Goal: Task Accomplishment & Management: Use online tool/utility

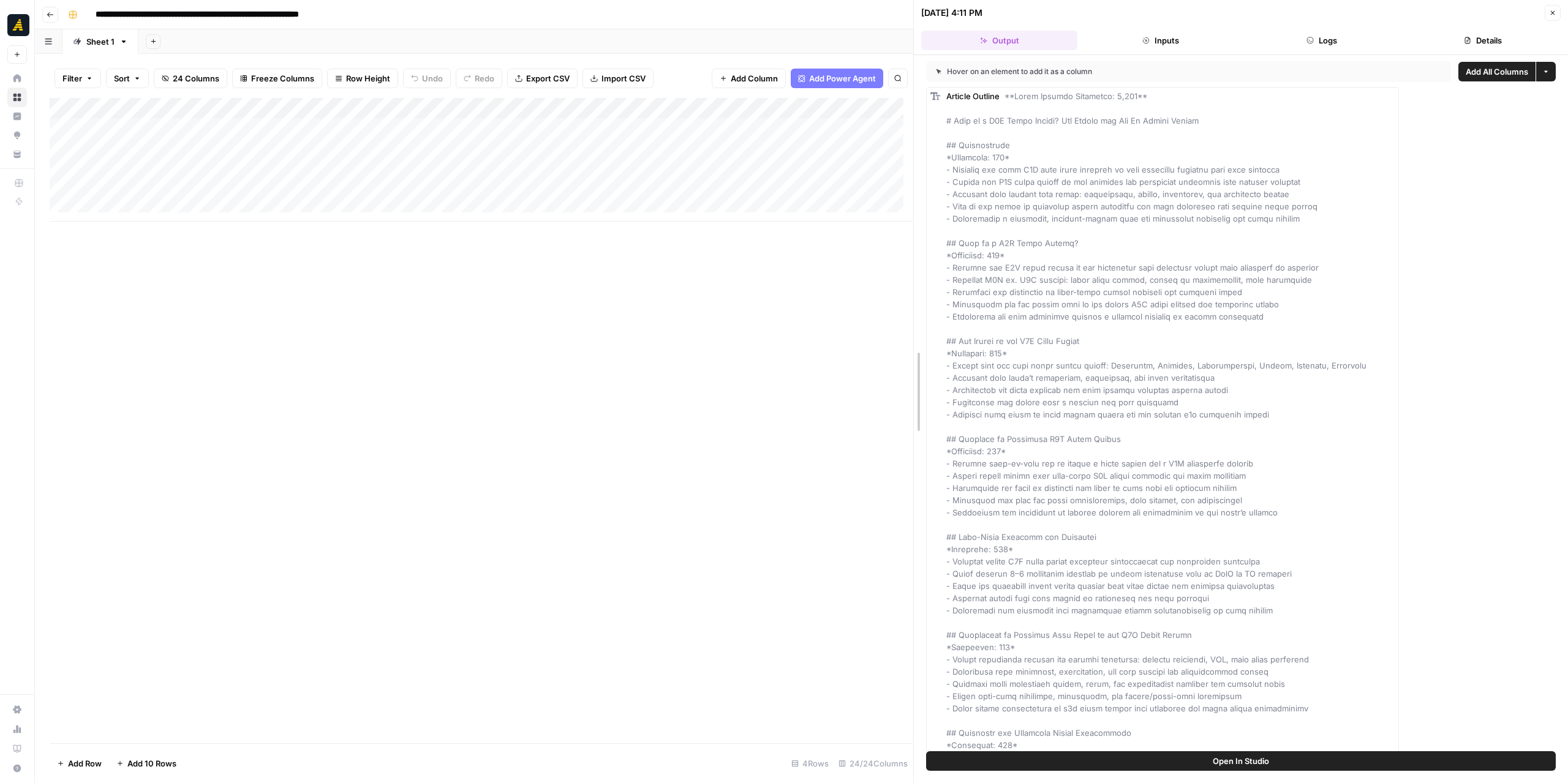
drag, startPoint x: 916, startPoint y: 240, endPoint x: 1179, endPoint y: 243, distance: 263.0
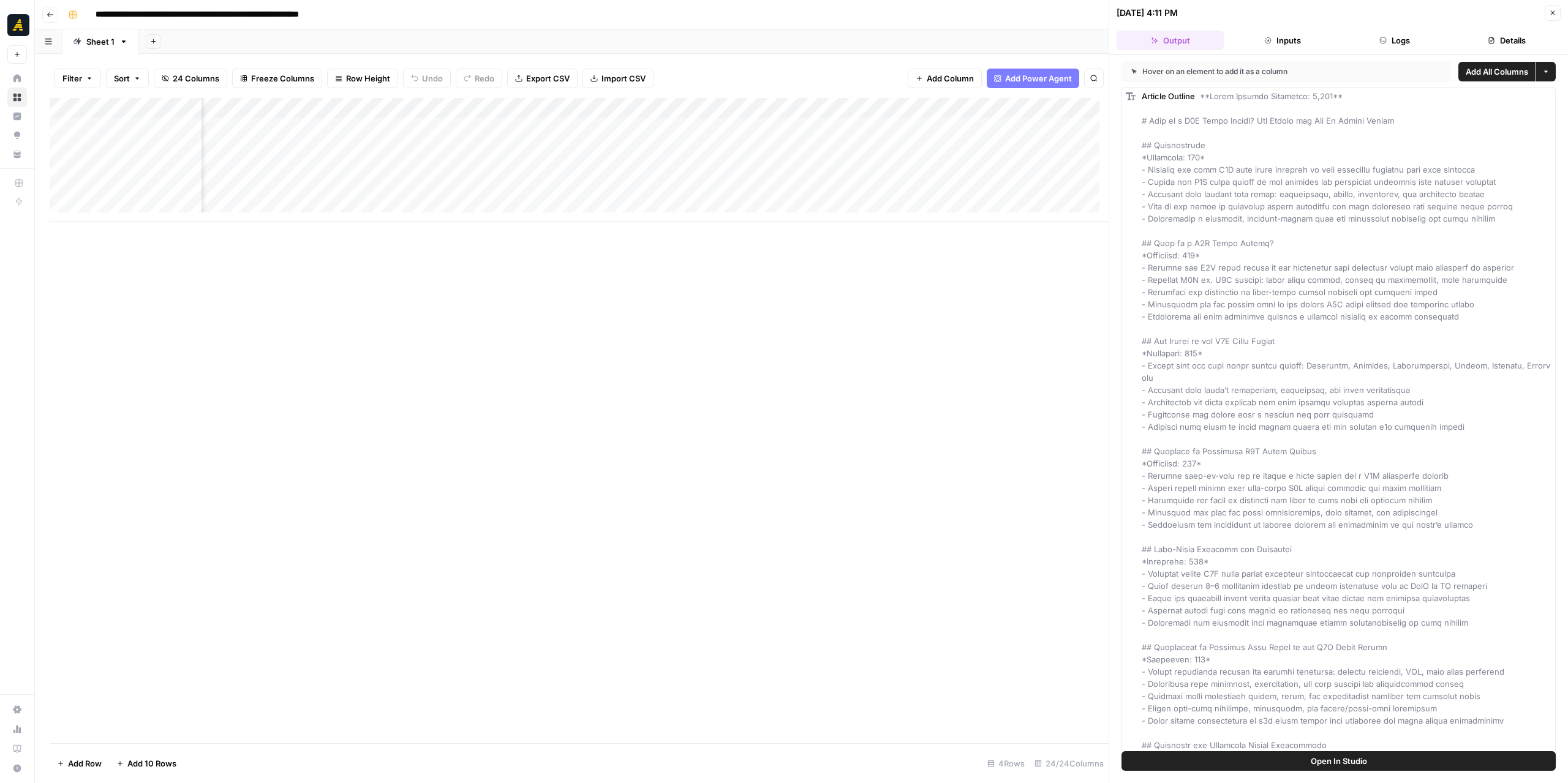
scroll to position [0, 1835]
click at [623, 132] on div "Add Column" at bounding box center [579, 160] width 1059 height 124
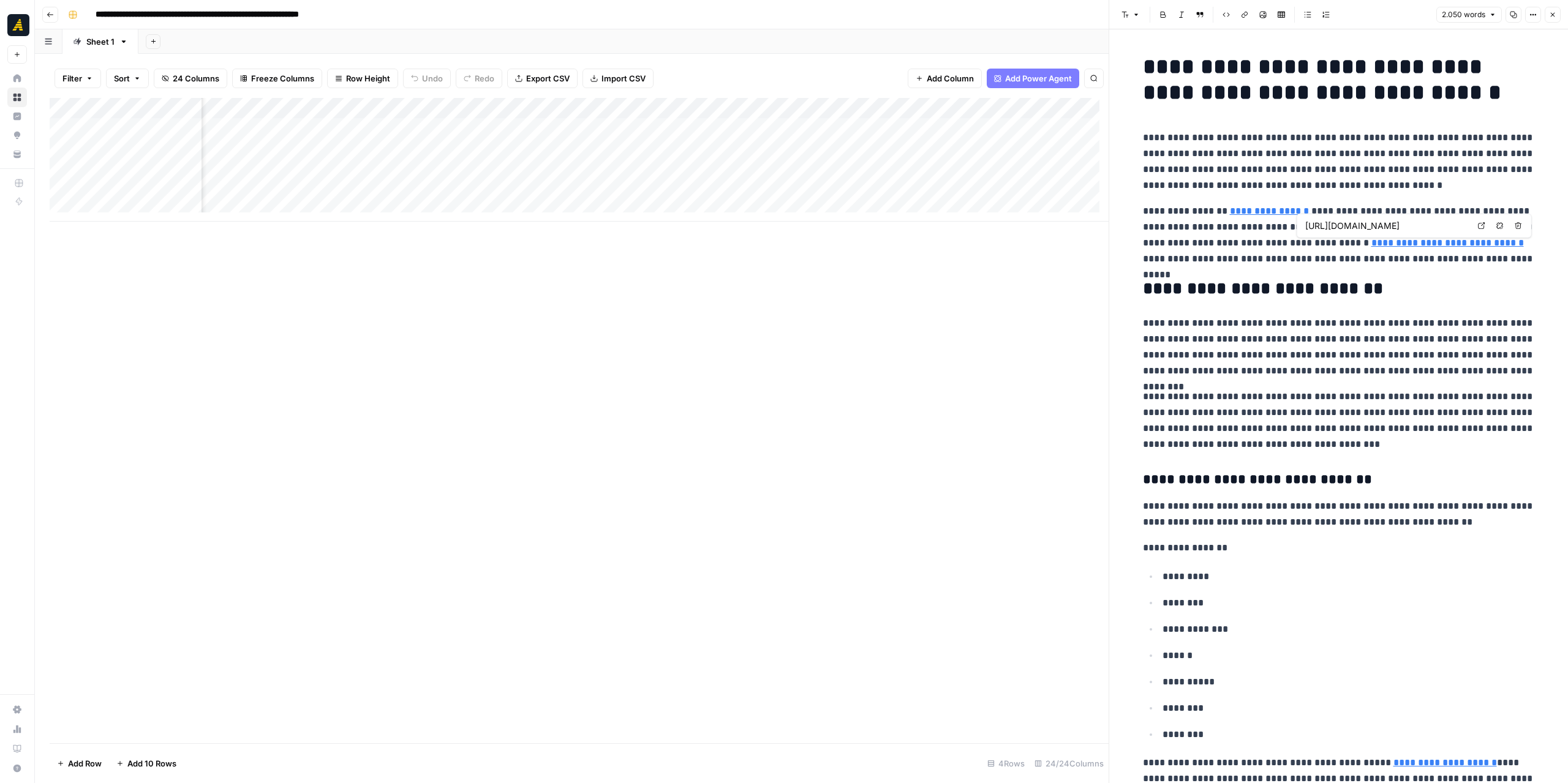
type input "[URL][DOMAIN_NAME]"
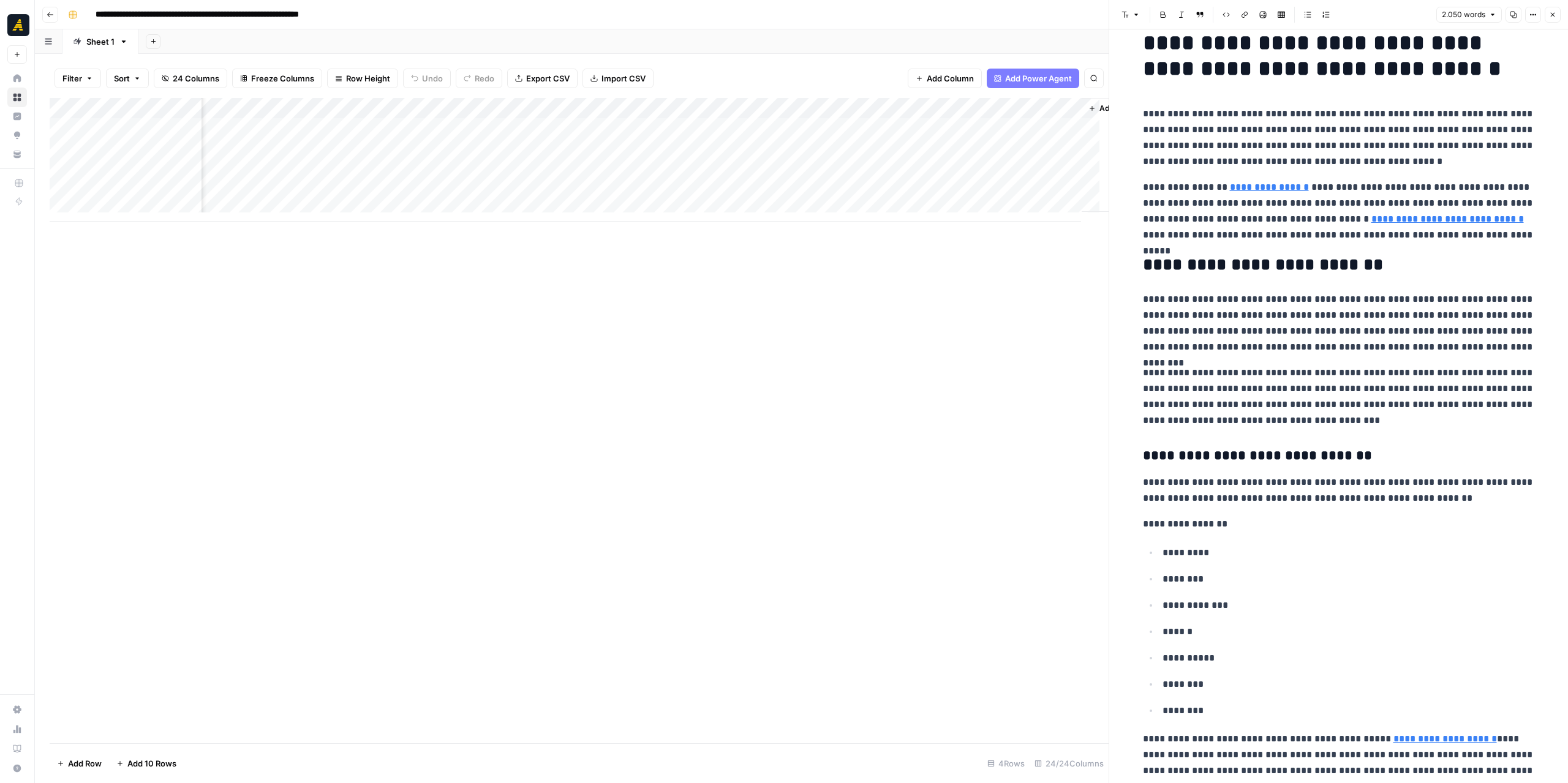
scroll to position [0, 2289]
click at [936, 104] on div "Add Column" at bounding box center [579, 160] width 1059 height 124
click at [951, 203] on button "Configure Inputs" at bounding box center [945, 211] width 135 height 17
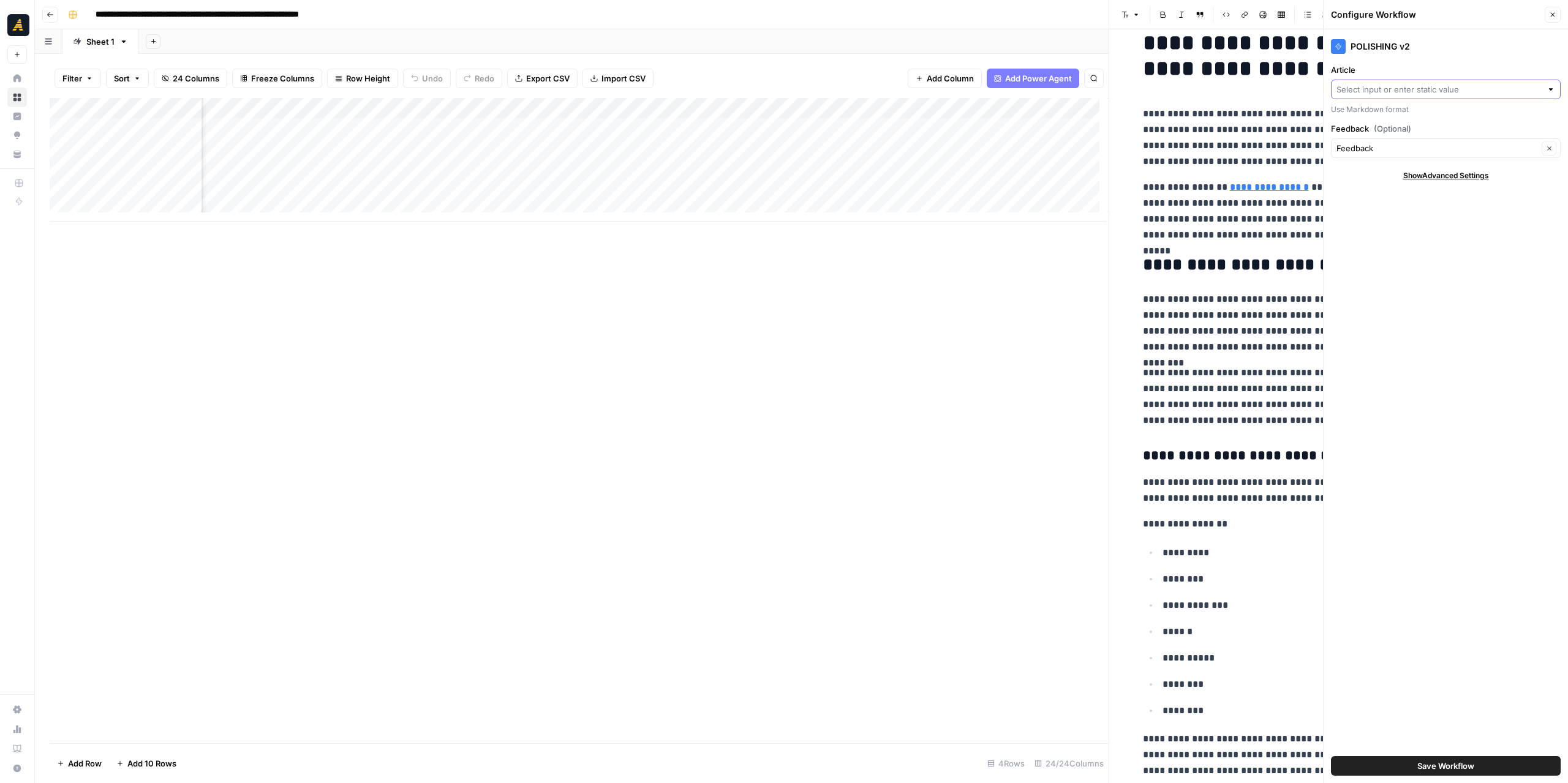
click at [1301, 93] on input "Article" at bounding box center [1439, 89] width 205 height 12
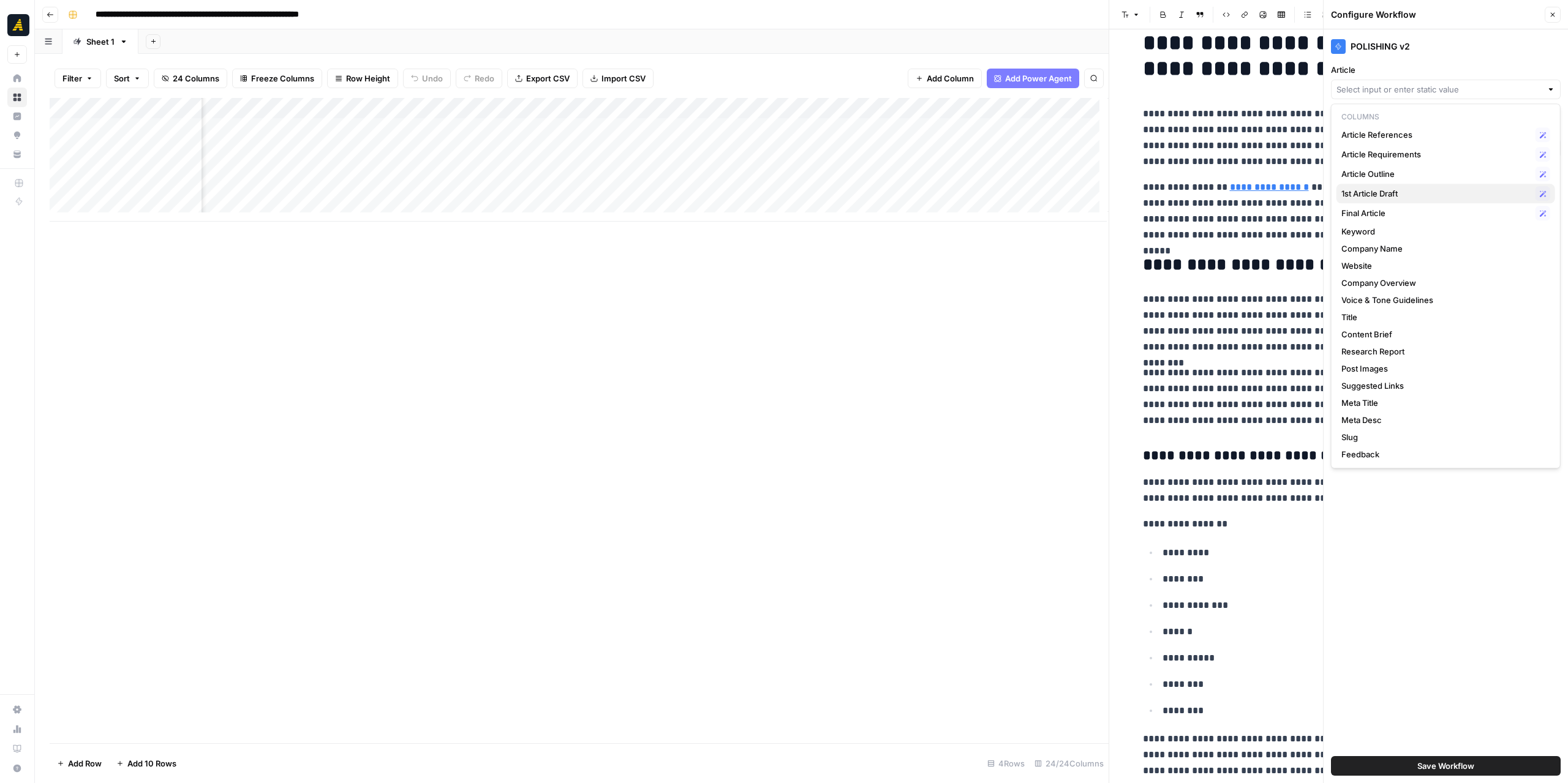
click at [1301, 195] on span "1st Article Draft" at bounding box center [1435, 194] width 189 height 12
type input "1st Article Draft"
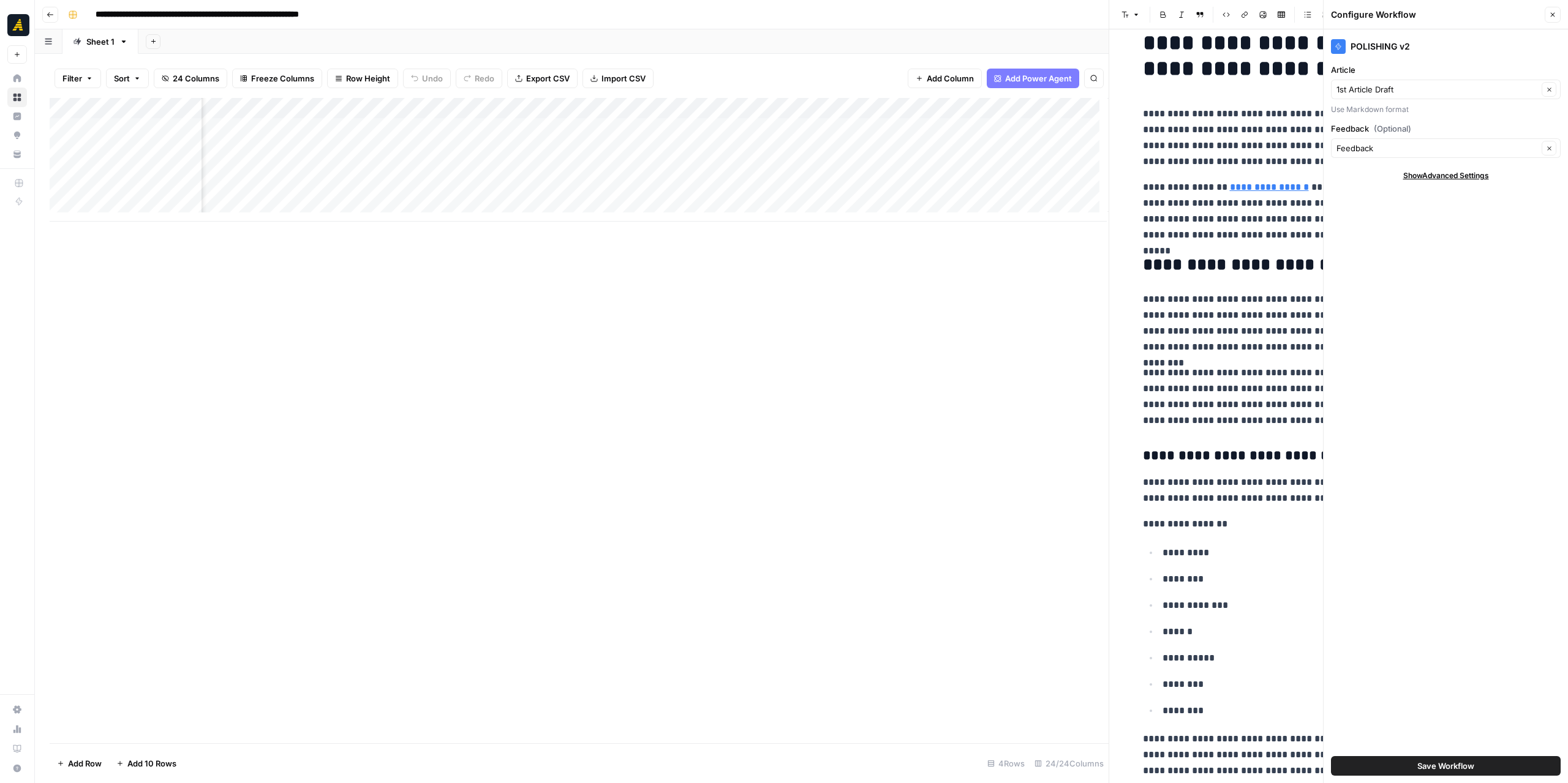
click at [1301, 727] on span "Save Workflow" at bounding box center [1446, 767] width 57 height 12
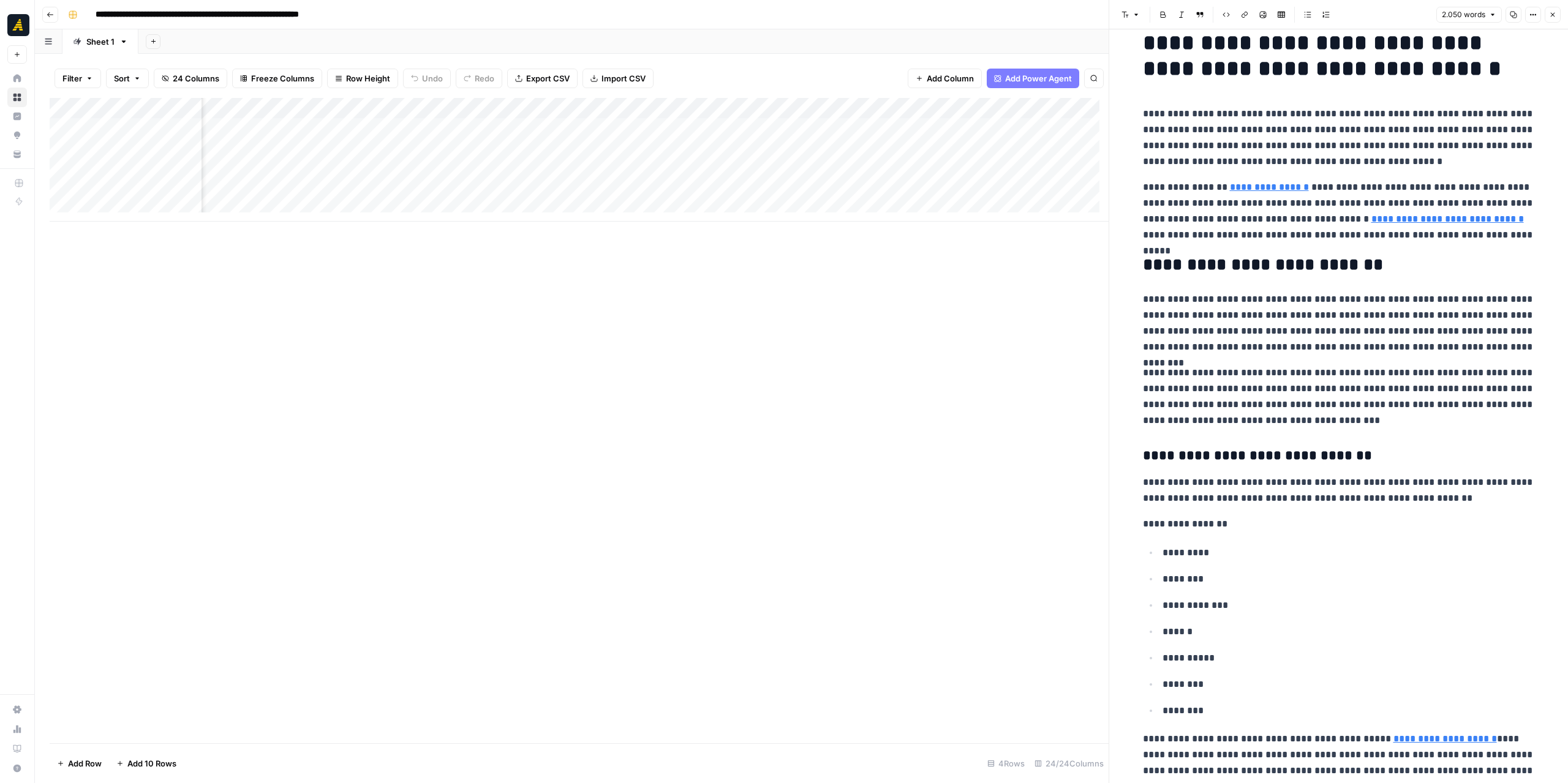
scroll to position [0, 1574]
click at [766, 221] on div "Add Column" at bounding box center [579, 421] width 1059 height 646
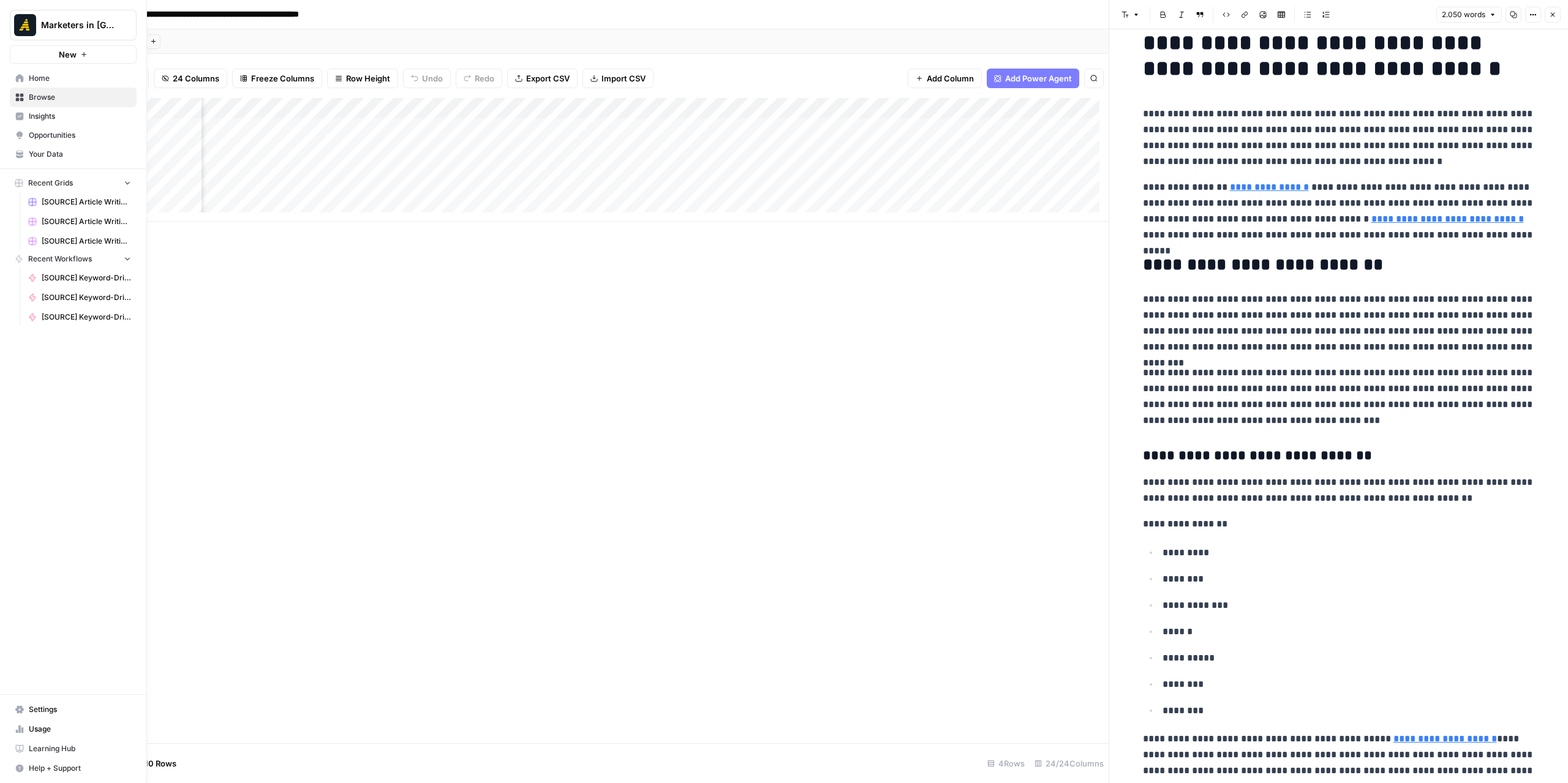
click at [23, 78] on link "Home" at bounding box center [73, 78] width 126 height 20
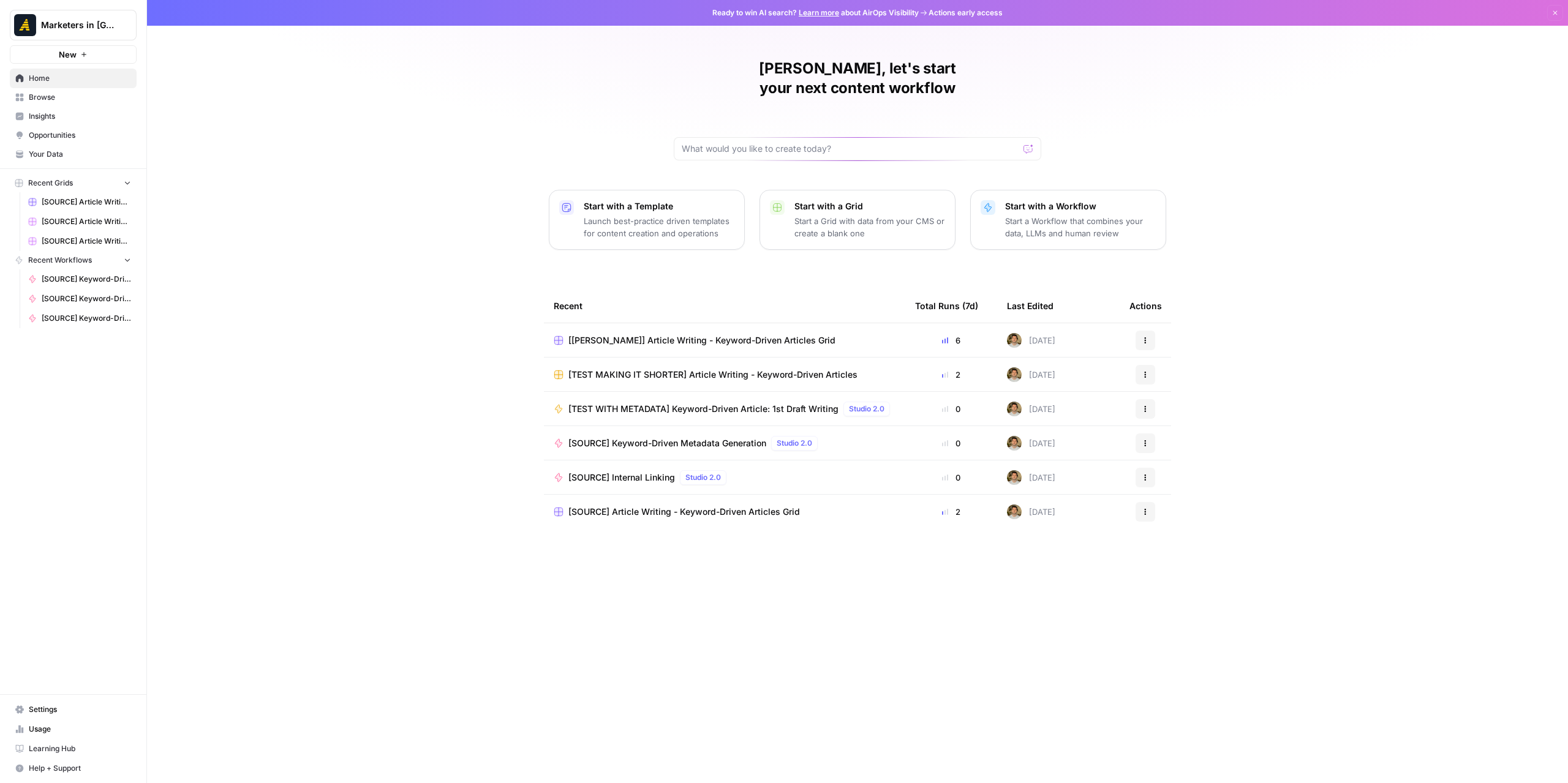
click at [78, 100] on span "Browse" at bounding box center [80, 98] width 102 height 11
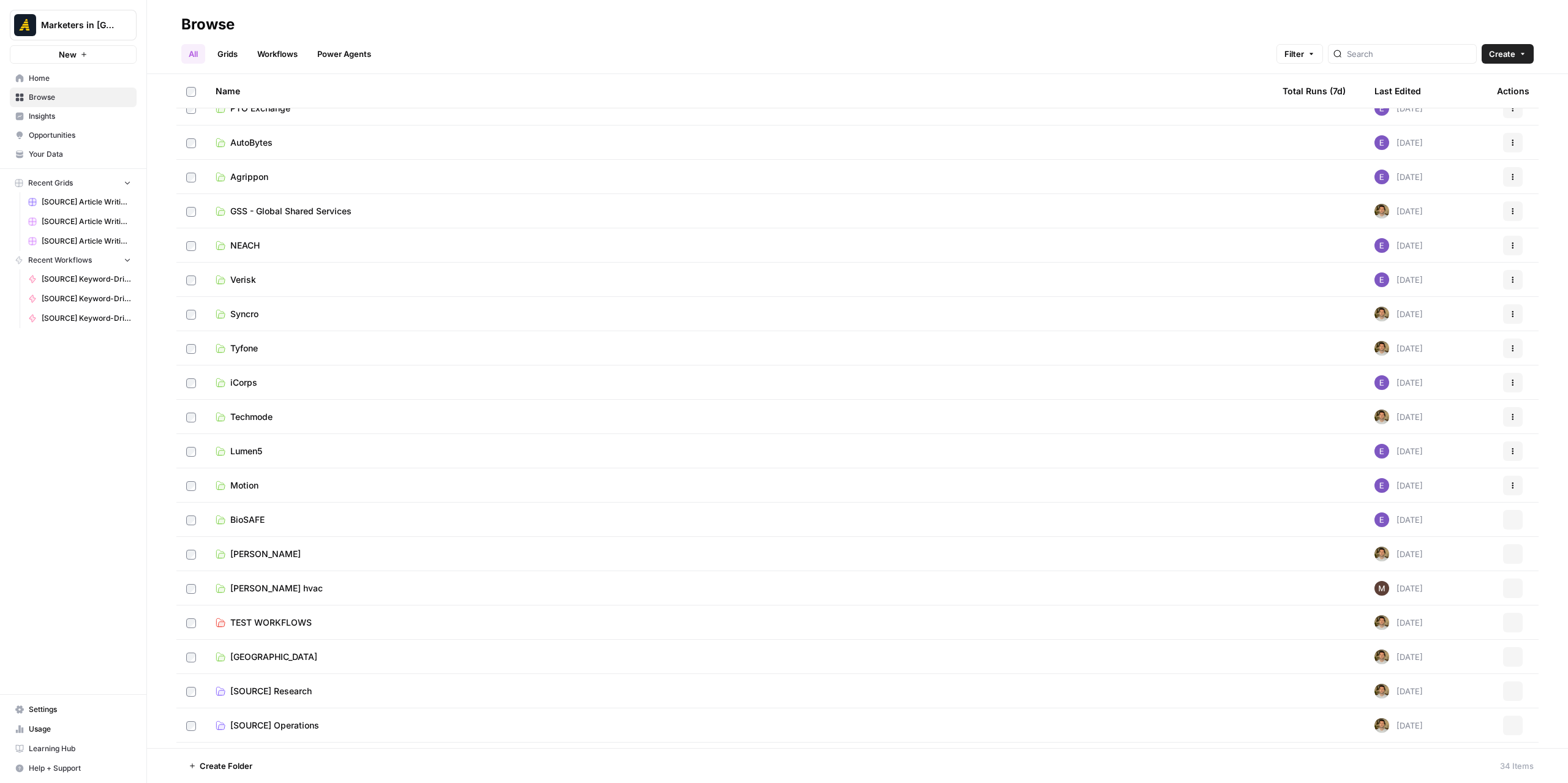
scroll to position [525, 0]
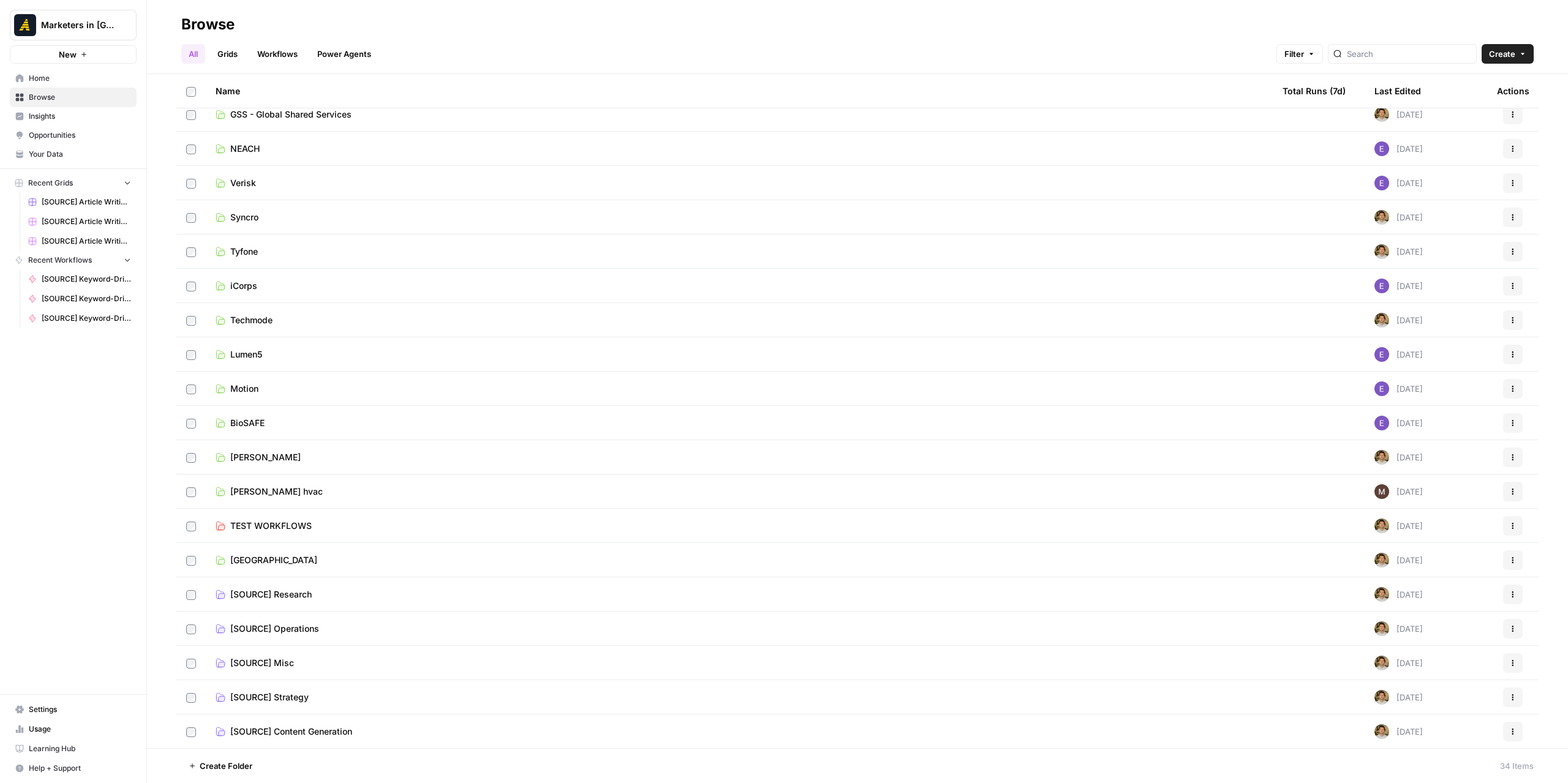
click at [327, 727] on span "[SOURCE] Content Generation" at bounding box center [291, 732] width 122 height 12
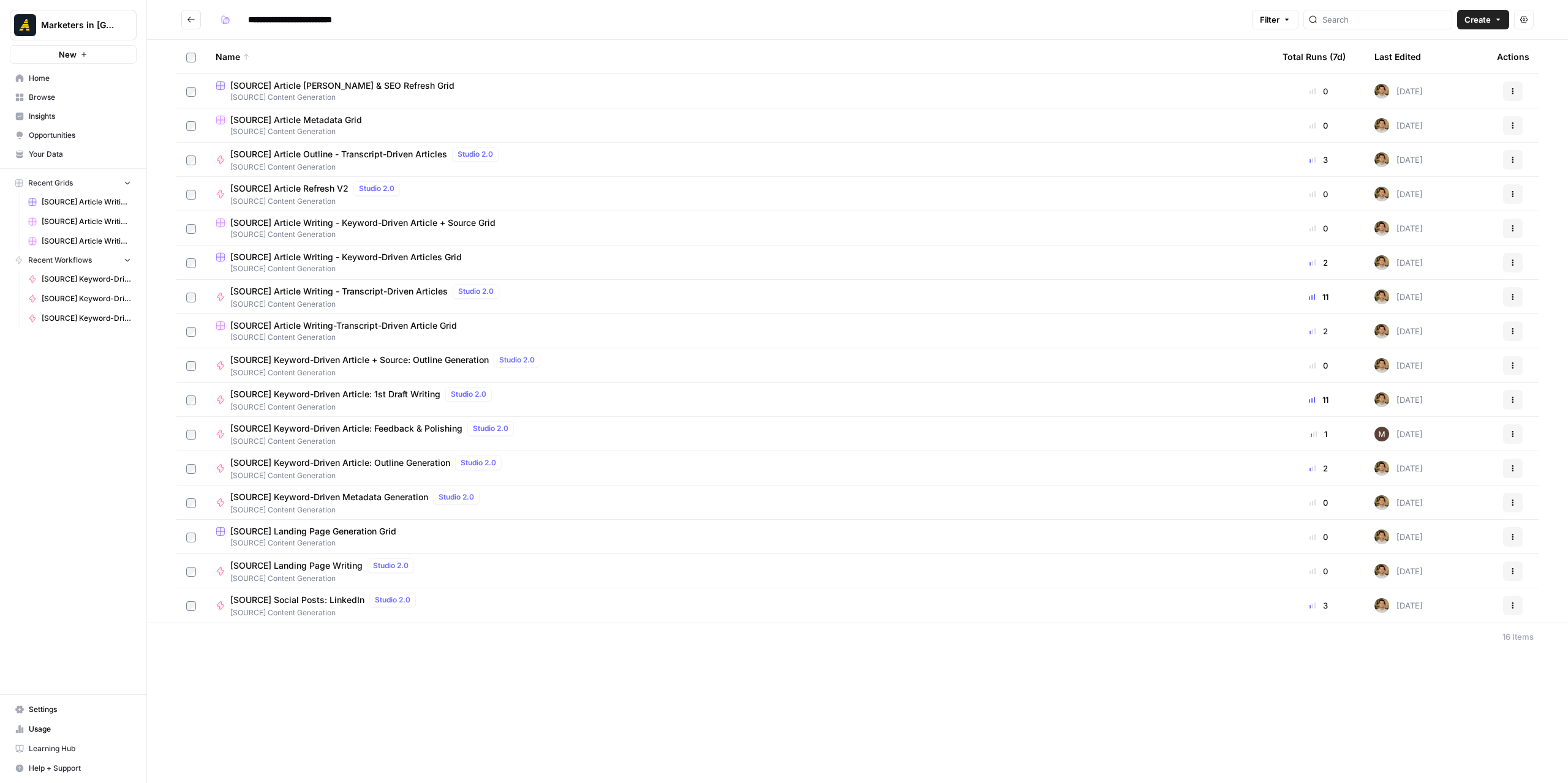
click at [181, 18] on header "**********" at bounding box center [857, 20] width 1421 height 40
click at [190, 18] on icon "Go back" at bounding box center [191, 19] width 8 height 8
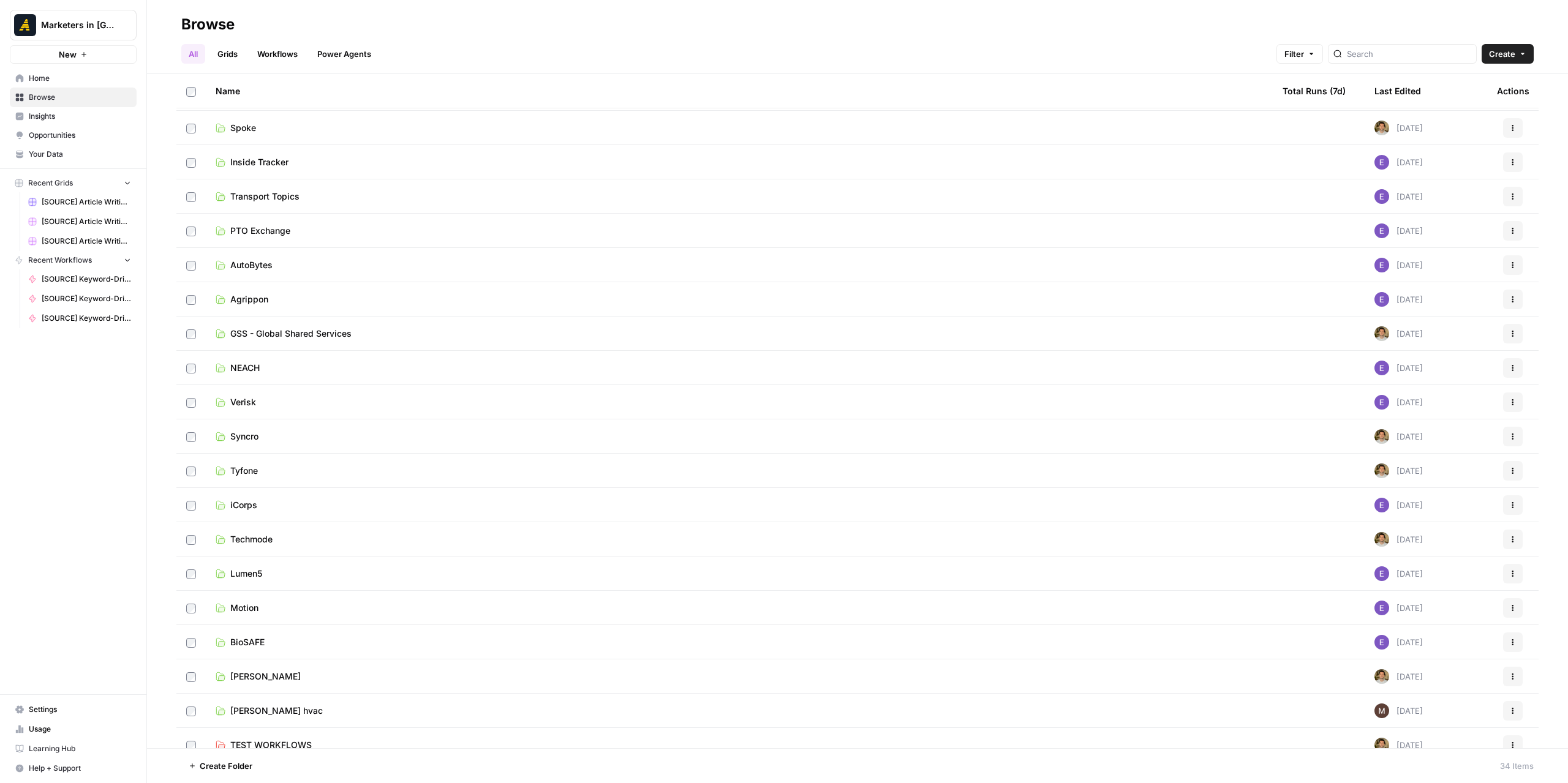
scroll to position [525, 0]
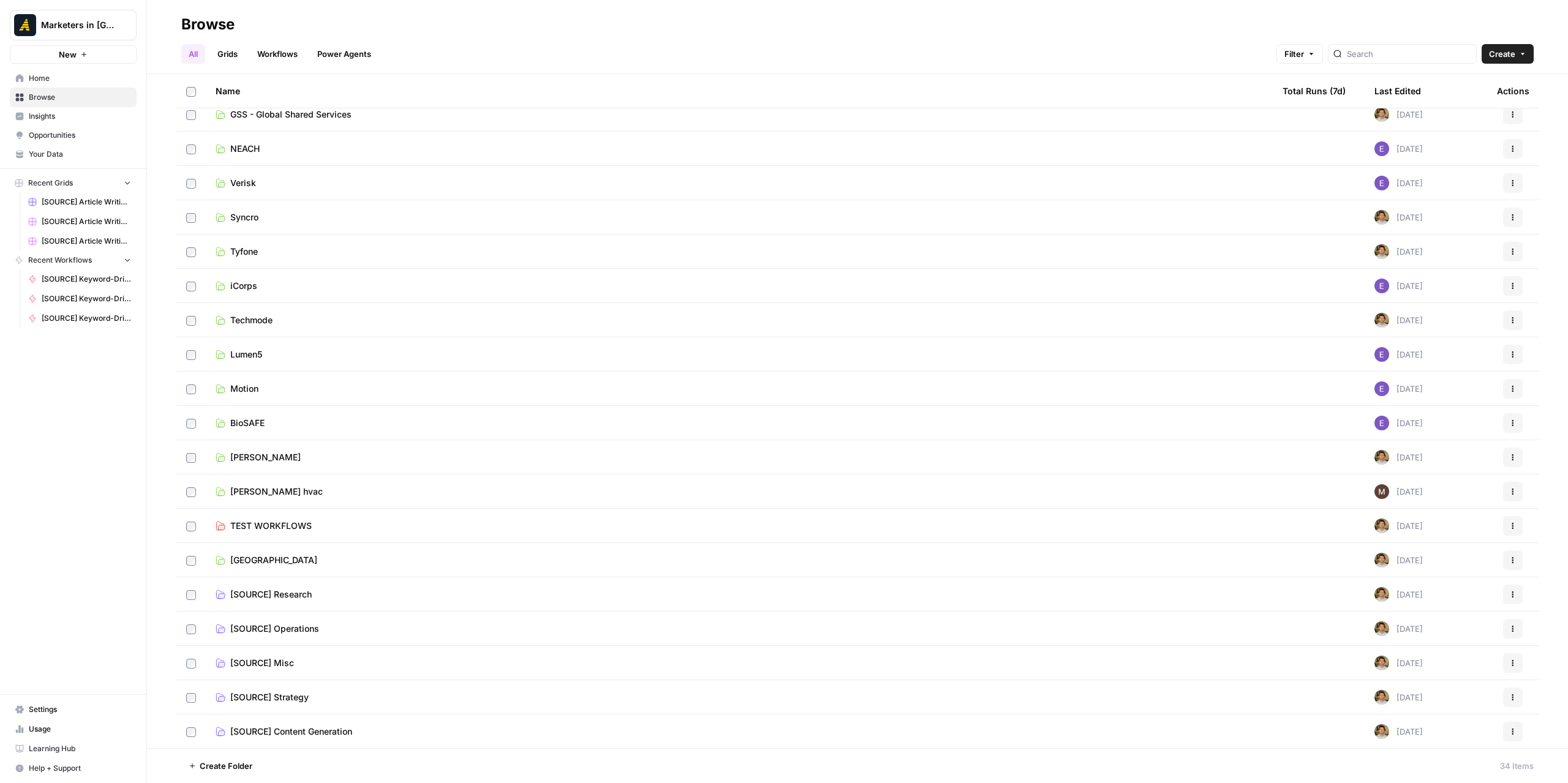
click at [312, 593] on link "[SOURCE] Research" at bounding box center [739, 595] width 1047 height 12
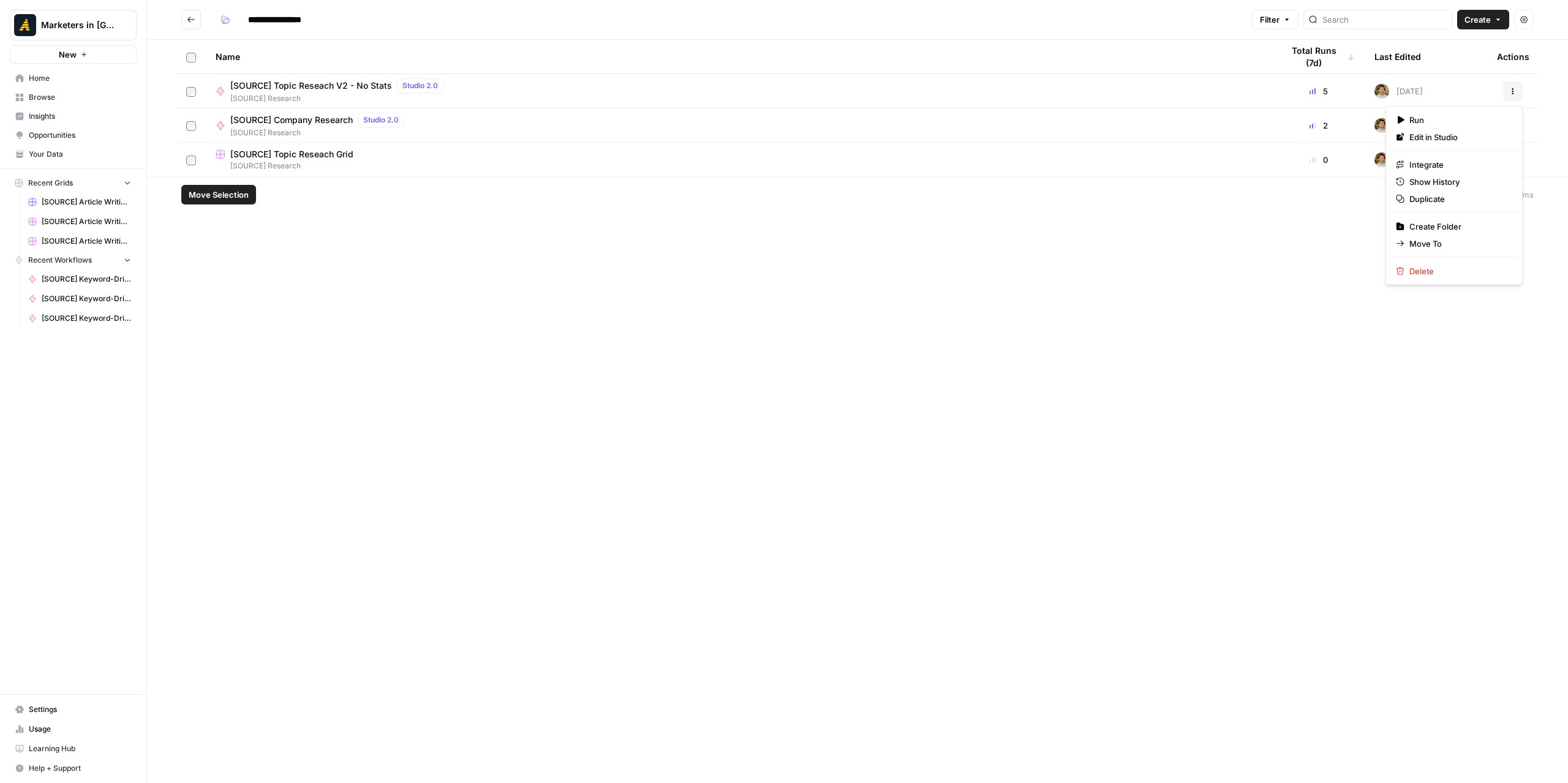
click at [1301, 87] on button "Actions" at bounding box center [1512, 91] width 20 height 20
click at [1301, 201] on span "Duplicate" at bounding box center [1458, 199] width 98 height 12
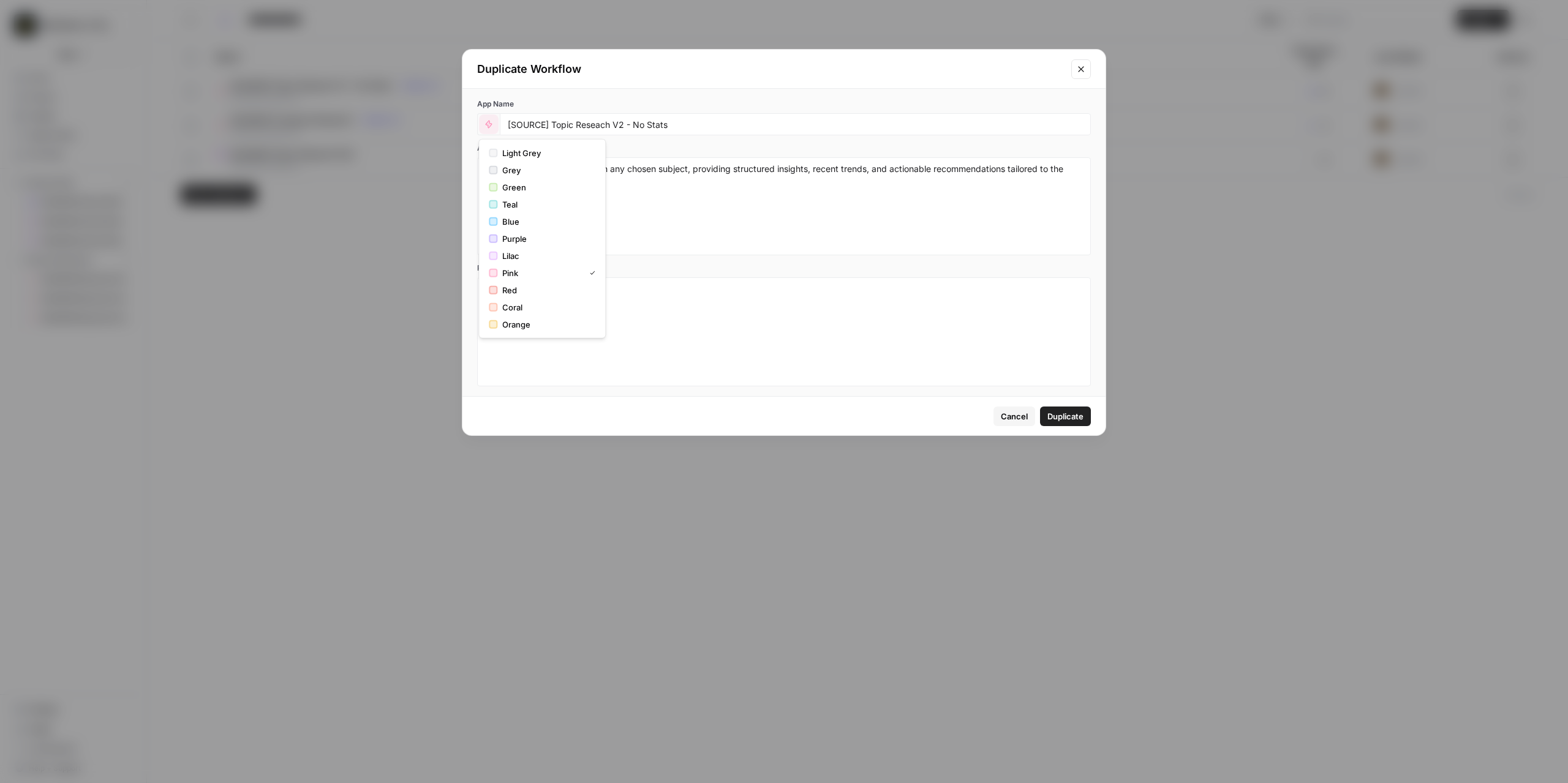
click at [492, 122] on icon "button" at bounding box center [489, 124] width 8 height 8
click at [534, 318] on span "Orange" at bounding box center [546, 324] width 88 height 12
drag, startPoint x: 544, startPoint y: 122, endPoint x: 511, endPoint y: 124, distance: 33.1
click at [511, 124] on input "[SOURCE] Topic Reseach V2 - No Stats" at bounding box center [795, 124] width 575 height 11
type input "[TEST SHORTER GRID] Topic Reseach V2 - No Stats"
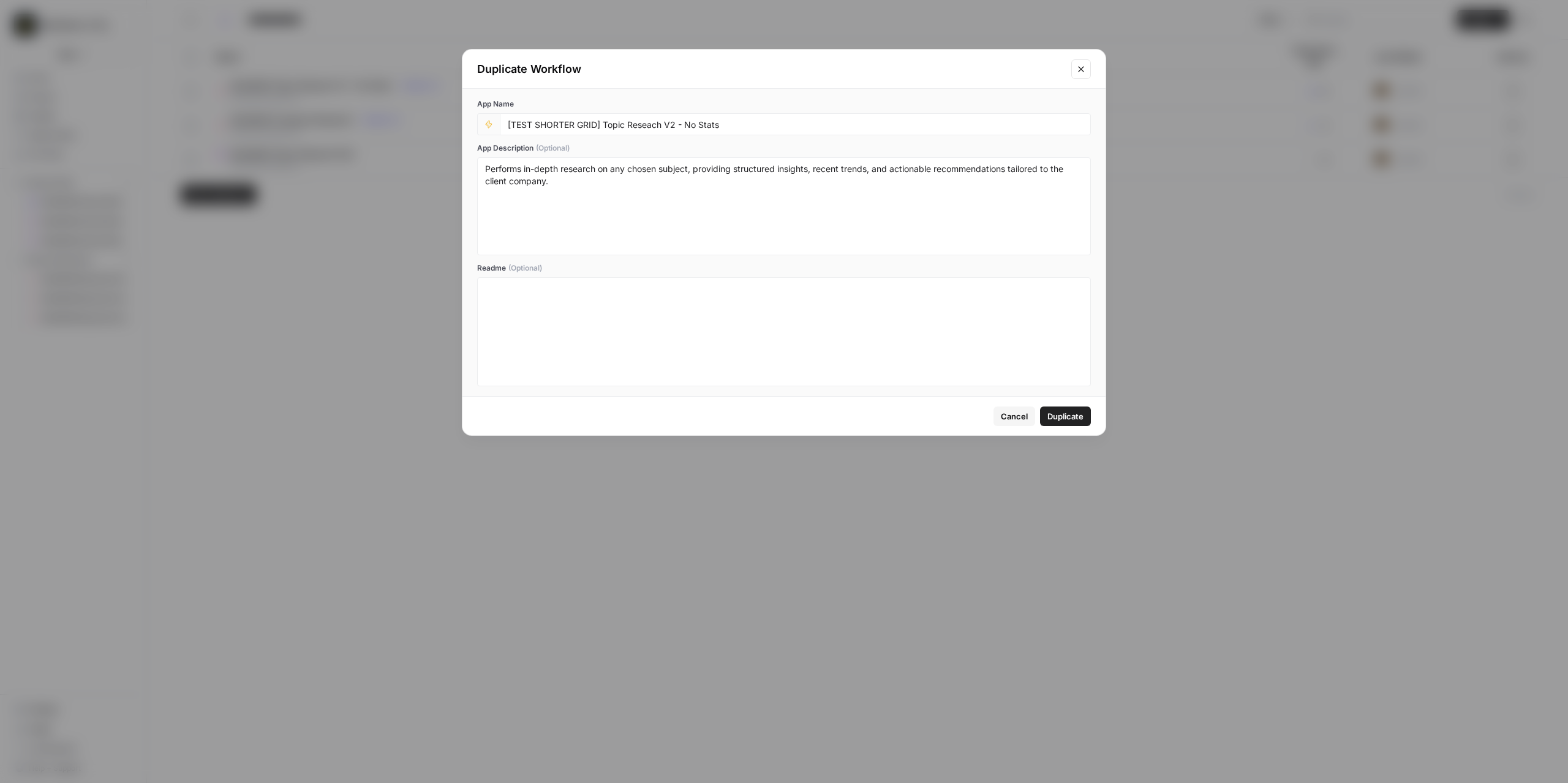
click at [1055, 415] on span "Duplicate" at bounding box center [1065, 417] width 36 height 12
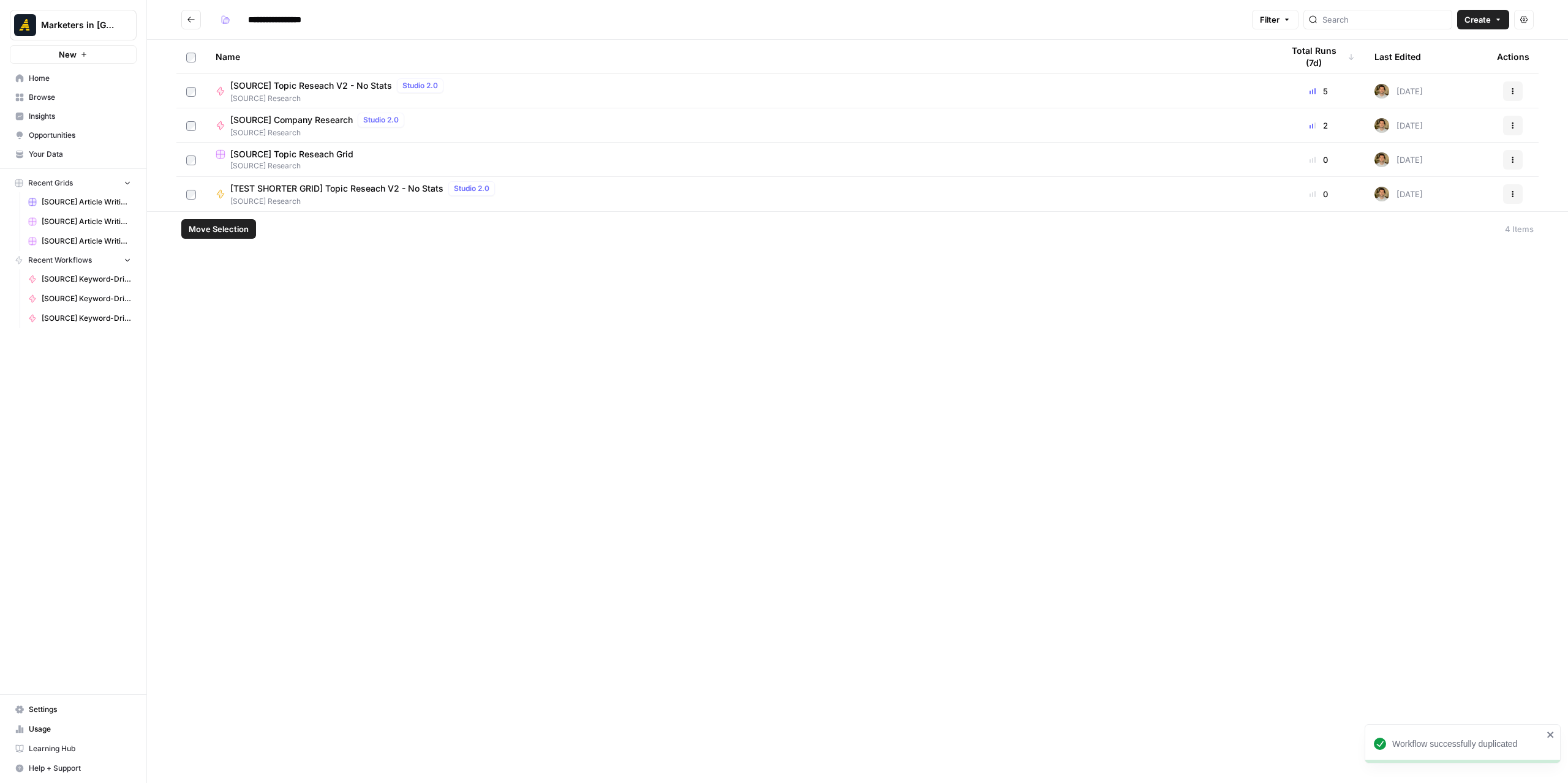
click at [196, 194] on td at bounding box center [191, 194] width 30 height 34
click at [190, 199] on td at bounding box center [191, 194] width 30 height 34
click at [210, 230] on span "Move Selection" at bounding box center [218, 229] width 60 height 12
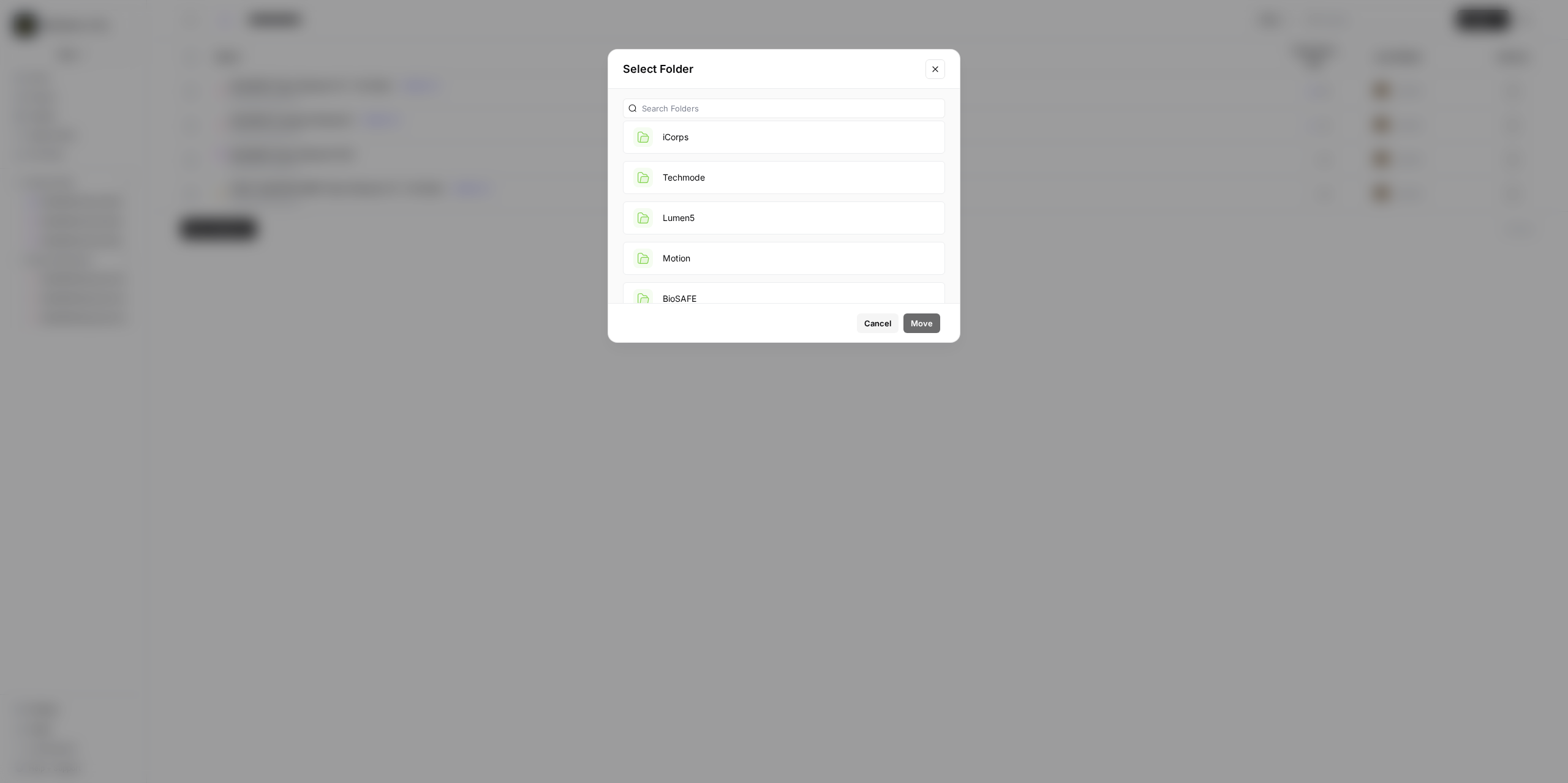
scroll to position [1103, 0]
click at [738, 166] on button "TEST WORKFLOWS" at bounding box center [784, 171] width 322 height 33
click at [927, 318] on span "Move" at bounding box center [922, 323] width 22 height 12
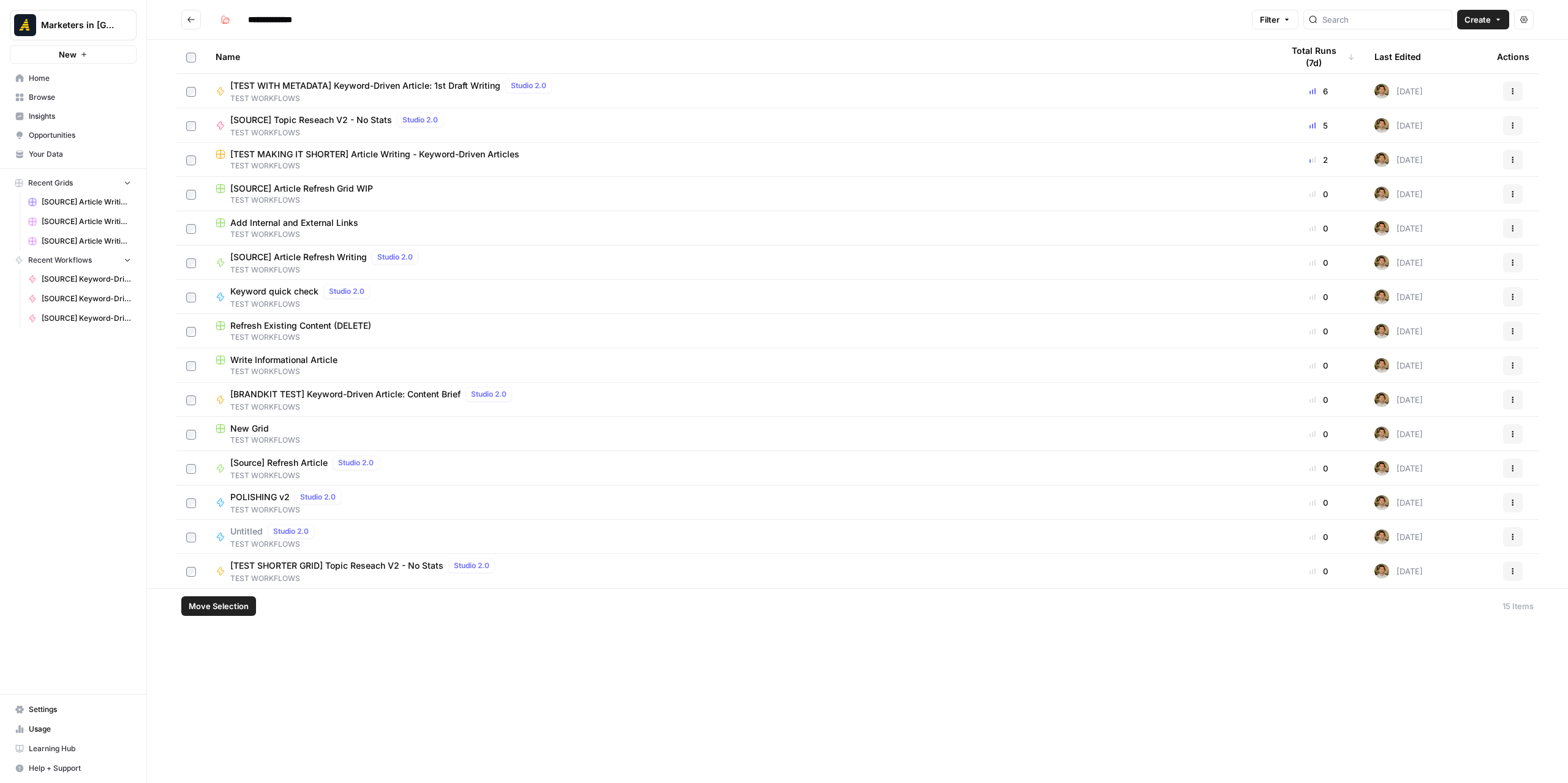
click at [1301, 399] on button "Actions" at bounding box center [1512, 400] width 20 height 20
click at [1301, 499] on span "Delete" at bounding box center [1458, 501] width 98 height 12
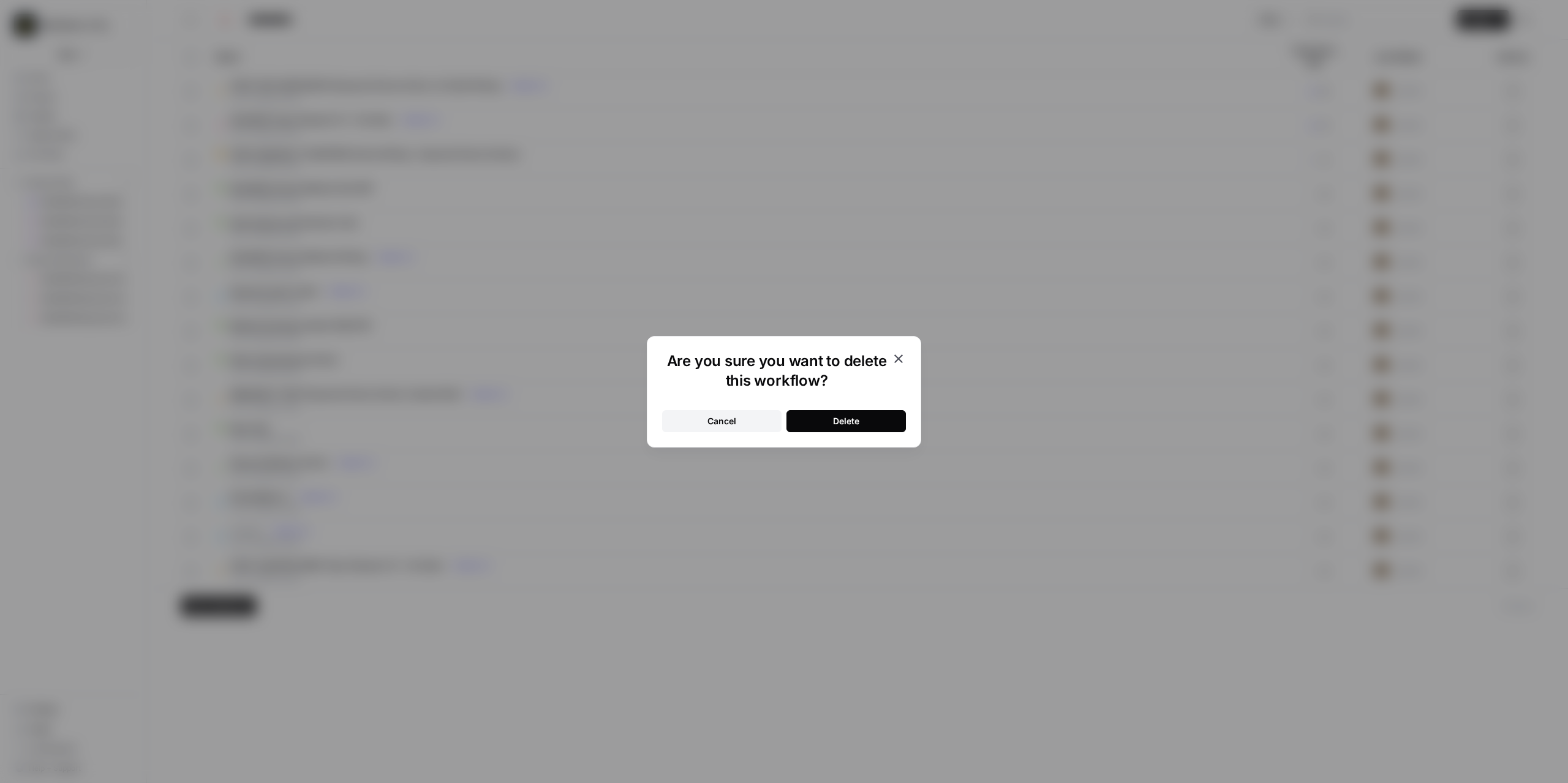
click at [843, 417] on div "Delete" at bounding box center [846, 421] width 26 height 12
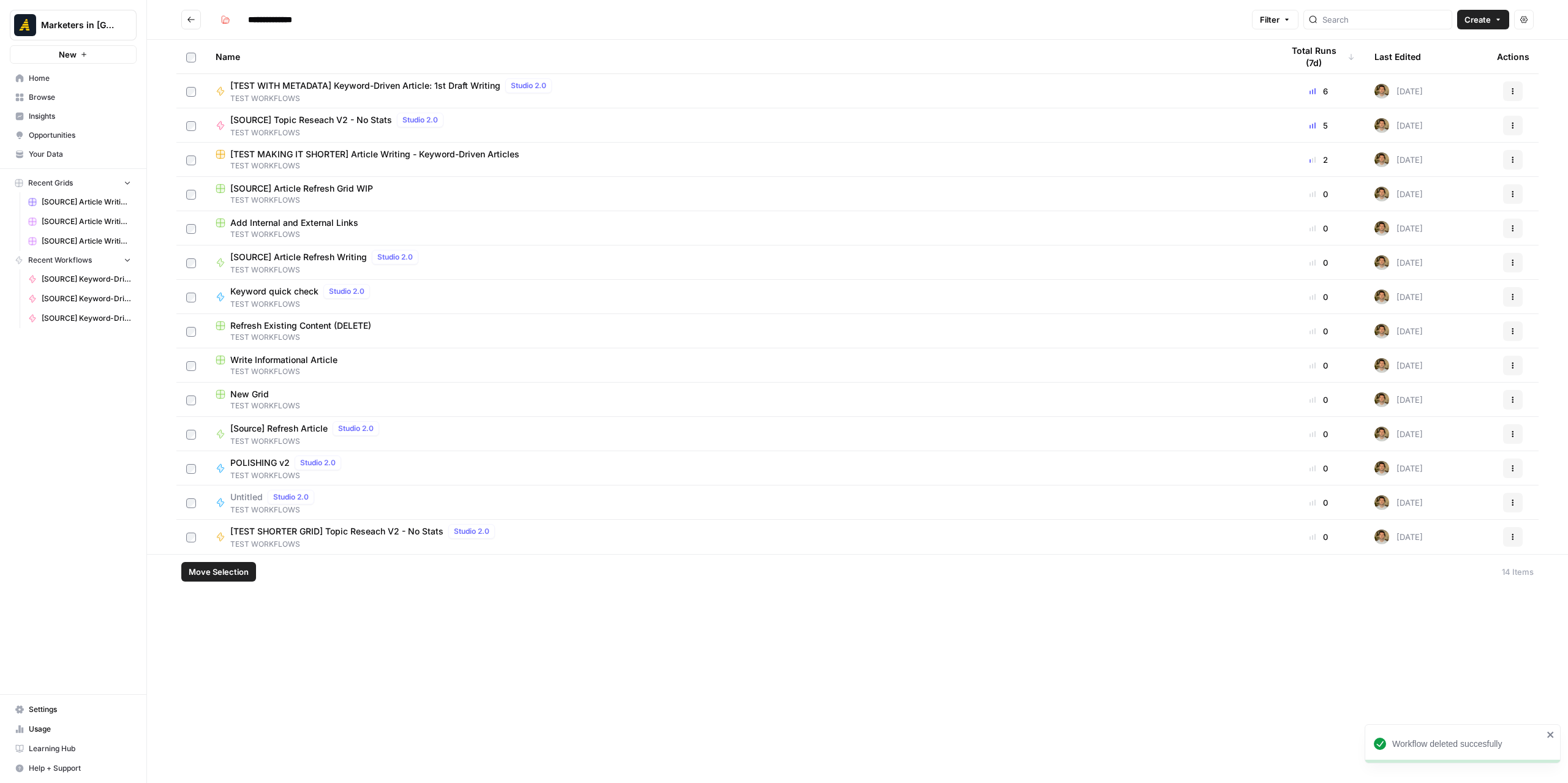
click at [1301, 367] on icon "button" at bounding box center [1512, 366] width 8 height 8
click at [1301, 465] on span "Delete" at bounding box center [1458, 467] width 98 height 12
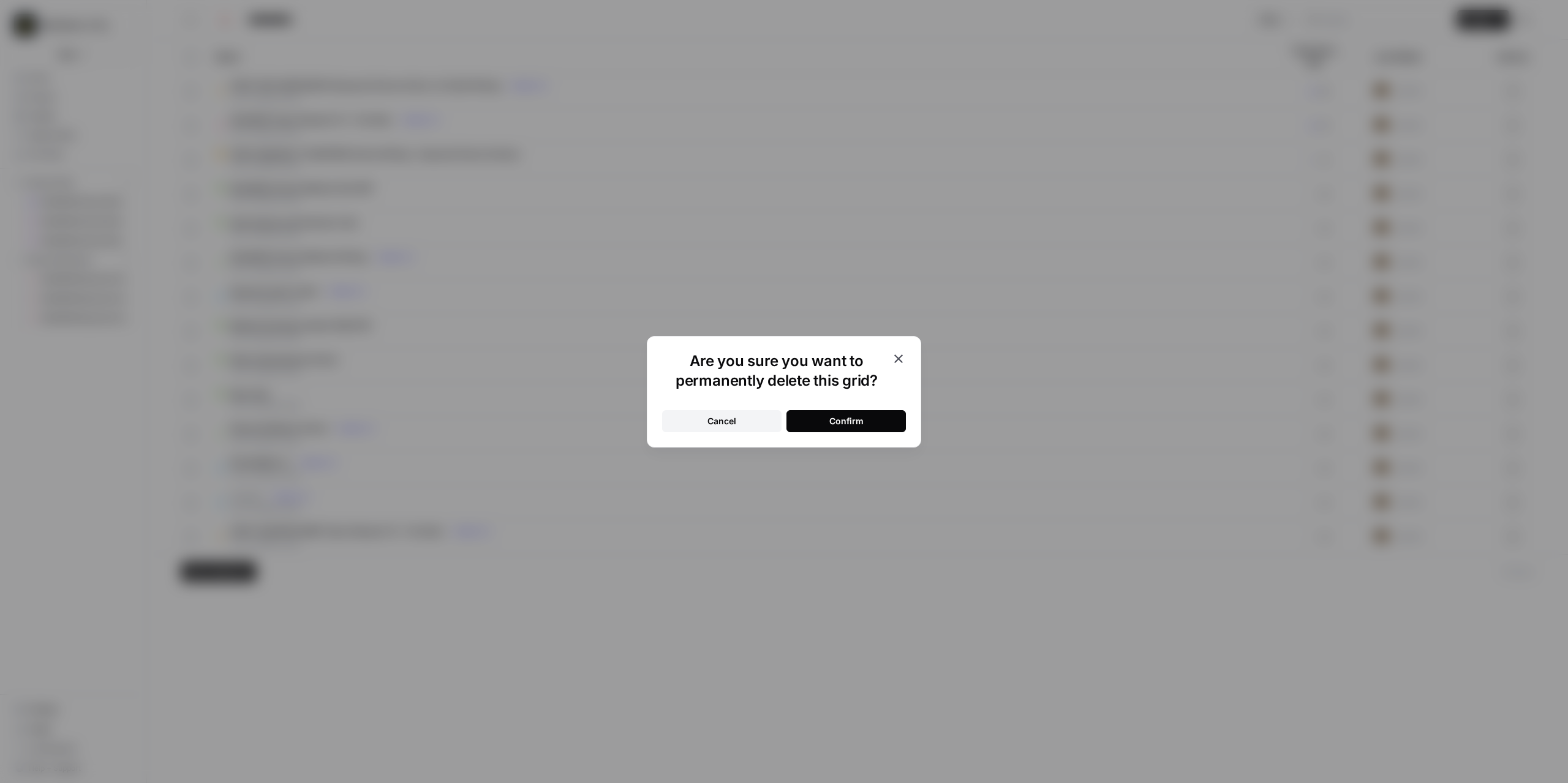
click at [882, 423] on button "Confirm" at bounding box center [846, 421] width 120 height 22
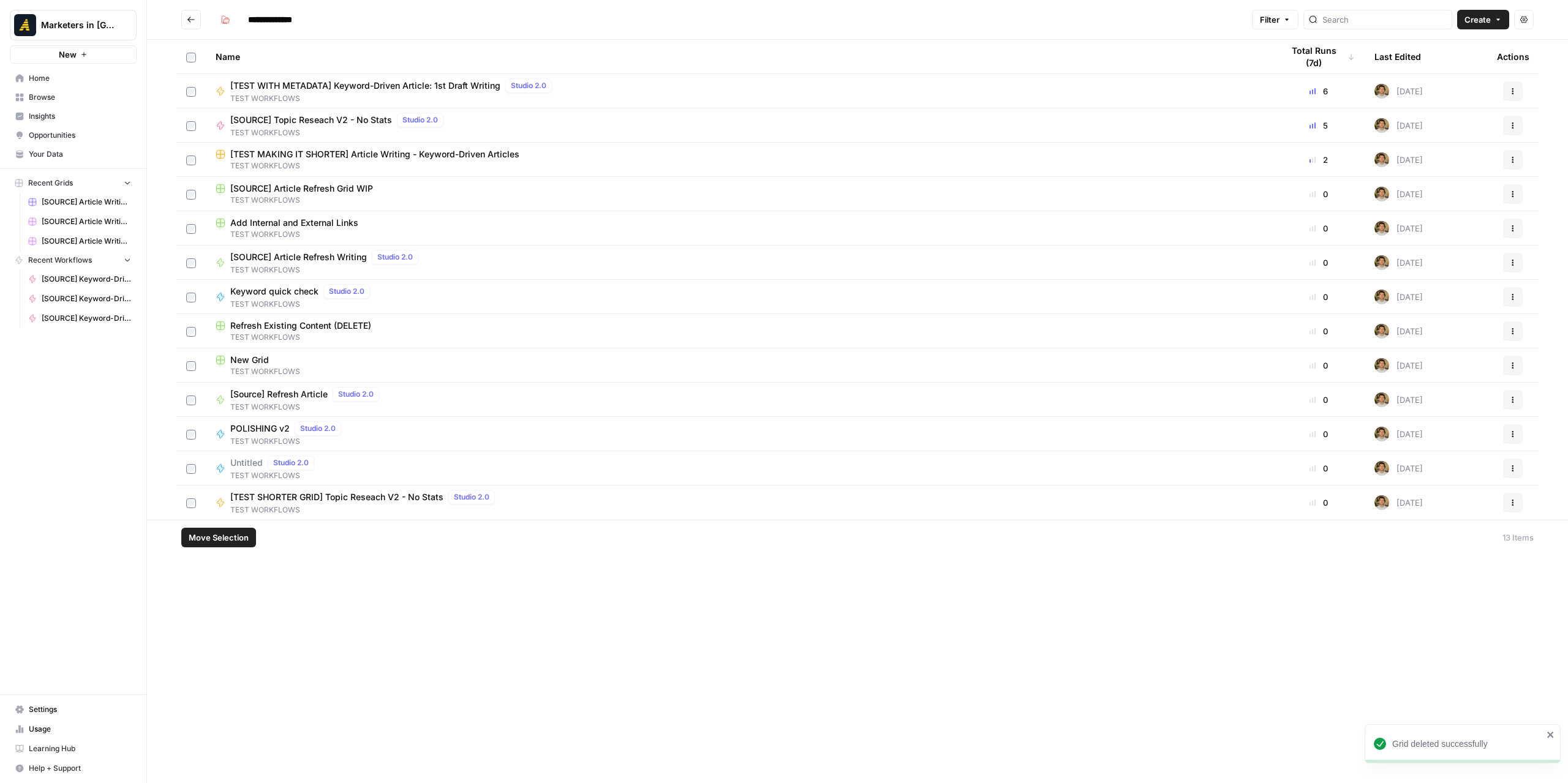
click at [1301, 330] on button "Actions" at bounding box center [1512, 331] width 20 height 20
click at [1301, 430] on span "Delete" at bounding box center [1458, 432] width 98 height 12
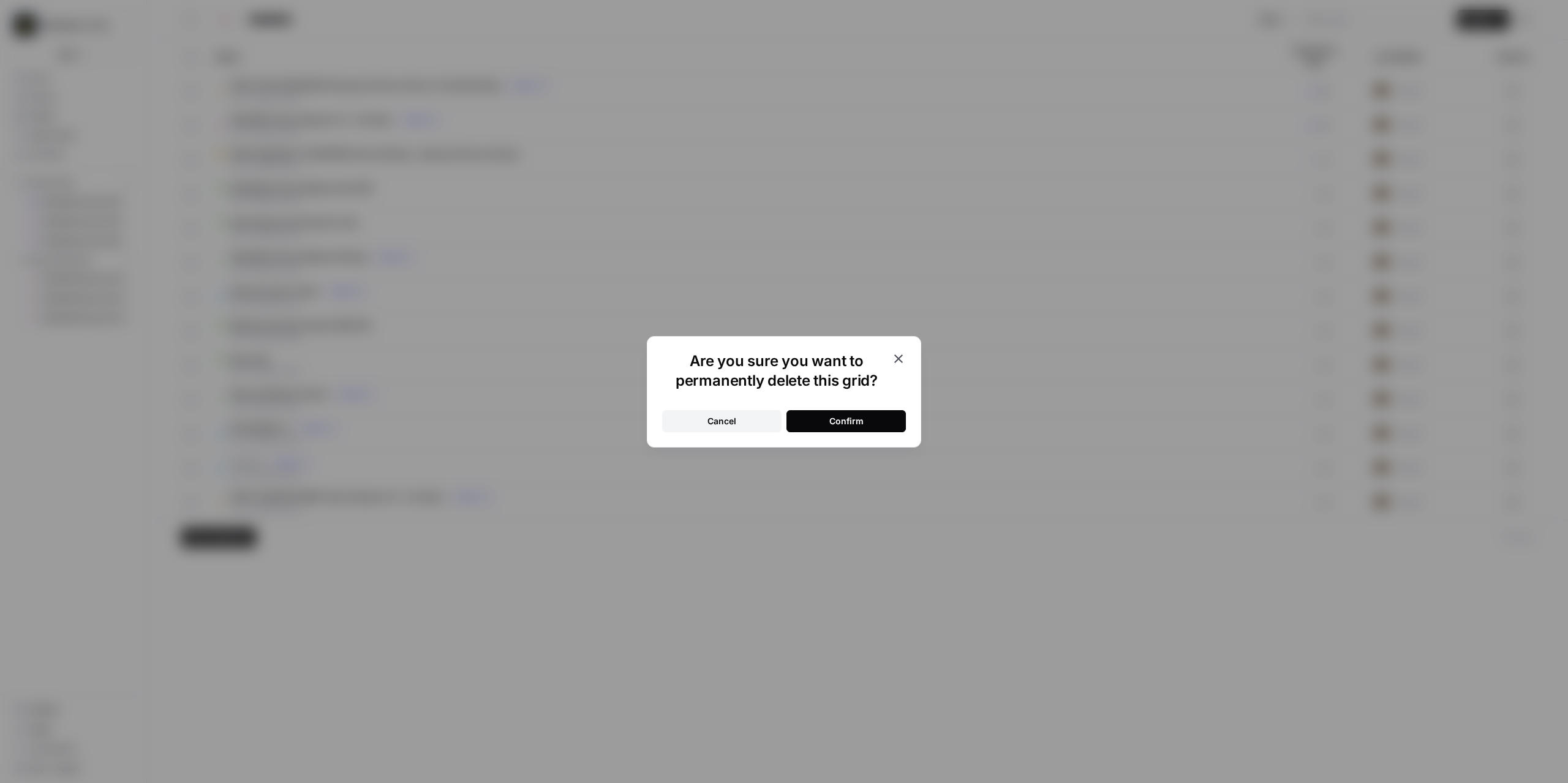
click at [876, 407] on div "Cancel Confirm" at bounding box center [784, 414] width 244 height 36
click at [870, 415] on button "Confirm" at bounding box center [846, 421] width 120 height 22
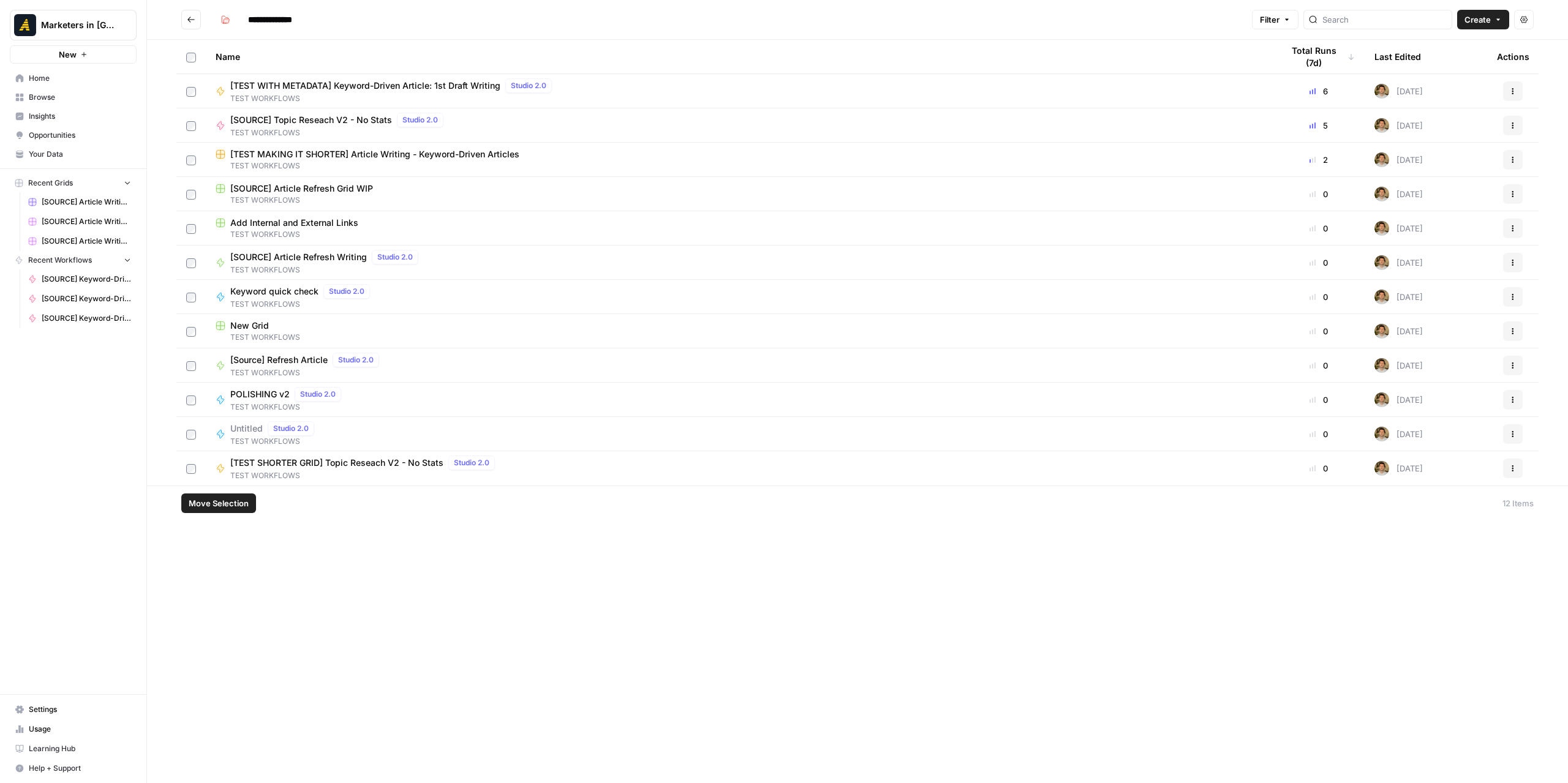
click at [283, 152] on span "[TEST MAKING IT SHORTER] Article Writing - Keyword-Driven Articles" at bounding box center [375, 155] width 289 height 12
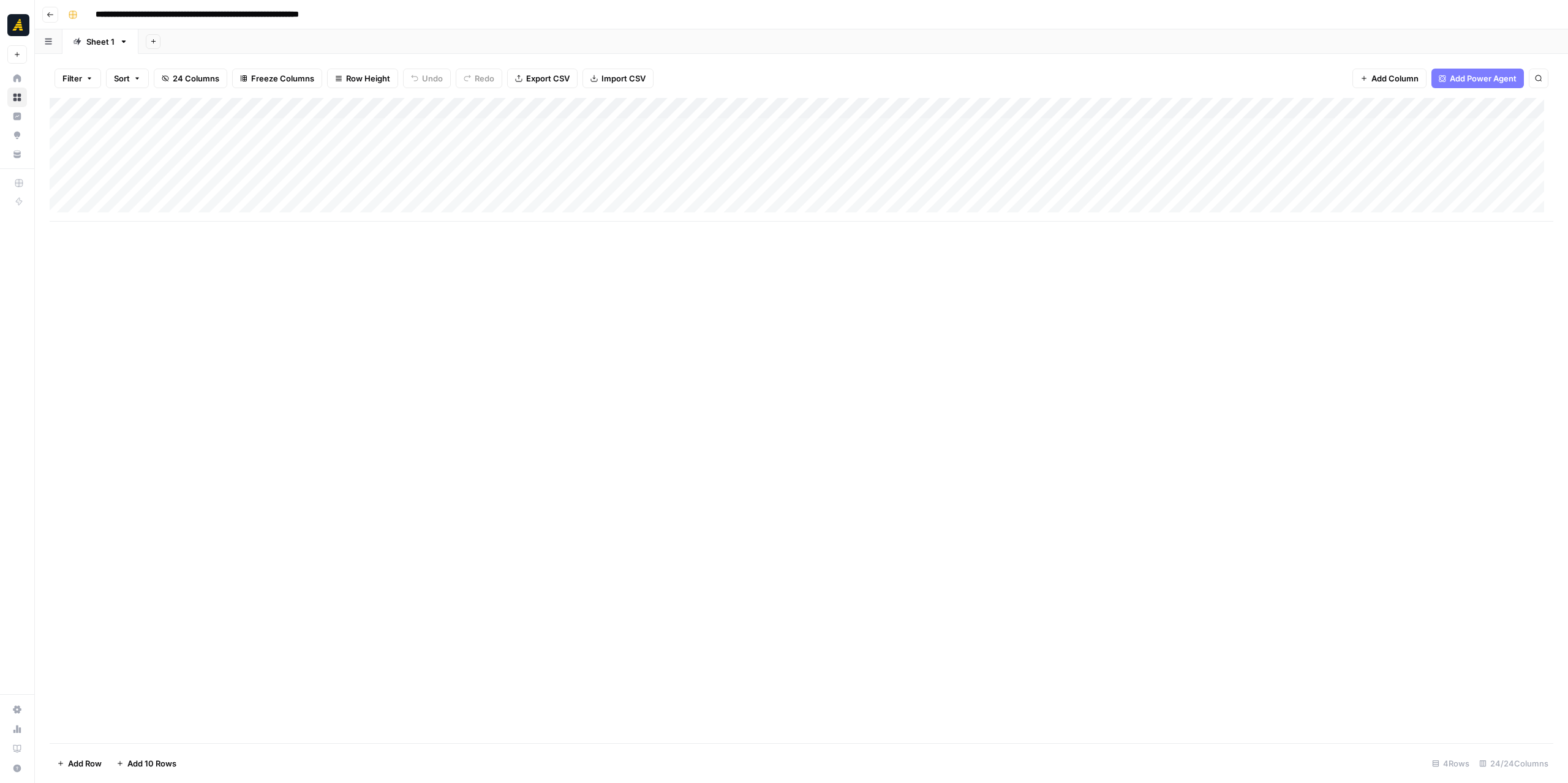
click at [52, 19] on button "Go back" at bounding box center [49, 14] width 16 height 16
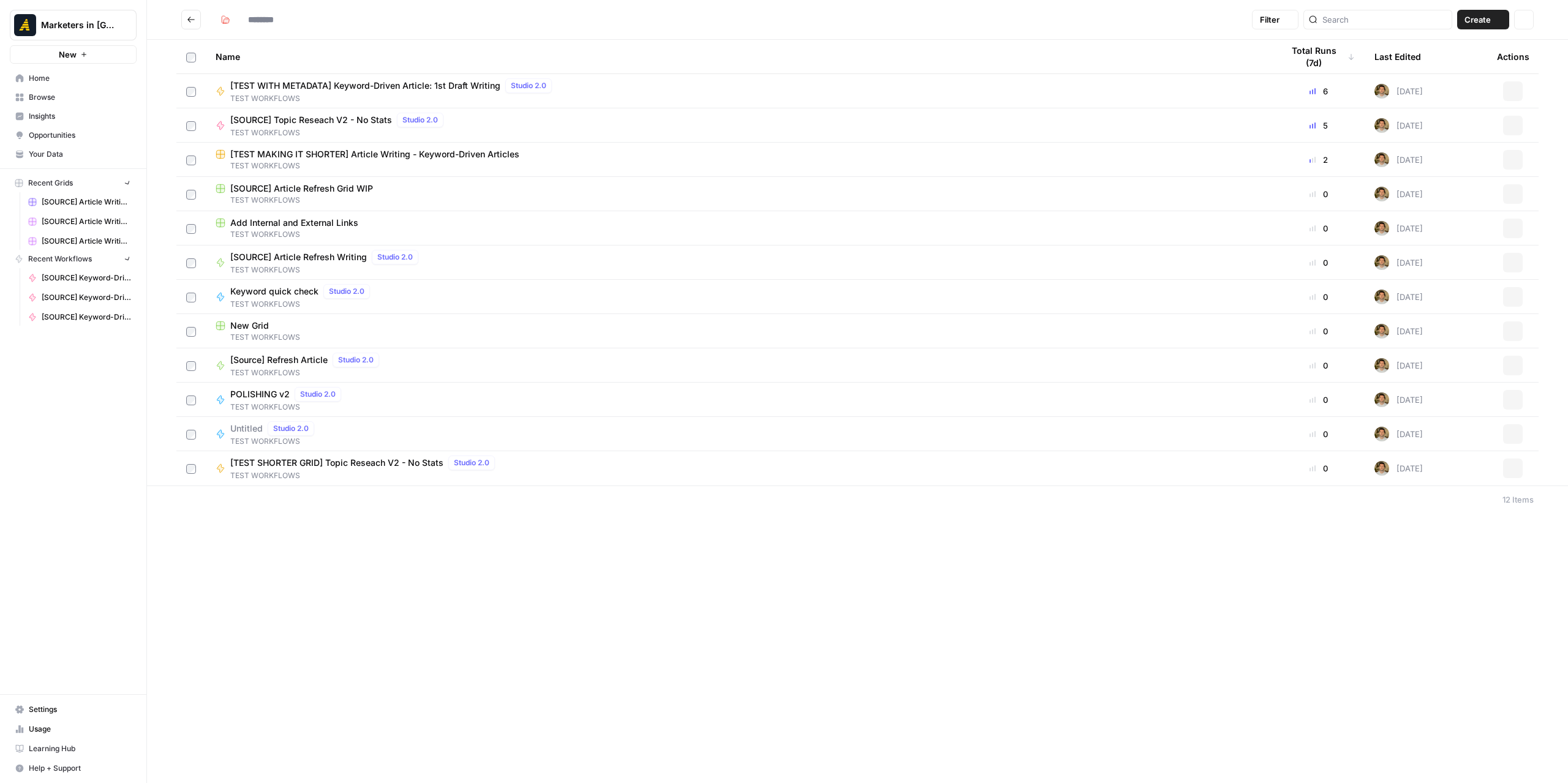
type input "**********"
click at [341, 155] on span "[TEST MAKING IT SHORTER] Article Writing - Keyword-Driven Articles" at bounding box center [375, 155] width 289 height 12
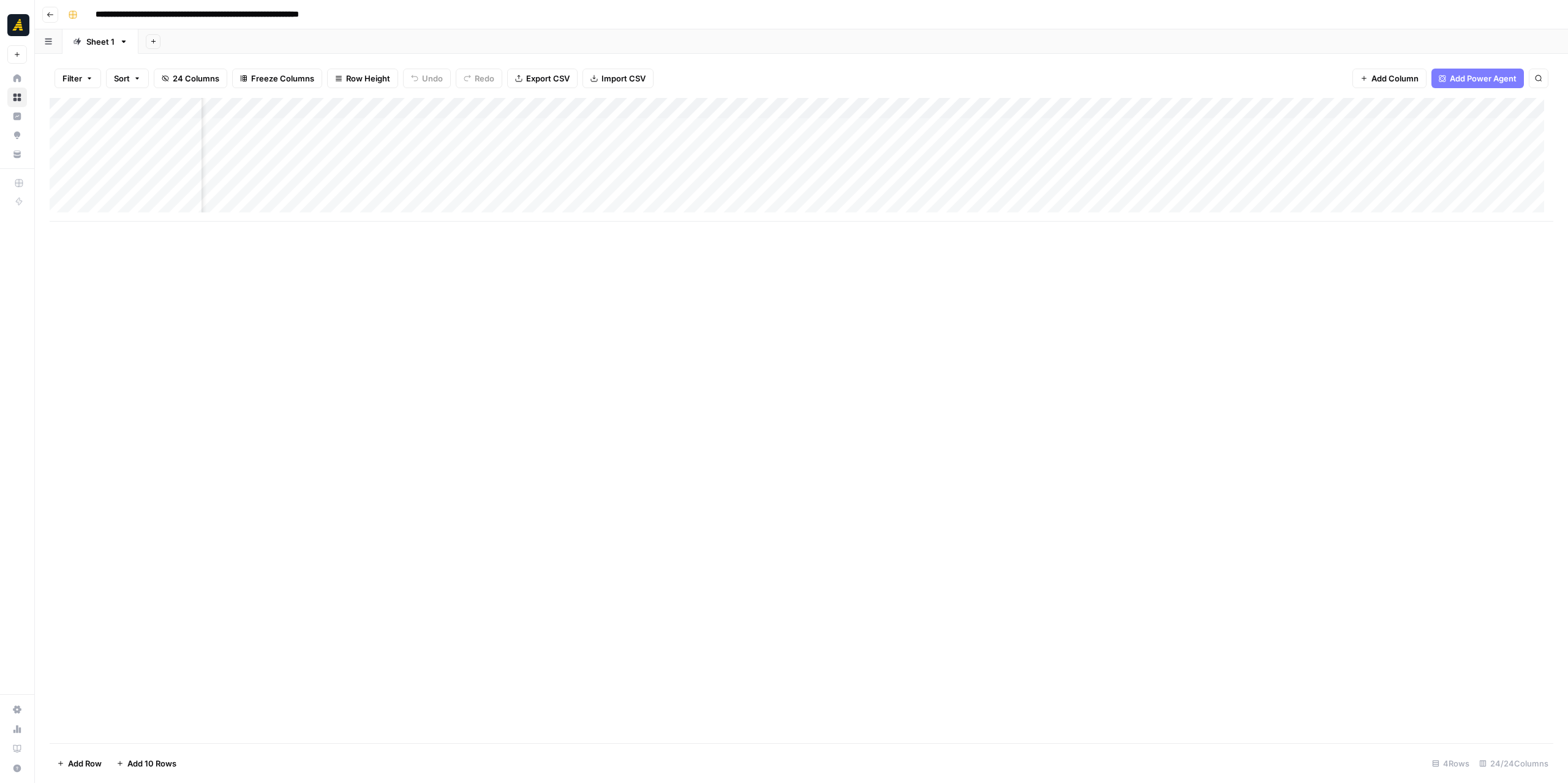
scroll to position [0, 467]
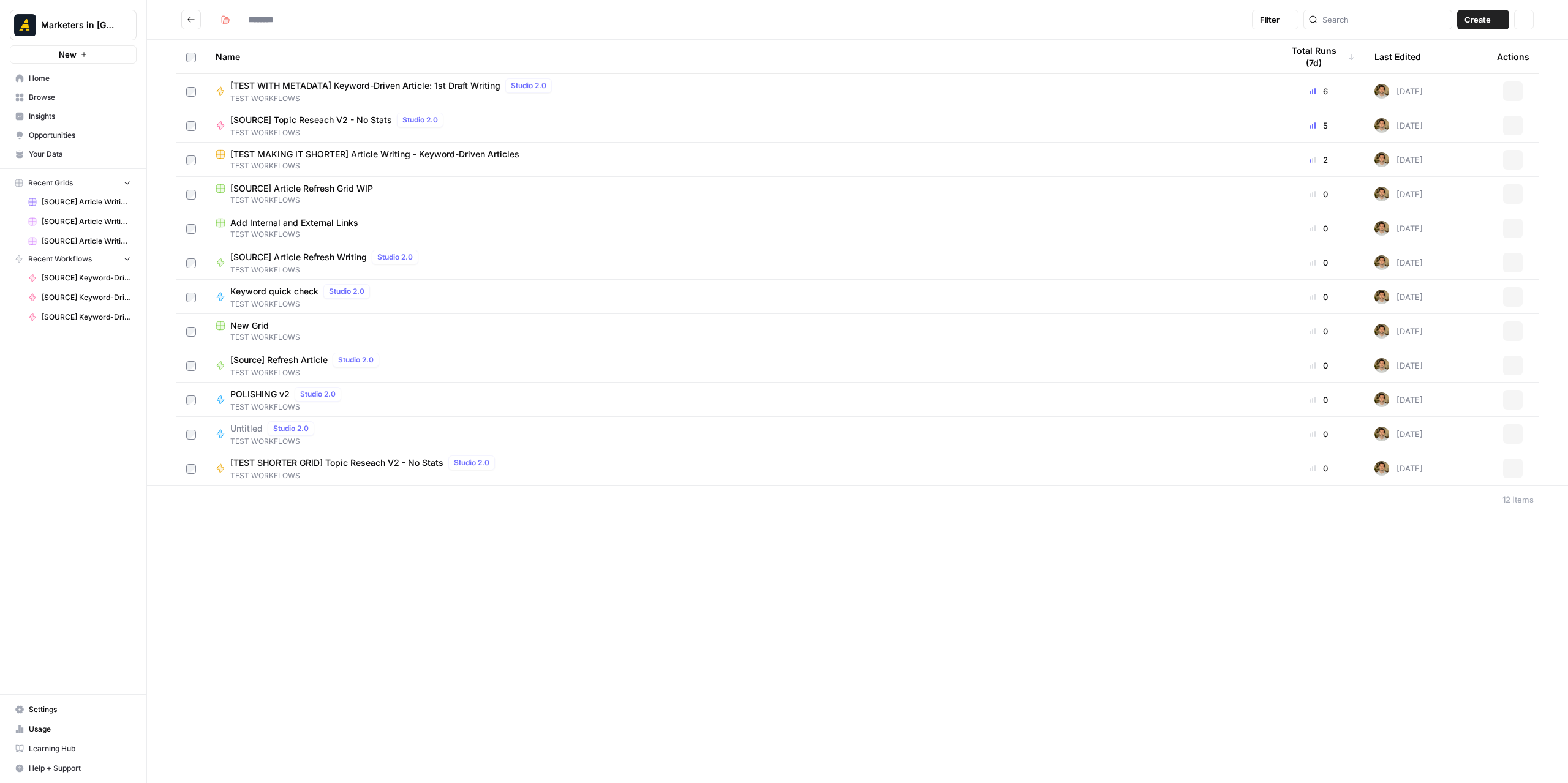
type input "**********"
click at [1301, 472] on button "Actions" at bounding box center [1512, 468] width 20 height 20
click at [1301, 565] on span "Delete" at bounding box center [1458, 570] width 98 height 12
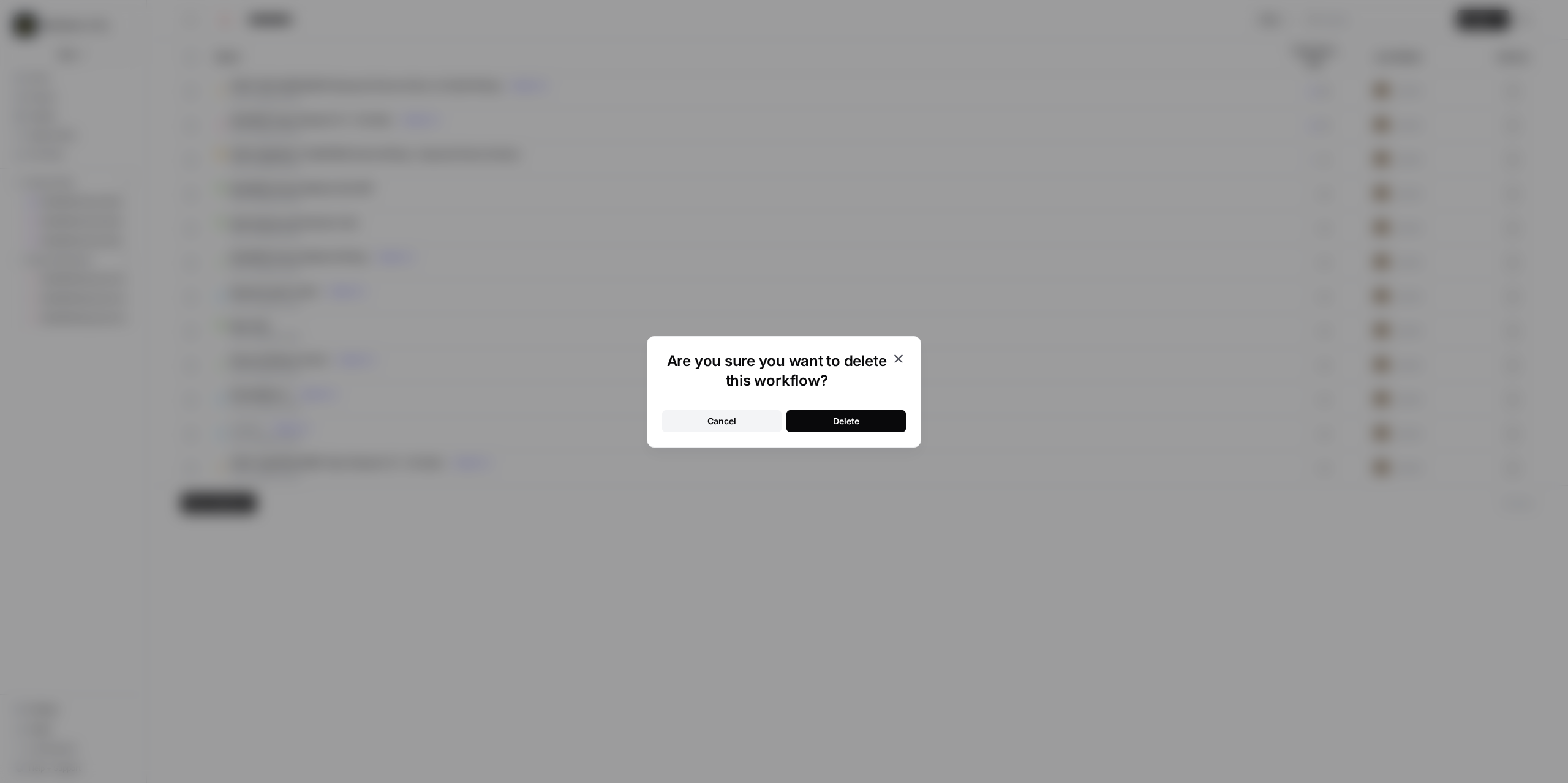
click at [850, 423] on div "Delete" at bounding box center [846, 421] width 26 height 12
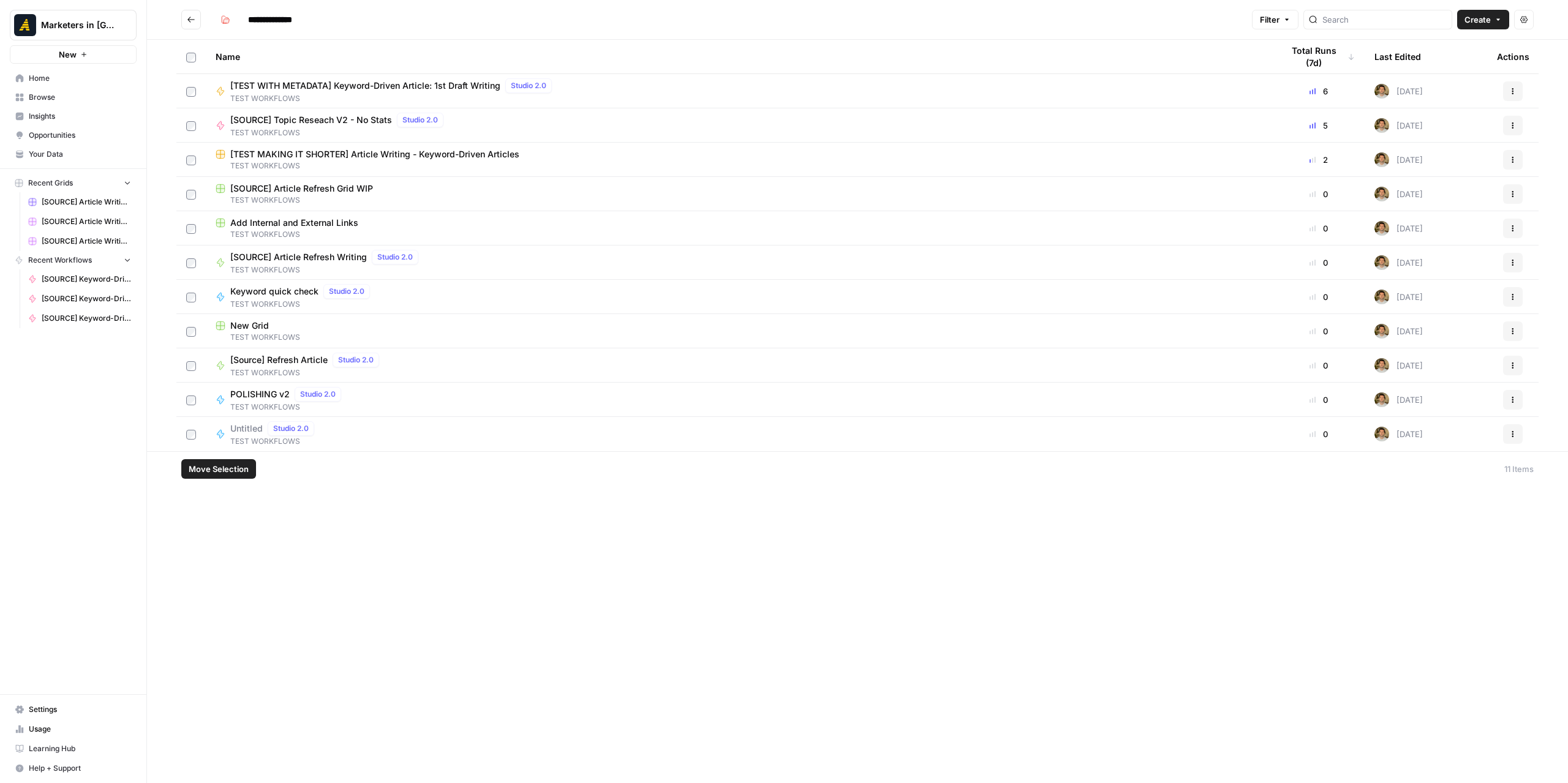
click at [438, 93] on span "TEST WORKFLOWS" at bounding box center [393, 98] width 327 height 11
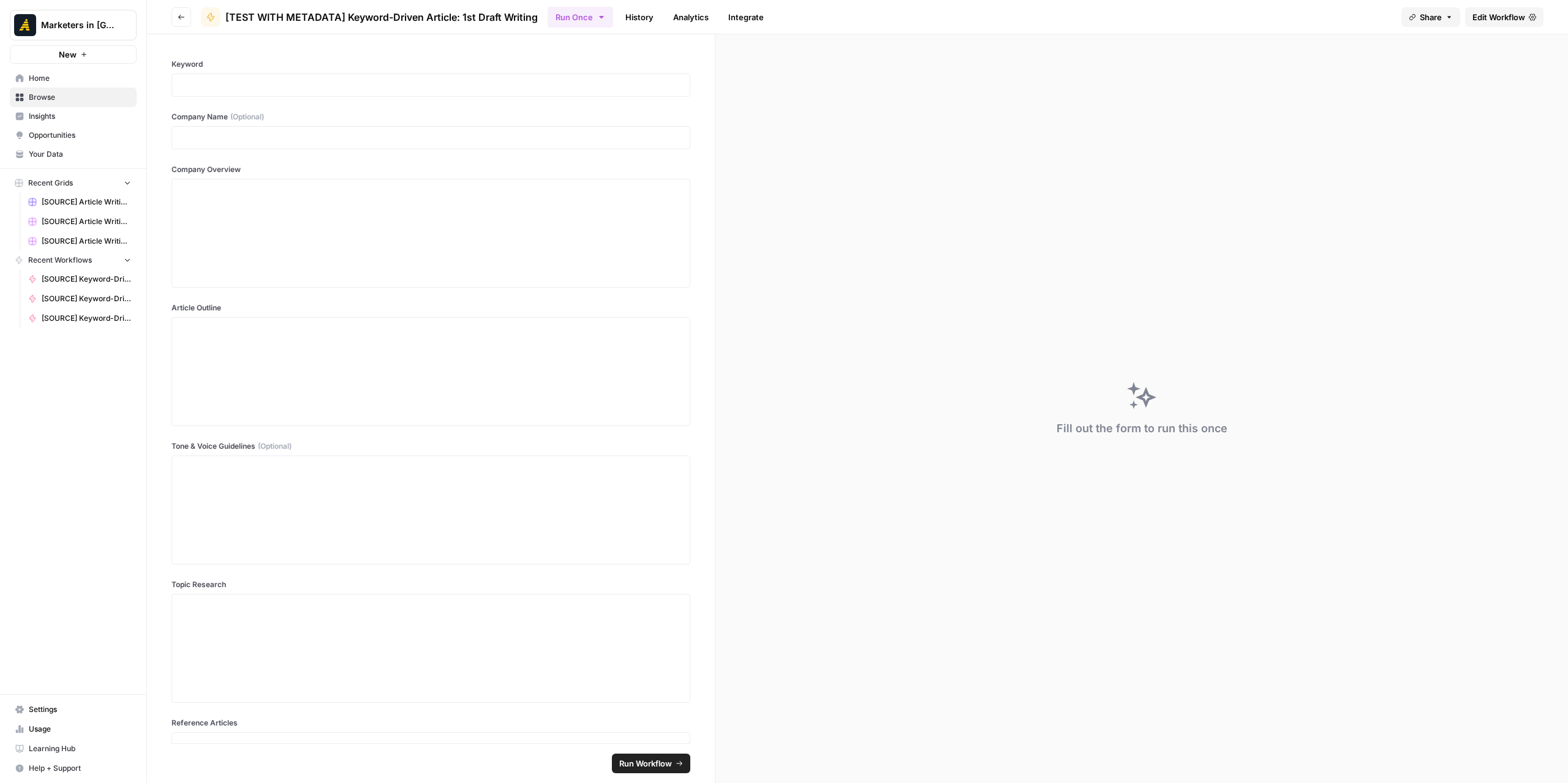
click at [1301, 12] on span "Edit Workflow" at bounding box center [1499, 17] width 53 height 12
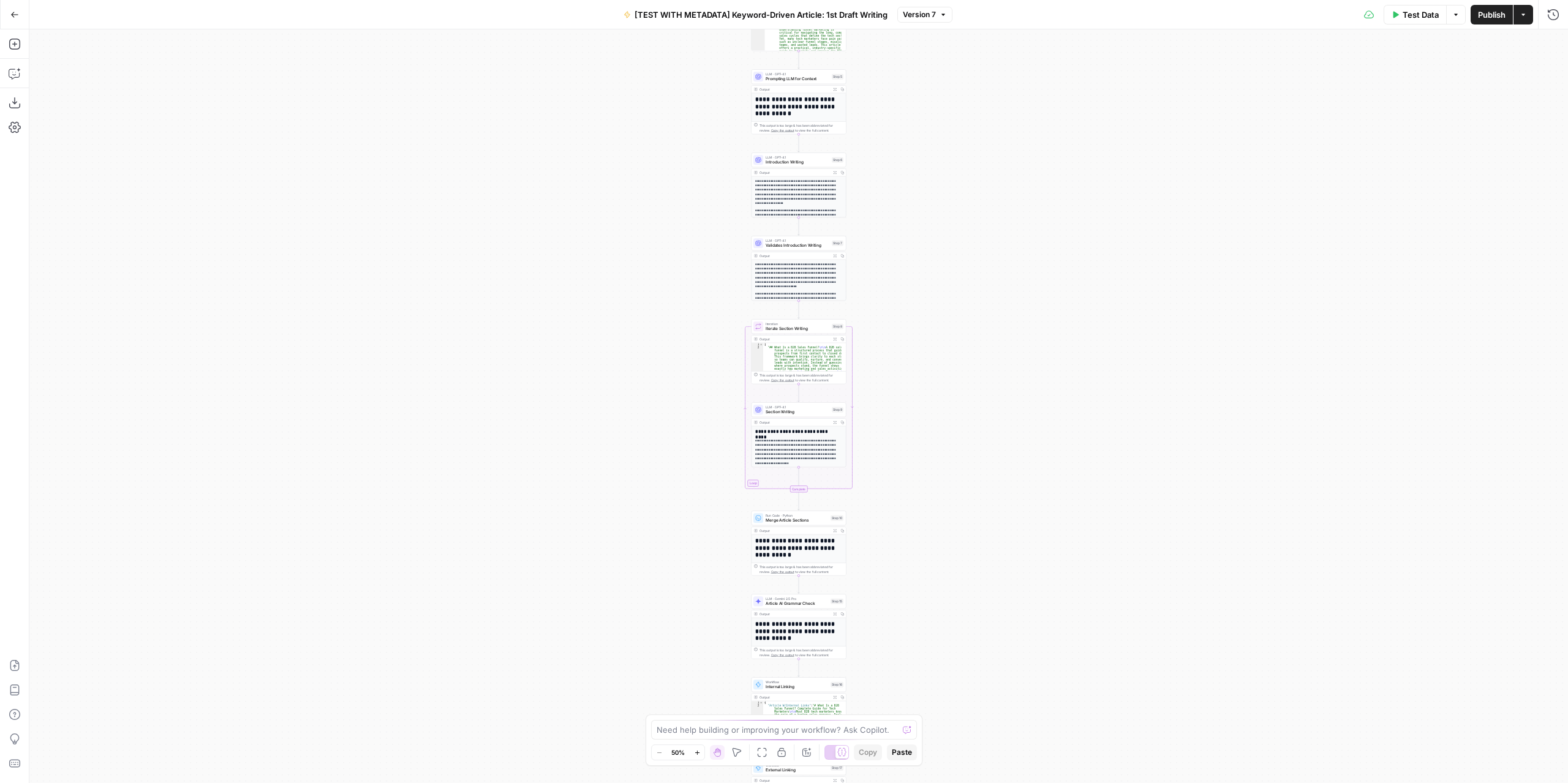
drag, startPoint x: 946, startPoint y: 386, endPoint x: 929, endPoint y: 542, distance: 156.9
click at [937, 570] on div "Workflow Input Settings Inputs LLM · GPT-4.1 Extract Article Structure Step 1 O…" at bounding box center [799, 406] width 1538 height 754
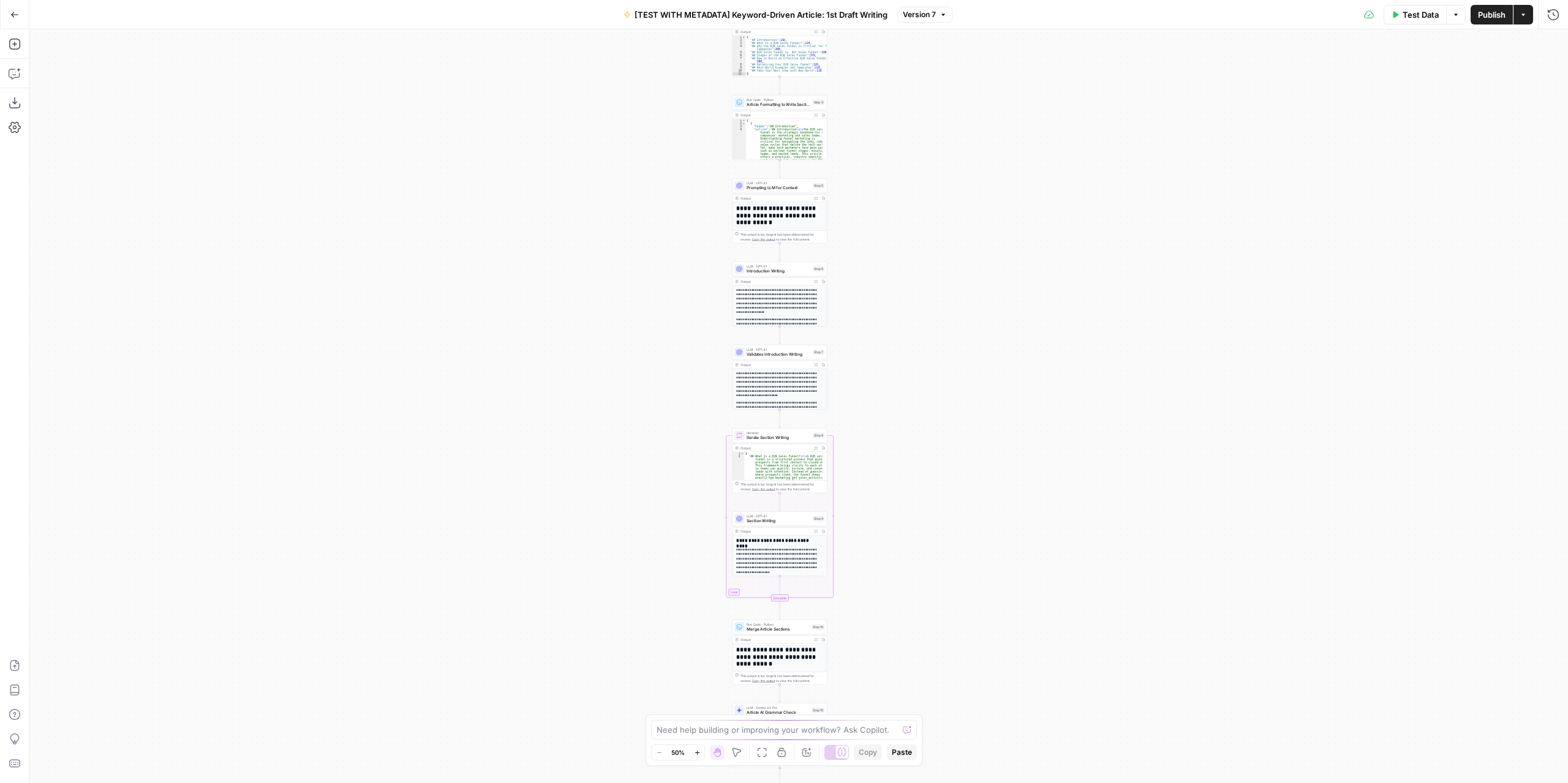
drag, startPoint x: 978, startPoint y: 374, endPoint x: 953, endPoint y: 509, distance: 137.3
click at [954, 531] on div "Workflow Input Settings Inputs LLM · GPT-4.1 Extract Article Structure Step 1 O…" at bounding box center [799, 406] width 1538 height 754
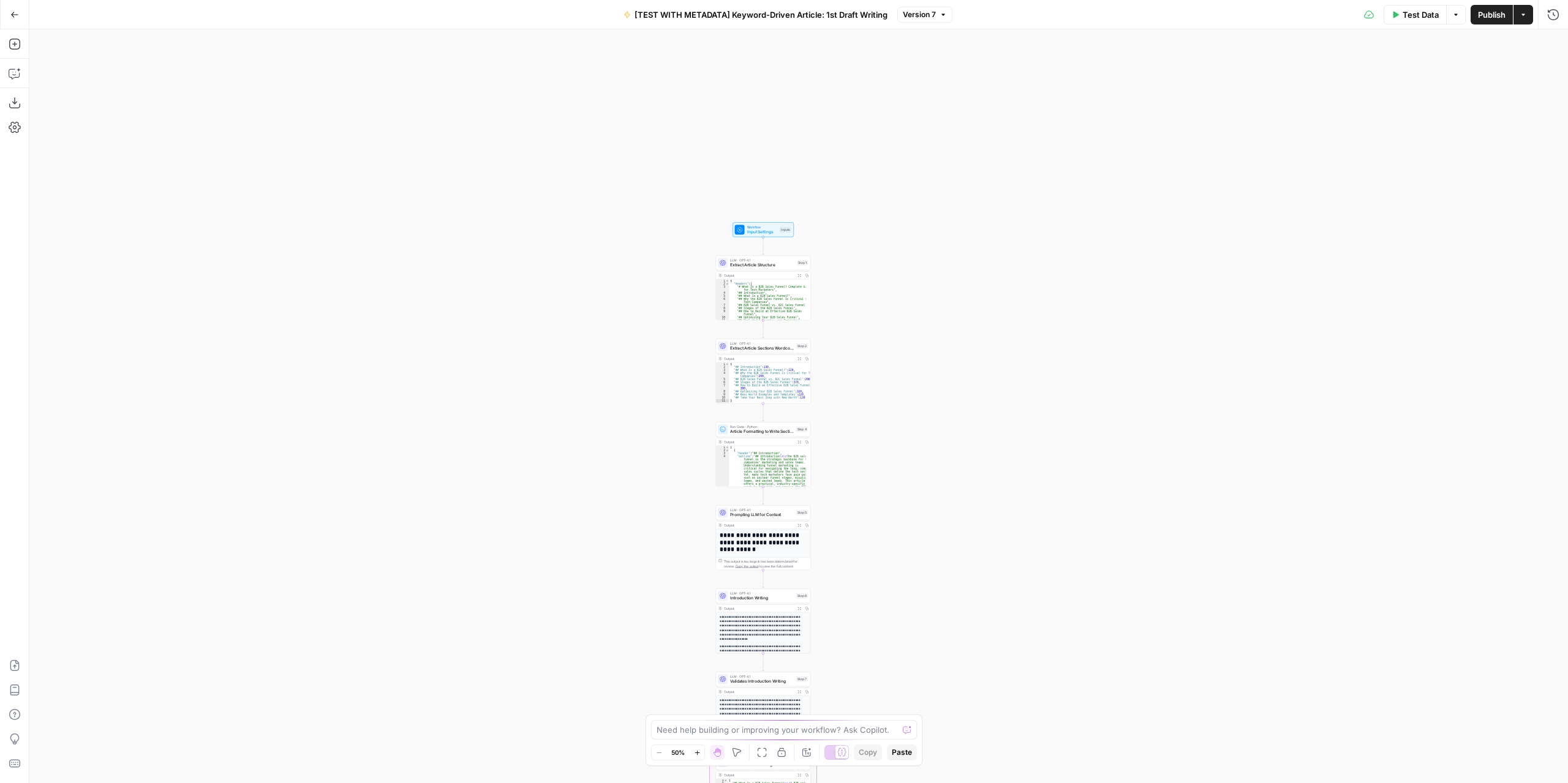
drag, startPoint x: 900, startPoint y: 227, endPoint x: 876, endPoint y: 365, distance: 140.1
click at [896, 433] on div "Workflow Input Settings Inputs LLM · GPT-4.1 Extract Article Structure Step 1 O…" at bounding box center [799, 406] width 1538 height 754
click at [867, 344] on div "Workflow Input Settings Inputs LLM · GPT-4.1 Extract Article Structure Step 1 O…" at bounding box center [799, 406] width 1538 height 754
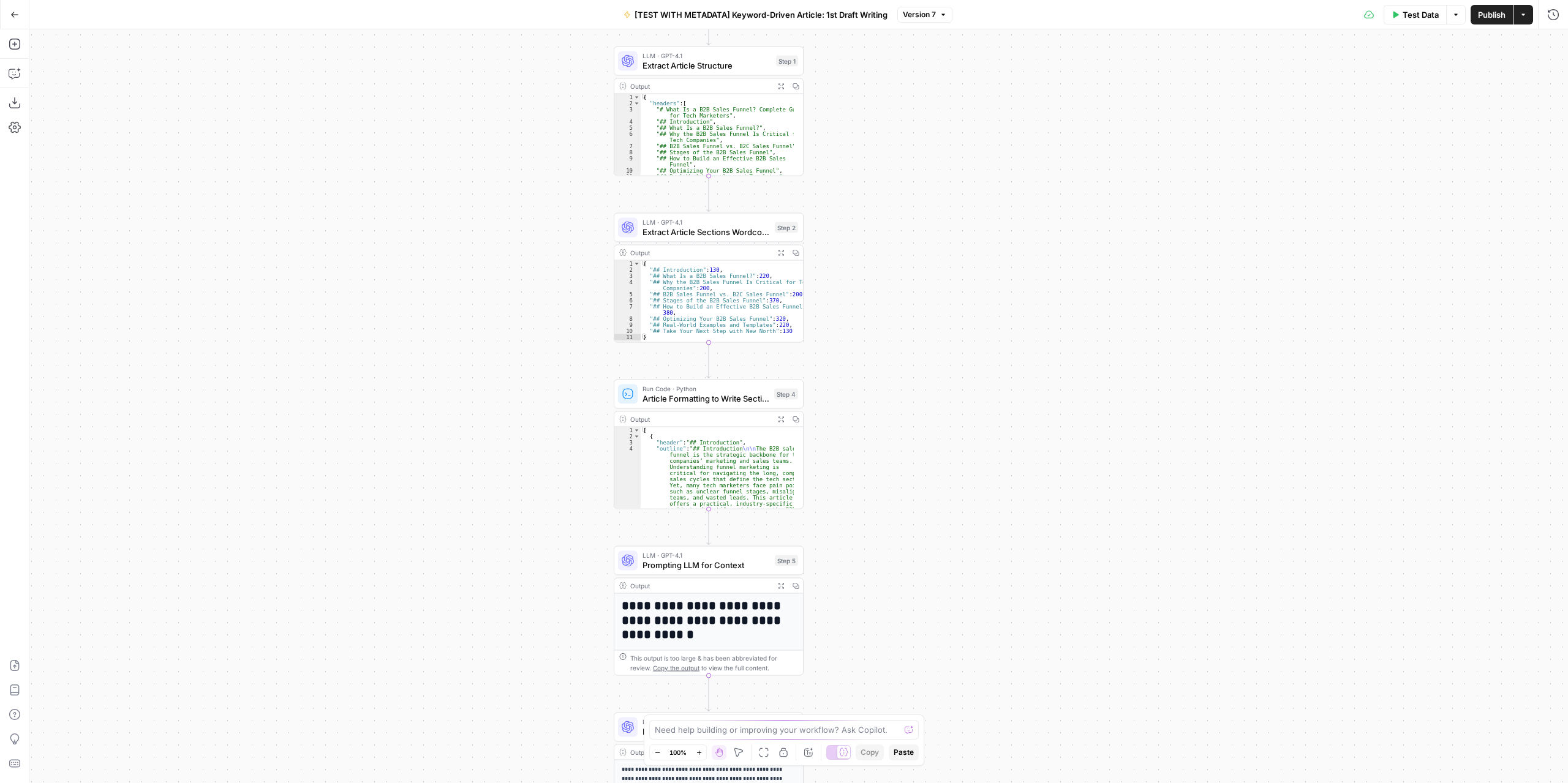
drag, startPoint x: 857, startPoint y: 449, endPoint x: 905, endPoint y: 325, distance: 133.0
click at [905, 325] on div "Workflow Input Settings Inputs LLM · GPT-4.1 Extract Article Structure Step 1 O…" at bounding box center [799, 406] width 1538 height 754
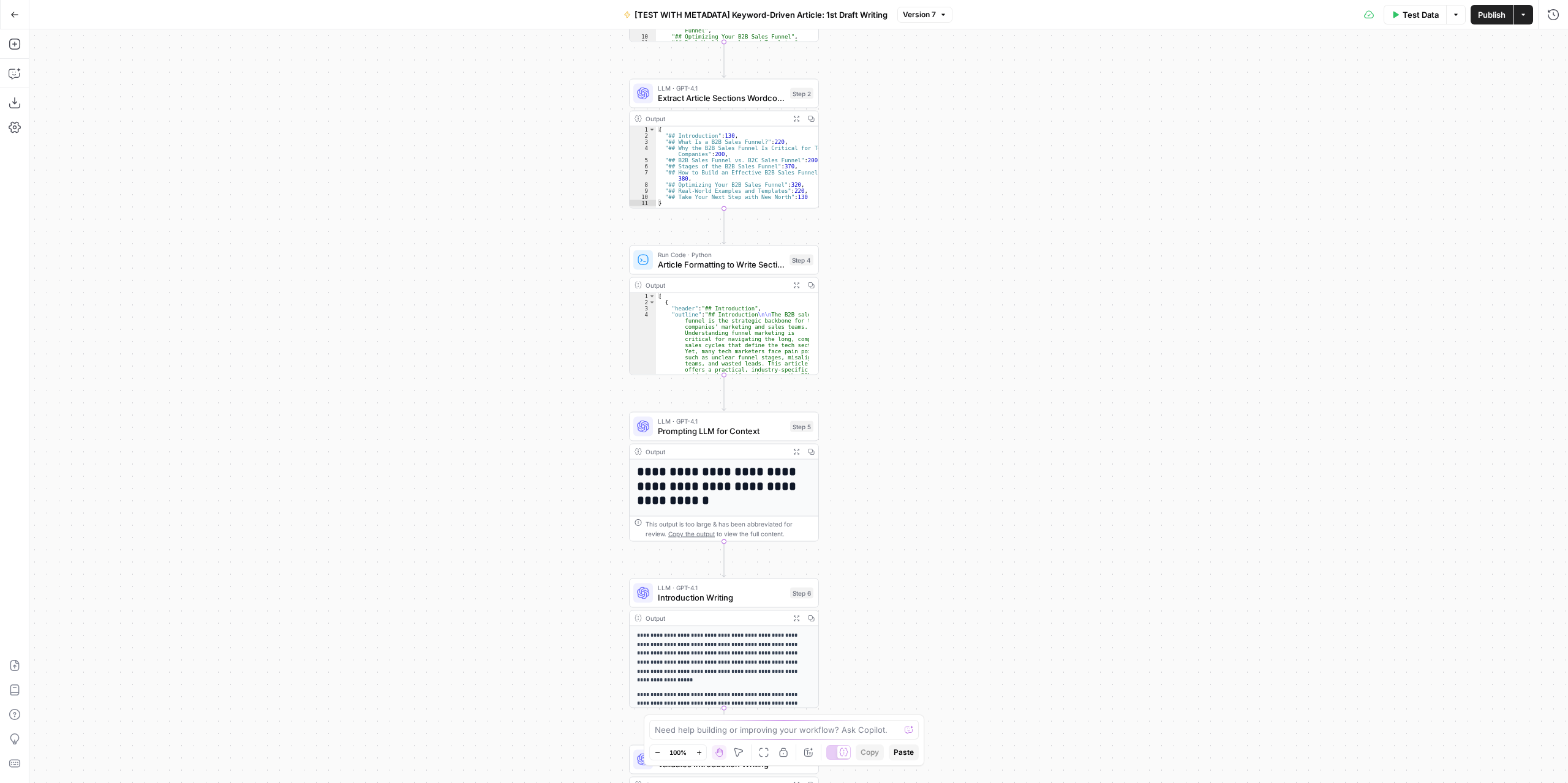
drag, startPoint x: 896, startPoint y: 442, endPoint x: 911, endPoint y: 307, distance: 135.8
click at [911, 307] on div "Workflow Input Settings Inputs LLM · GPT-4.1 Extract Article Structure Step 1 O…" at bounding box center [799, 406] width 1538 height 754
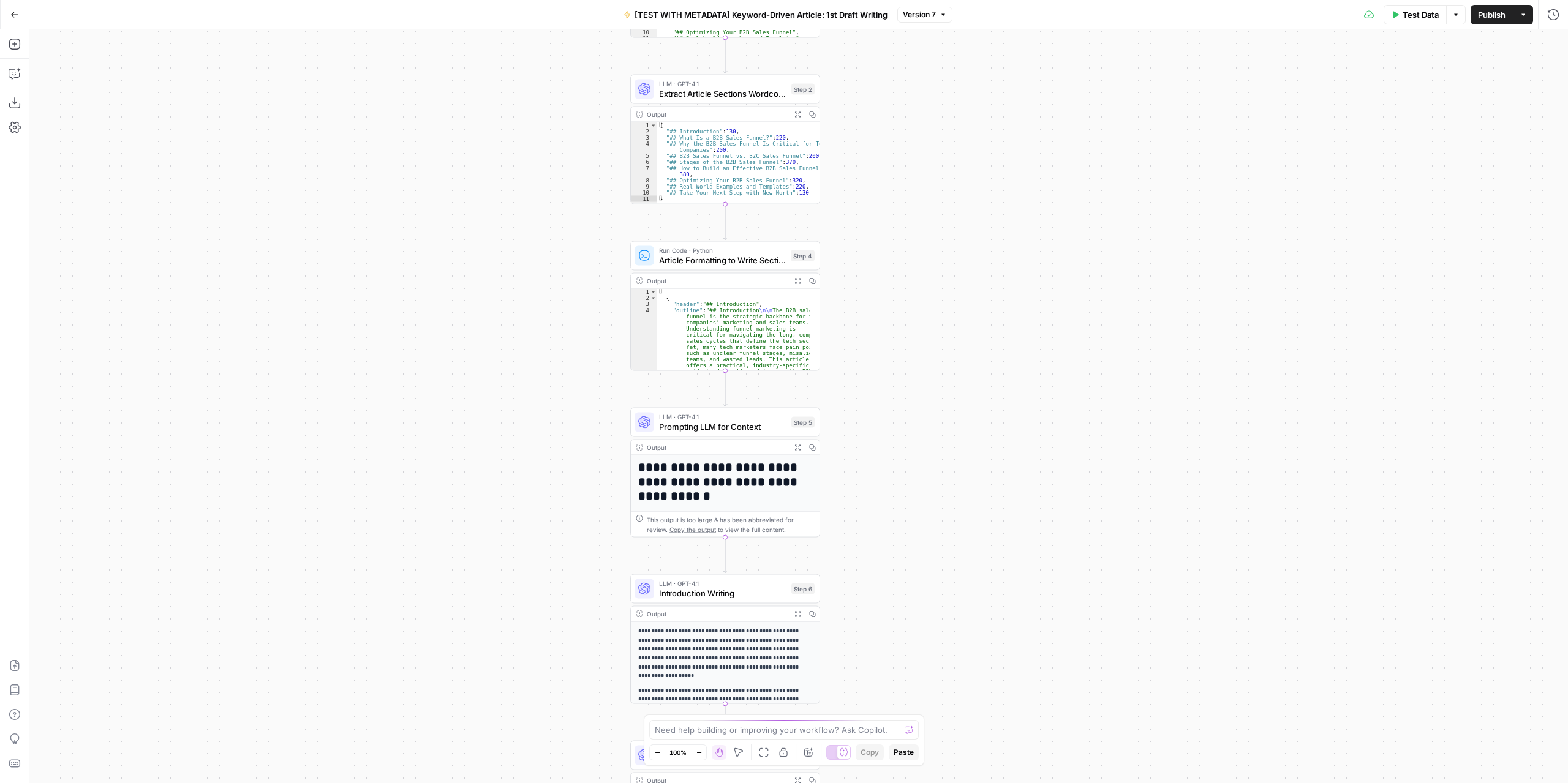
drag, startPoint x: 907, startPoint y: 399, endPoint x: 924, endPoint y: 357, distance: 45.3
click at [924, 357] on div "Workflow Input Settings Inputs LLM · GPT-4.1 Extract Article Structure Step 1 O…" at bounding box center [799, 406] width 1538 height 754
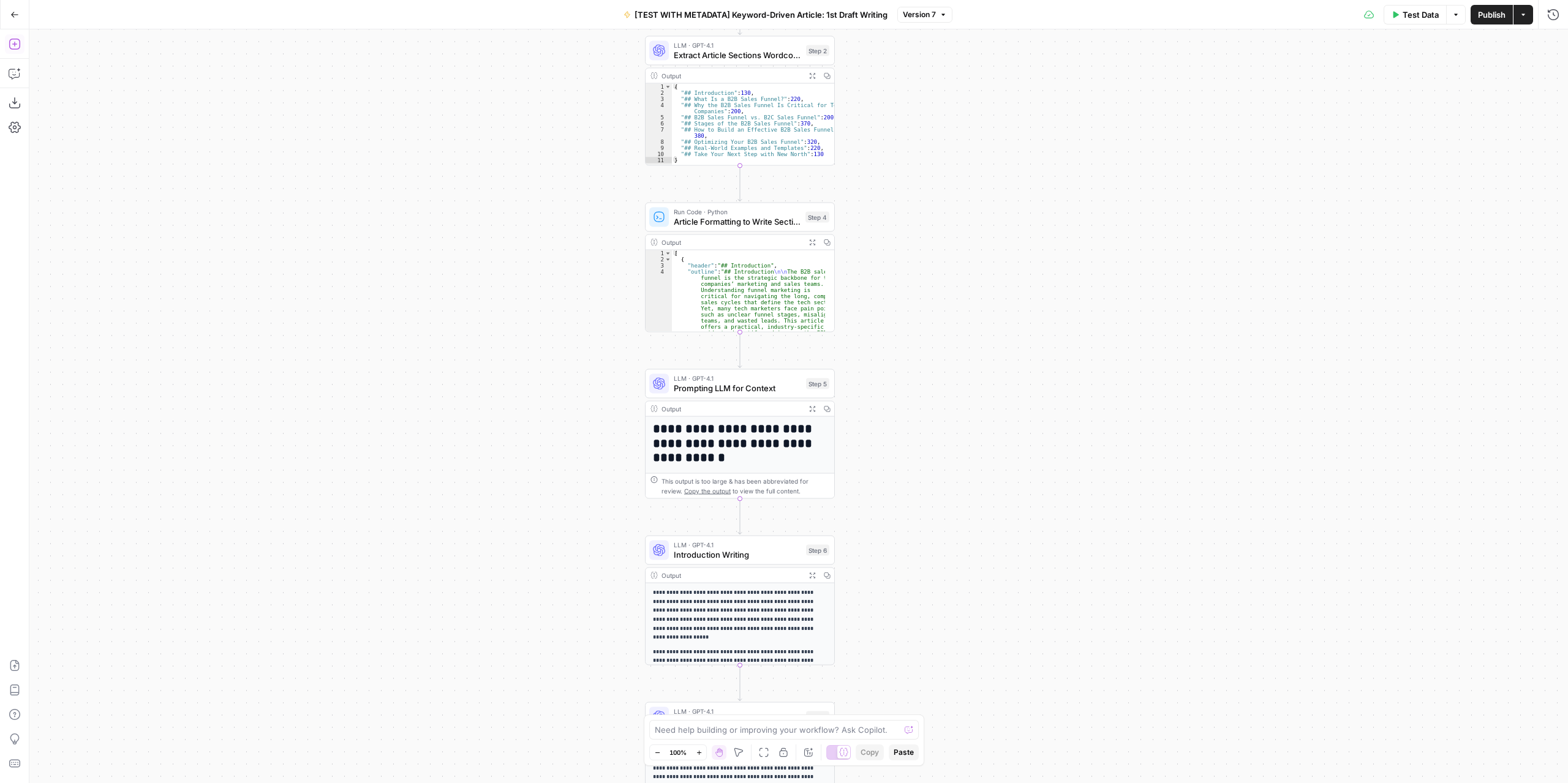
click at [11, 44] on icon "button" at bounding box center [14, 44] width 12 height 12
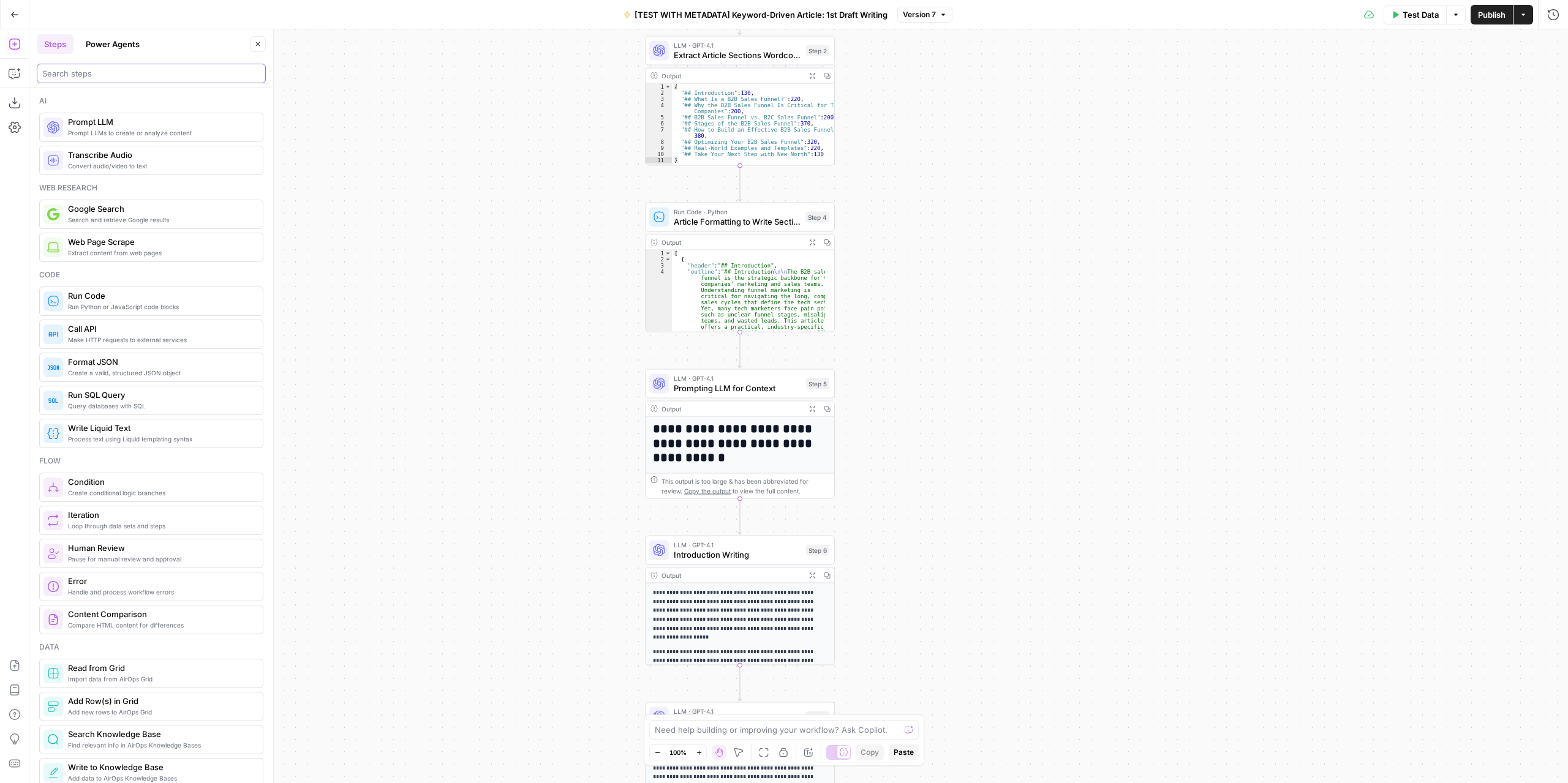
click at [125, 68] on input "search" at bounding box center [151, 74] width 218 height 12
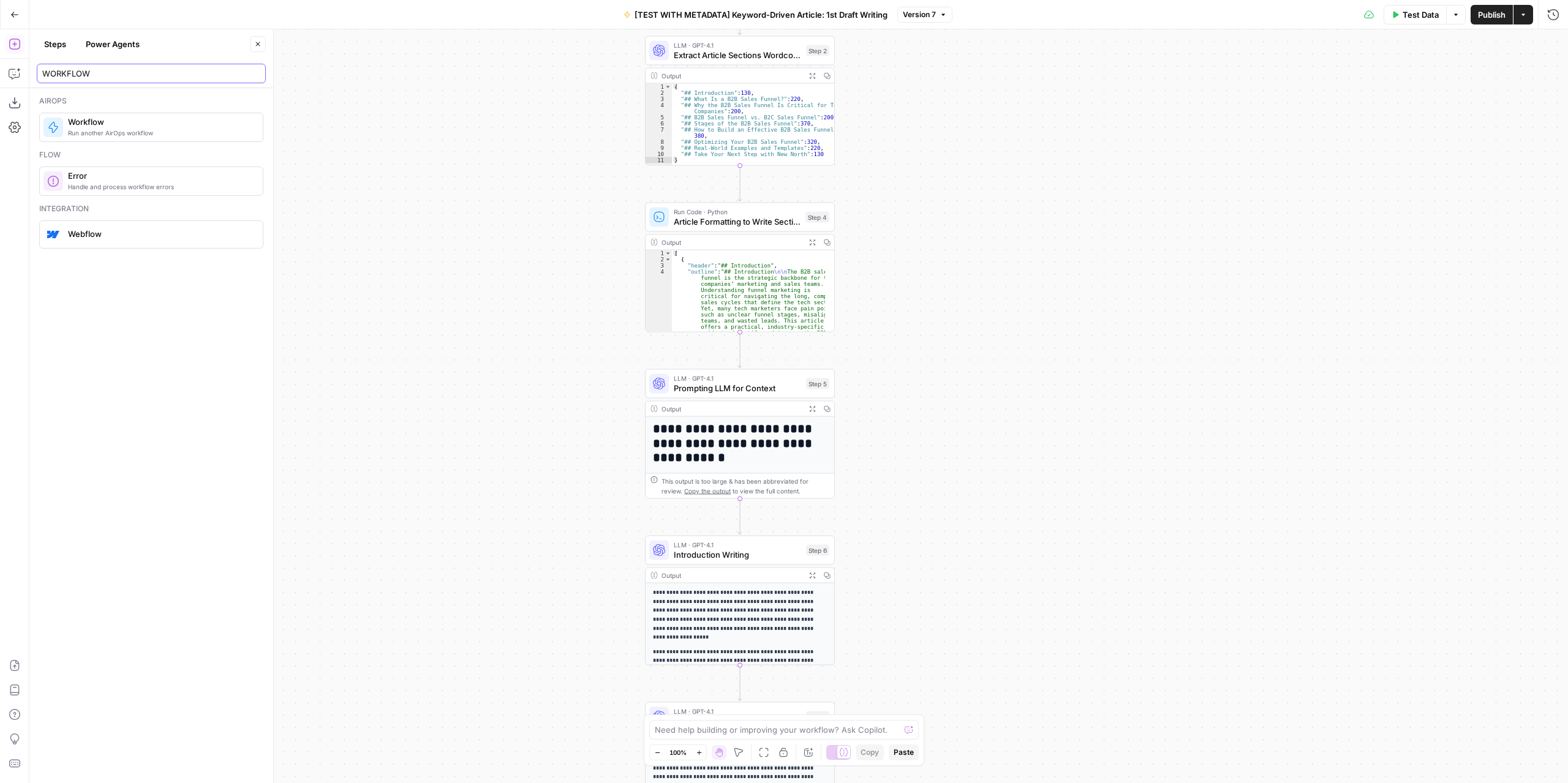
type input "WORKFLOW"
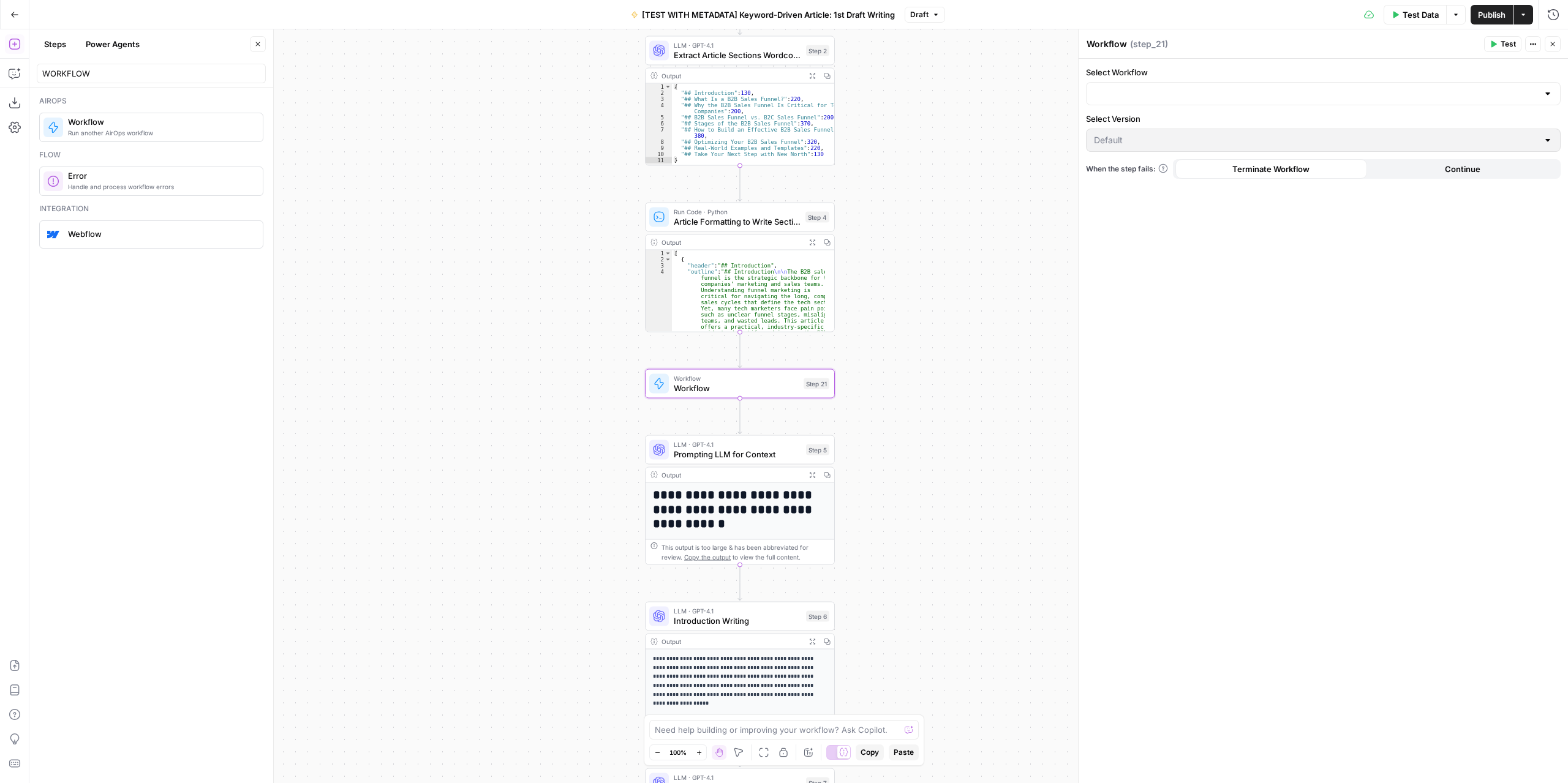
click at [1195, 85] on div at bounding box center [1323, 93] width 474 height 23
type input "RESEAR"
click at [1186, 122] on span "[SOURCE] Company Research" at bounding box center [1321, 124] width 449 height 12
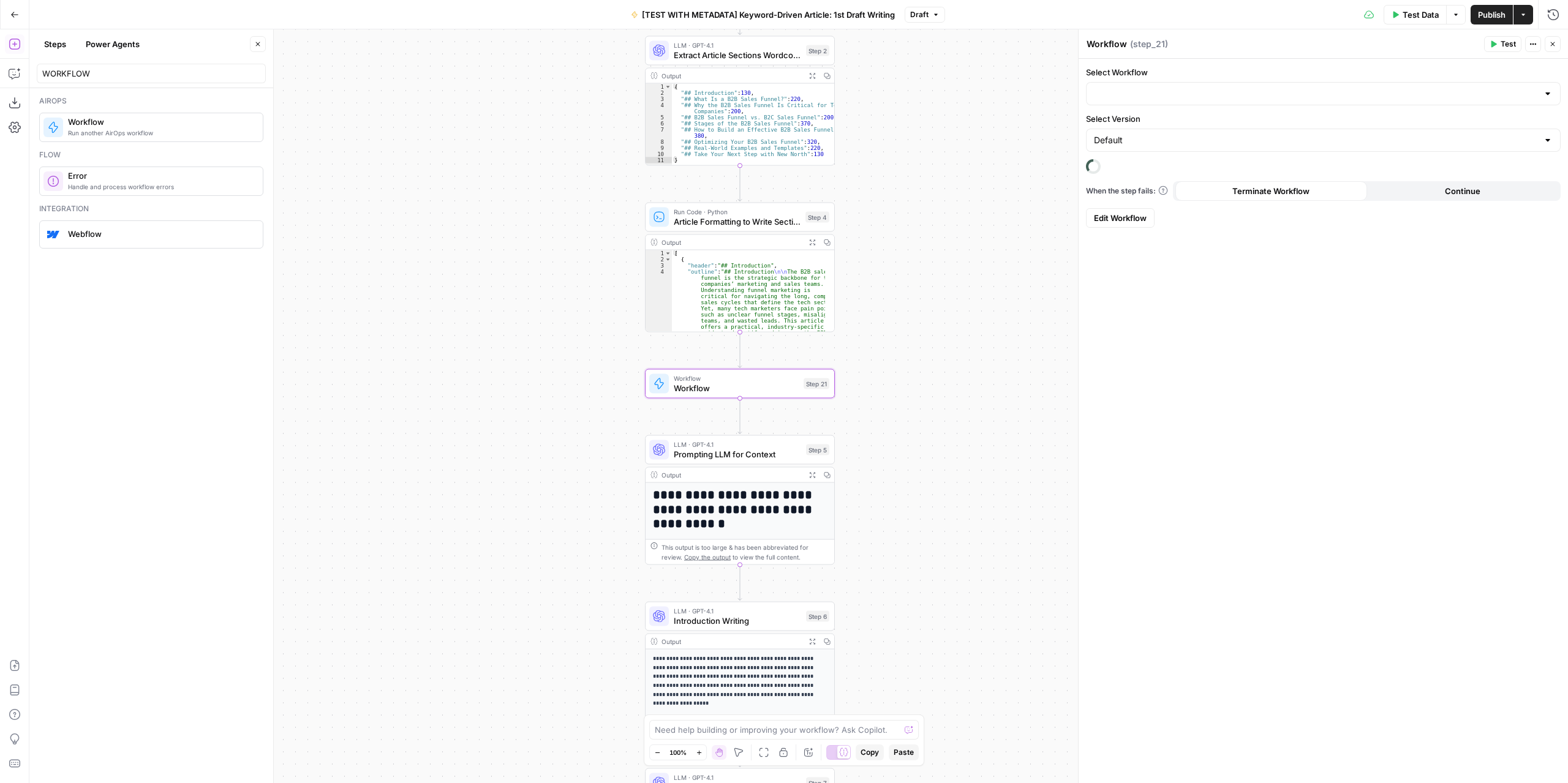
type input "[SOURCE] Company Research"
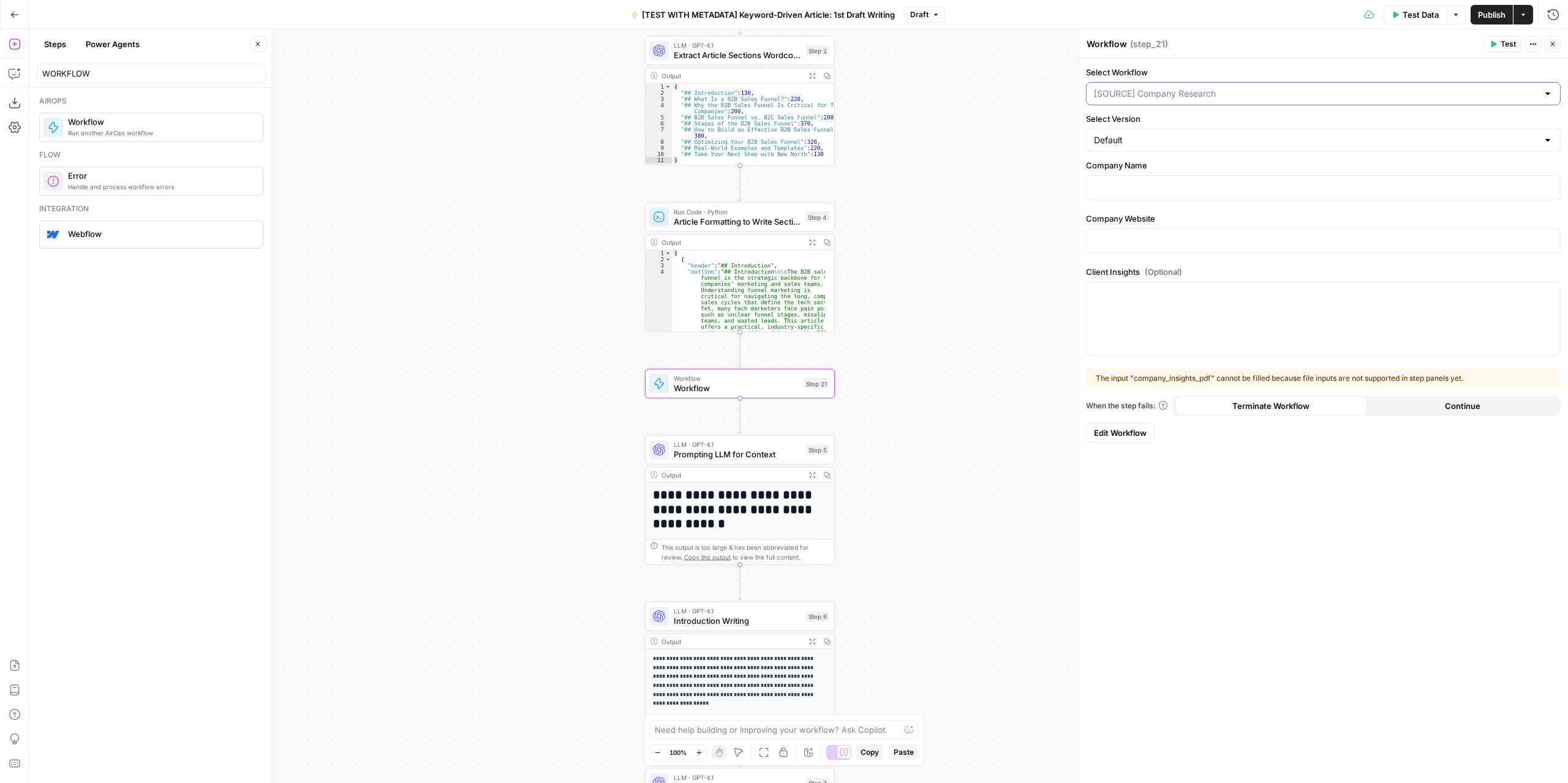
click at [1301, 93] on input "Select Workflow" at bounding box center [1316, 93] width 444 height 12
type input "TOPIC"
click at [1301, 118] on span "[SOURCE] Topic Reseach V2 - No Stats" at bounding box center [1321, 124] width 449 height 12
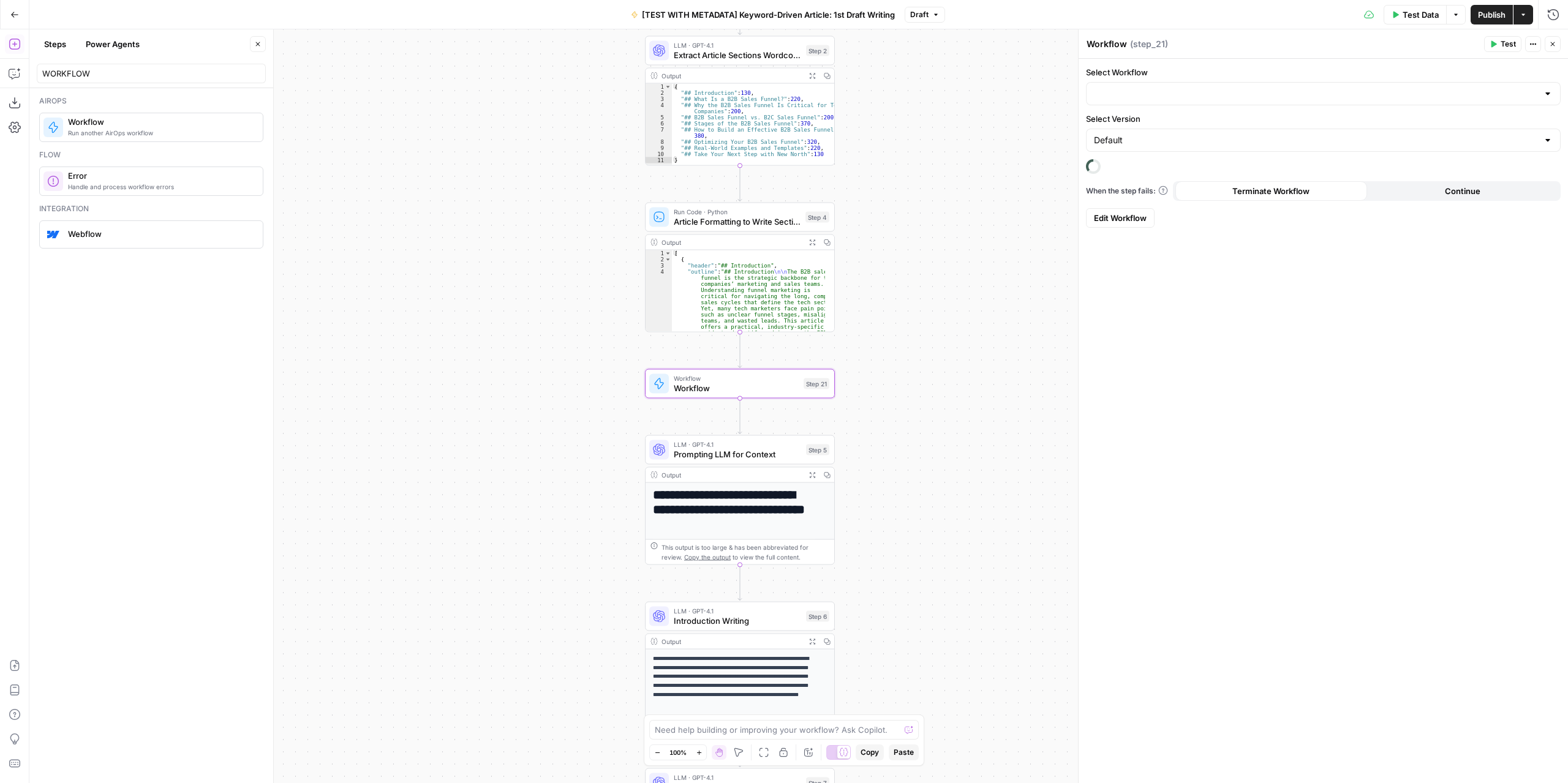
type input "[SOURCE] Topic Reseach V2 - No Stats"
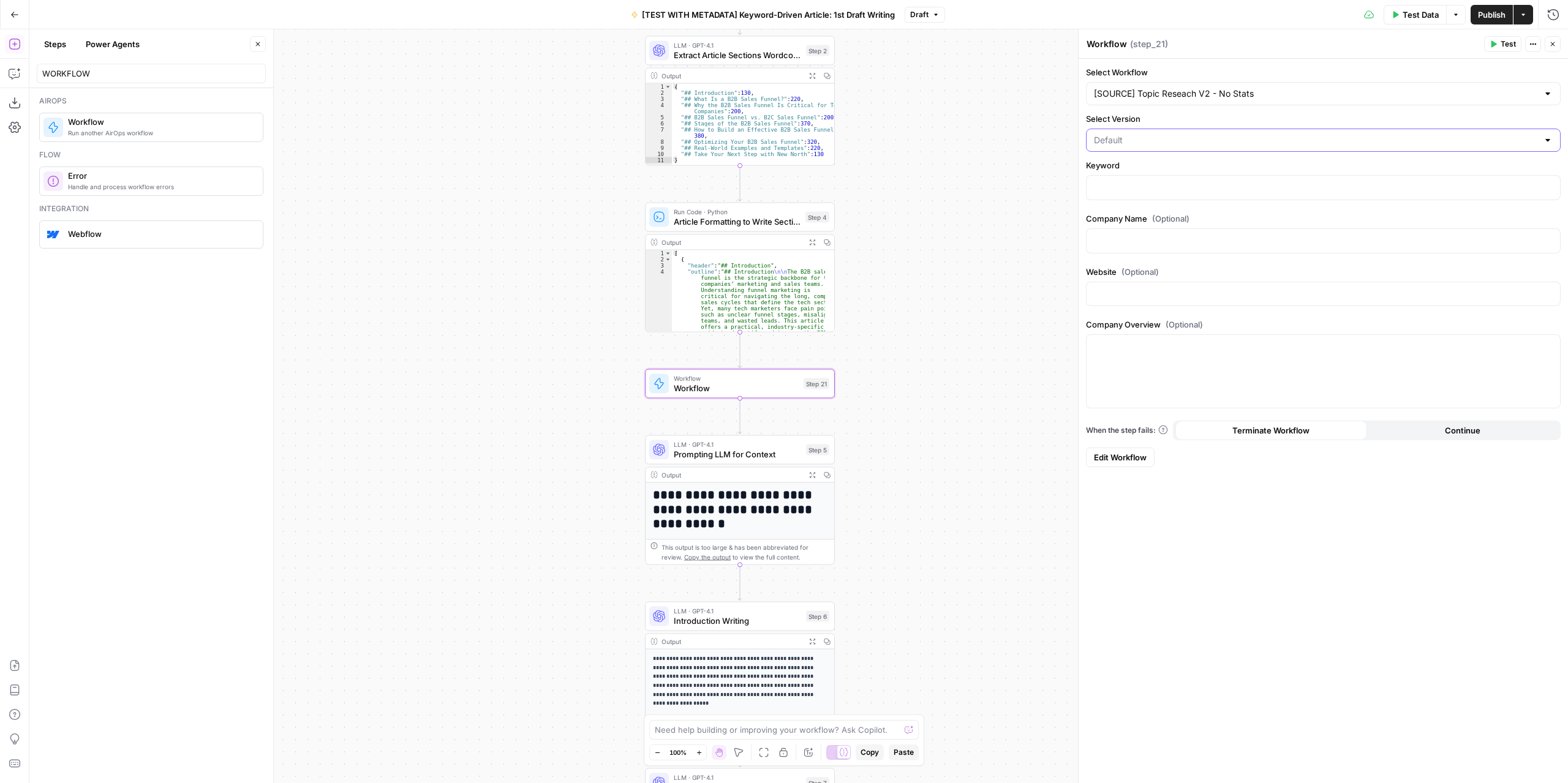
click at [1250, 140] on input "Select Version" at bounding box center [1316, 140] width 444 height 12
type input "Default"
click at [1301, 115] on label "Select Version" at bounding box center [1323, 119] width 474 height 12
click at [1301, 134] on input "Default" at bounding box center [1316, 140] width 444 height 12
type input "Default"
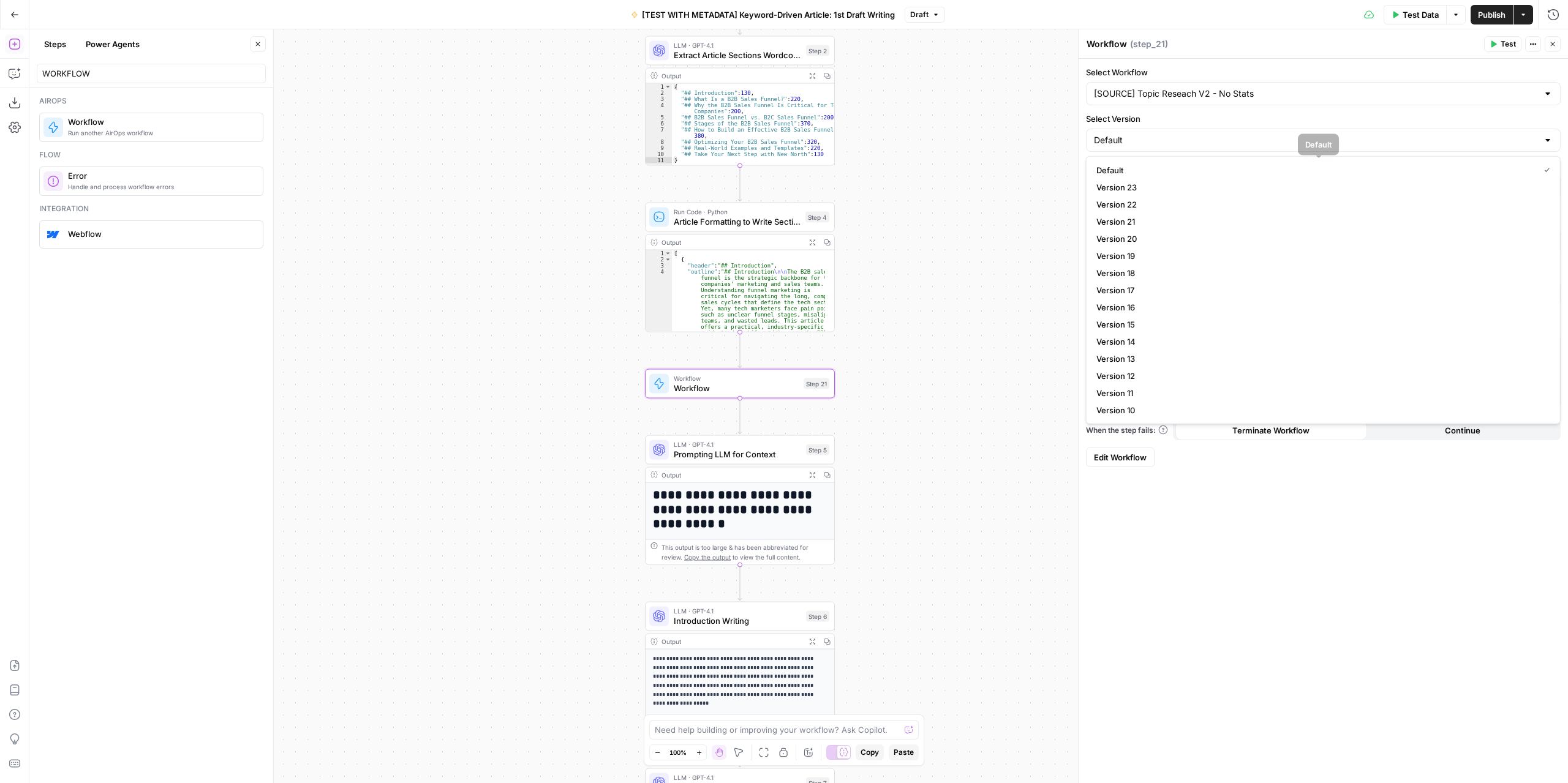
click at [1028, 181] on div "Workflow Input Settings Inputs LLM · GPT-4.1 Extract Article Structure Step 1 O…" at bounding box center [799, 406] width 1538 height 754
click at [1167, 182] on p at bounding box center [1323, 187] width 459 height 12
click at [1301, 184] on button "Variables Menu" at bounding box center [1549, 187] width 10 height 10
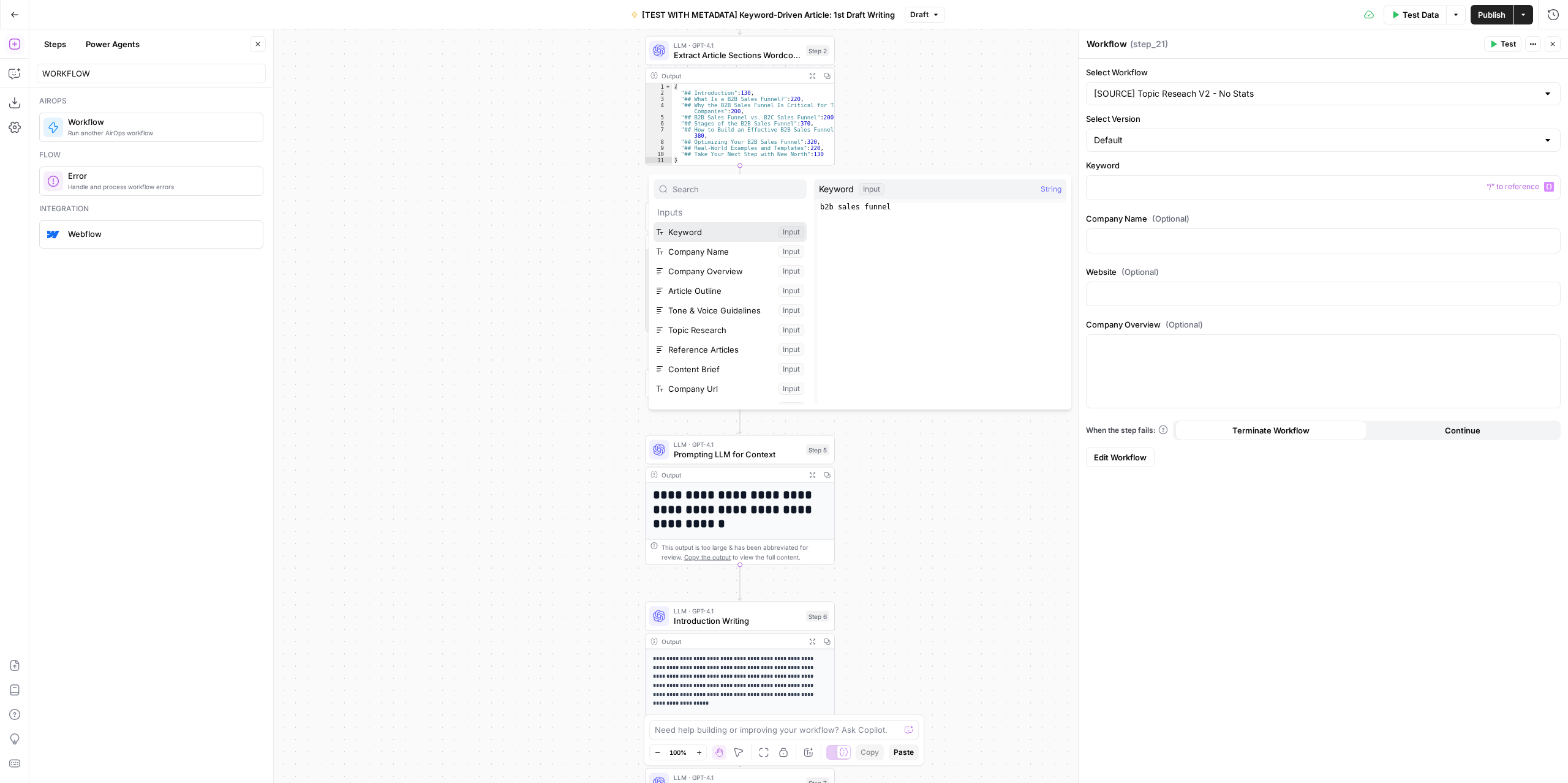
click at [699, 234] on button "Select variable Keyword" at bounding box center [730, 232] width 153 height 20
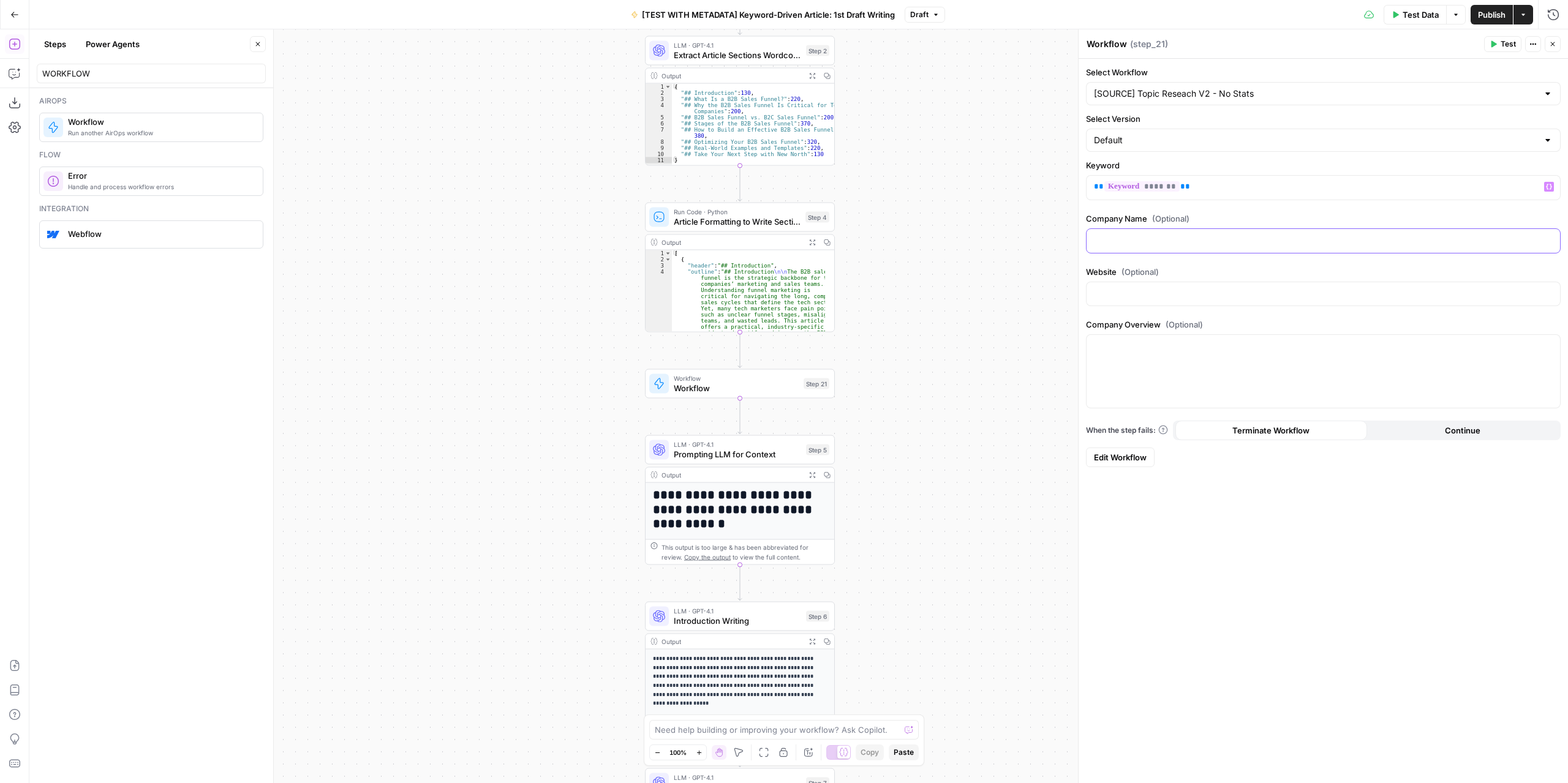
click at [1119, 237] on p at bounding box center [1323, 240] width 459 height 12
click at [1301, 237] on icon "button" at bounding box center [1549, 240] width 6 height 6
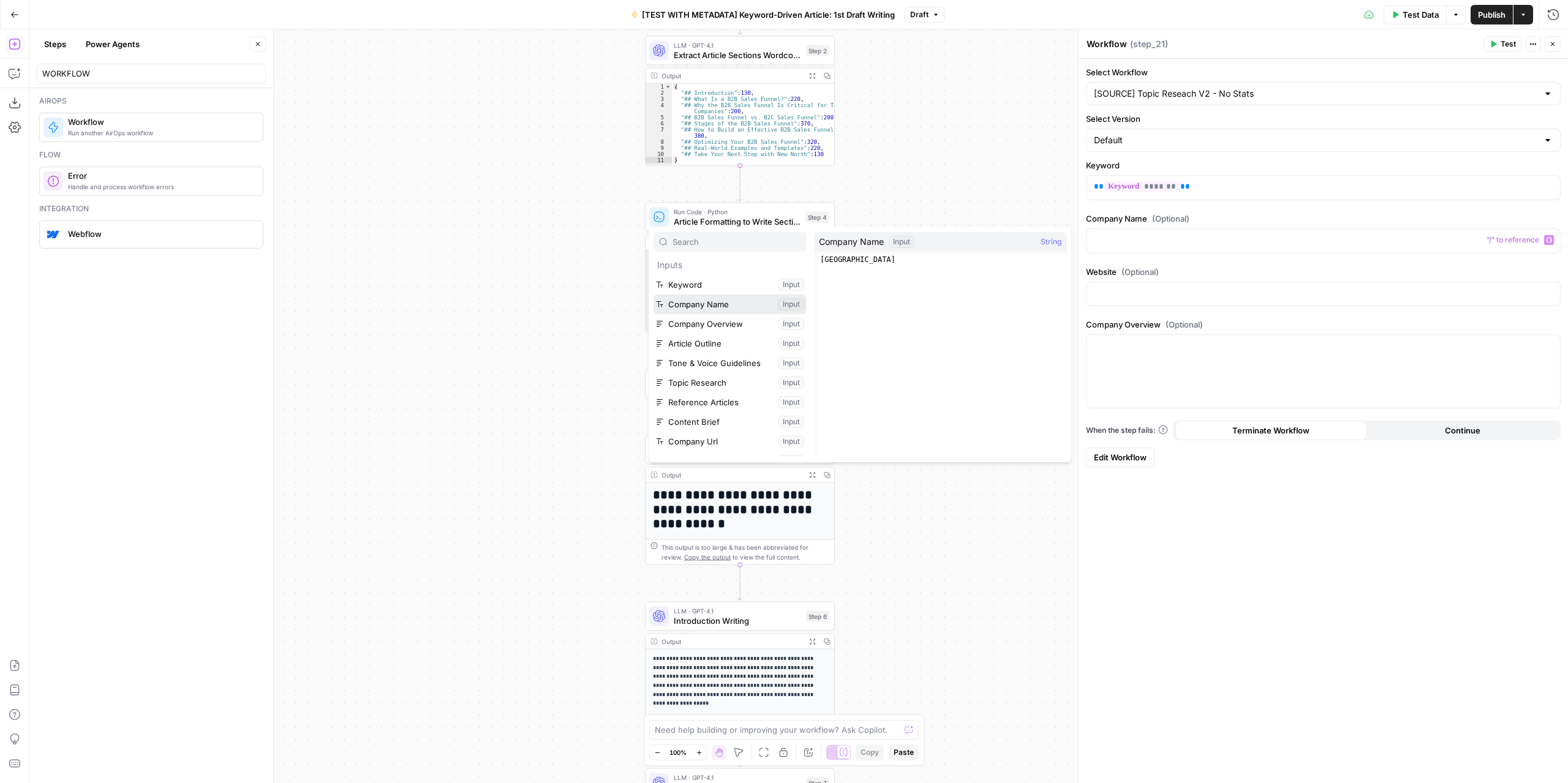
drag, startPoint x: 706, startPoint y: 296, endPoint x: 722, endPoint y: 300, distance: 16.5
click at [706, 296] on button "Select variable Company Name" at bounding box center [730, 305] width 153 height 20
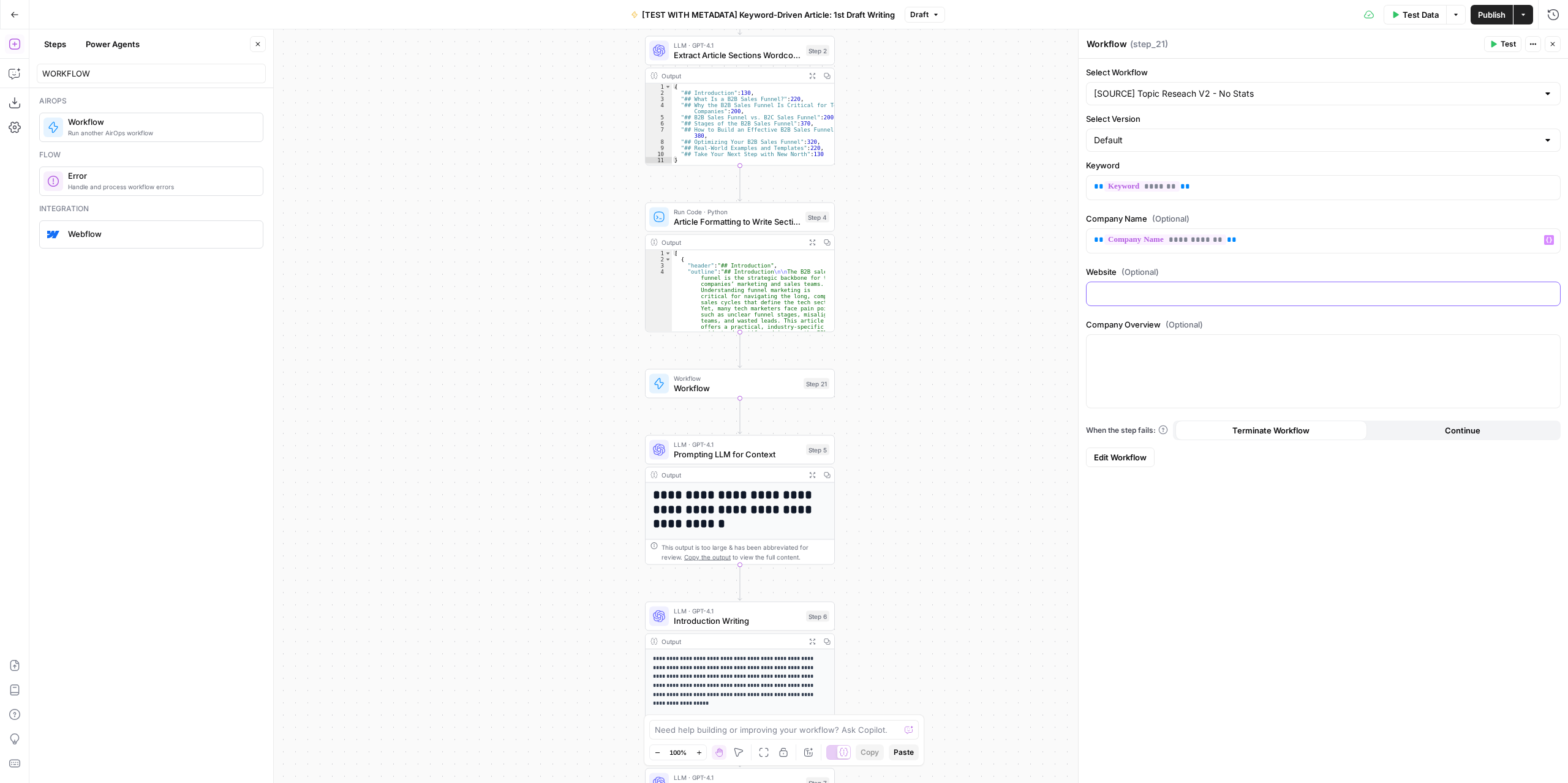
click at [1168, 297] on div at bounding box center [1323, 294] width 474 height 24
click at [1301, 290] on icon "button" at bounding box center [1549, 293] width 6 height 6
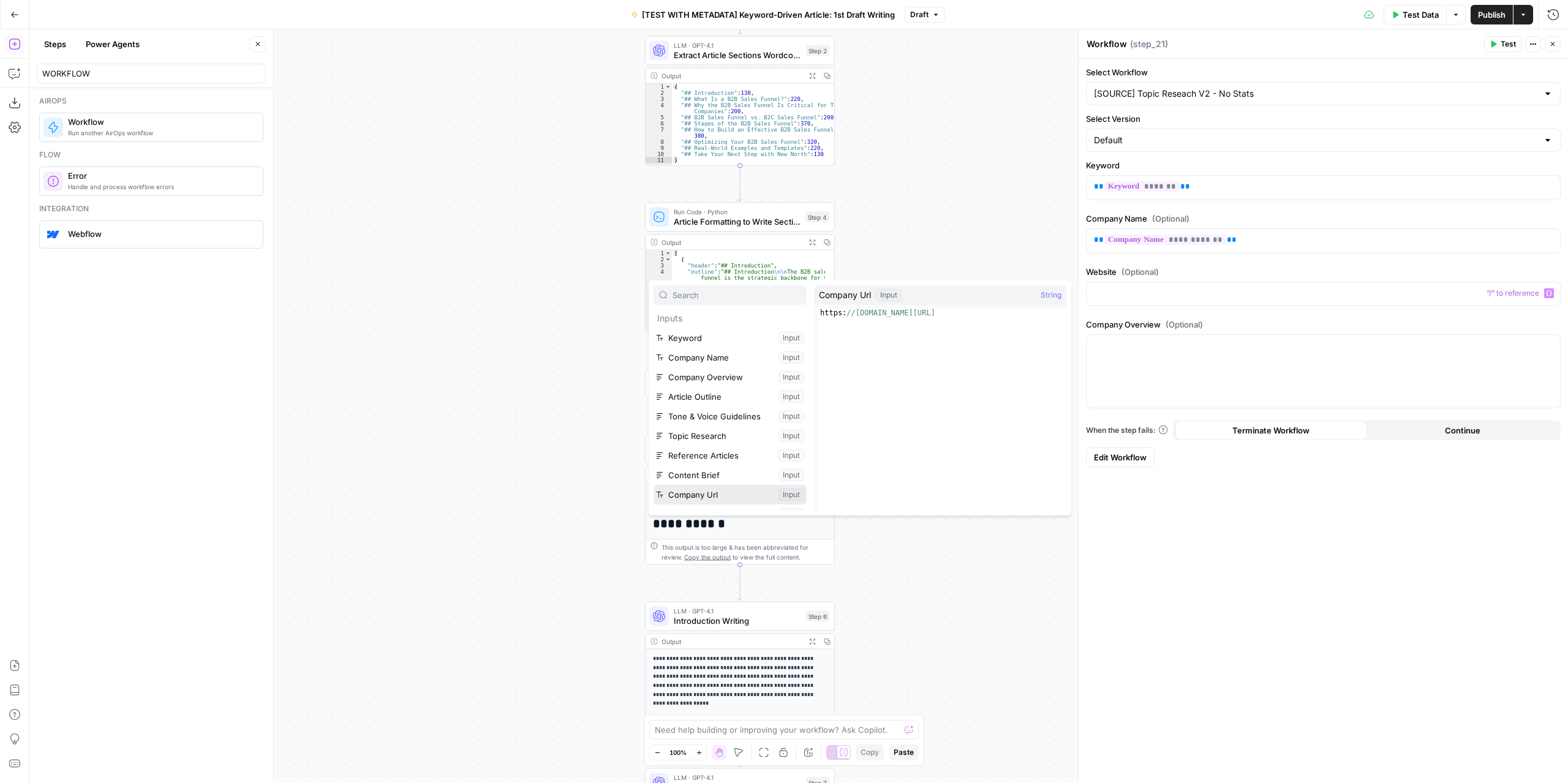
click at [717, 488] on button "Select variable Company Url" at bounding box center [730, 495] width 153 height 20
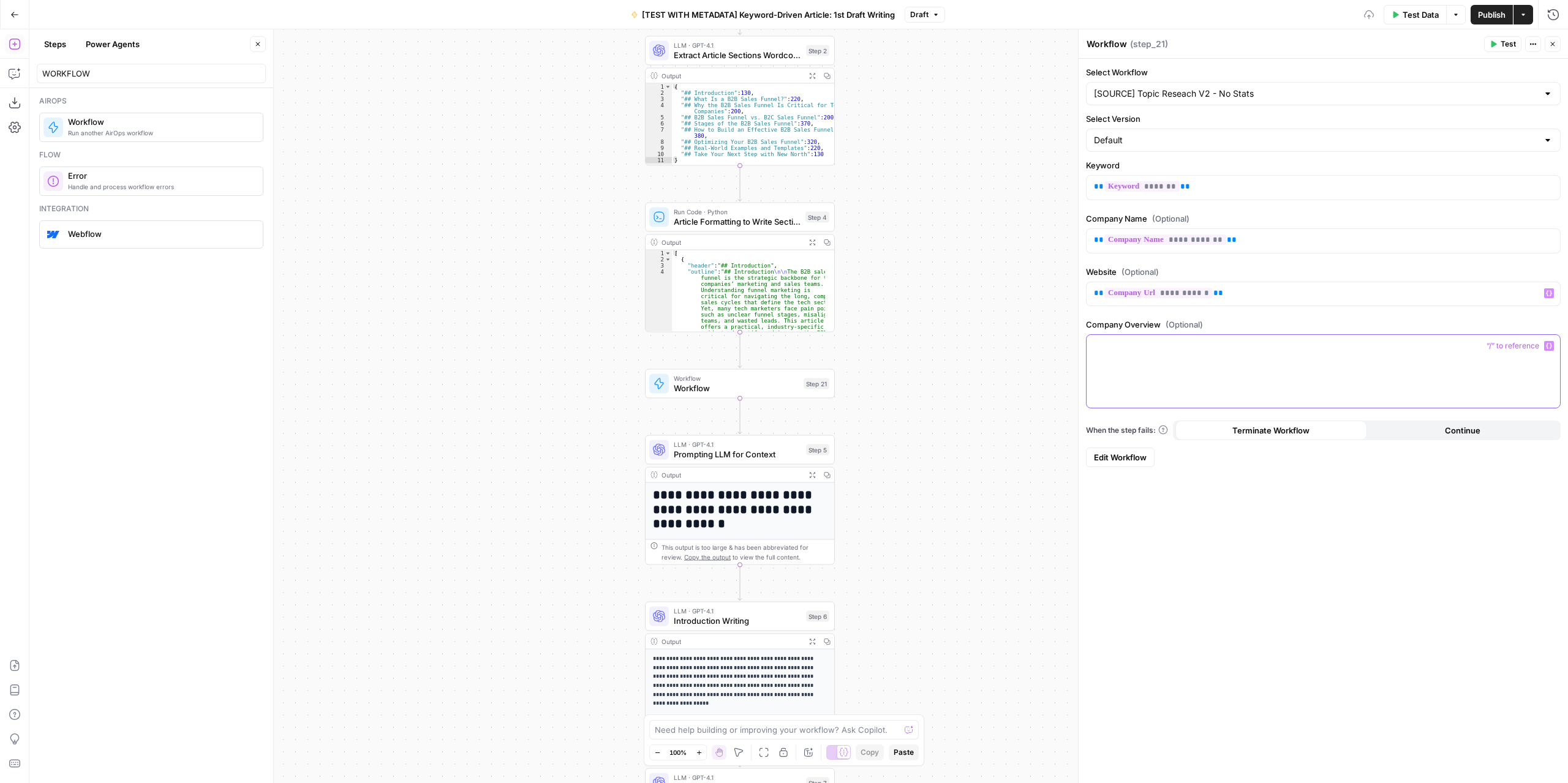
click at [1265, 364] on div at bounding box center [1323, 371] width 474 height 73
click at [1301, 339] on div at bounding box center [1323, 371] width 474 height 73
click at [1301, 344] on icon "button" at bounding box center [1549, 346] width 6 height 5
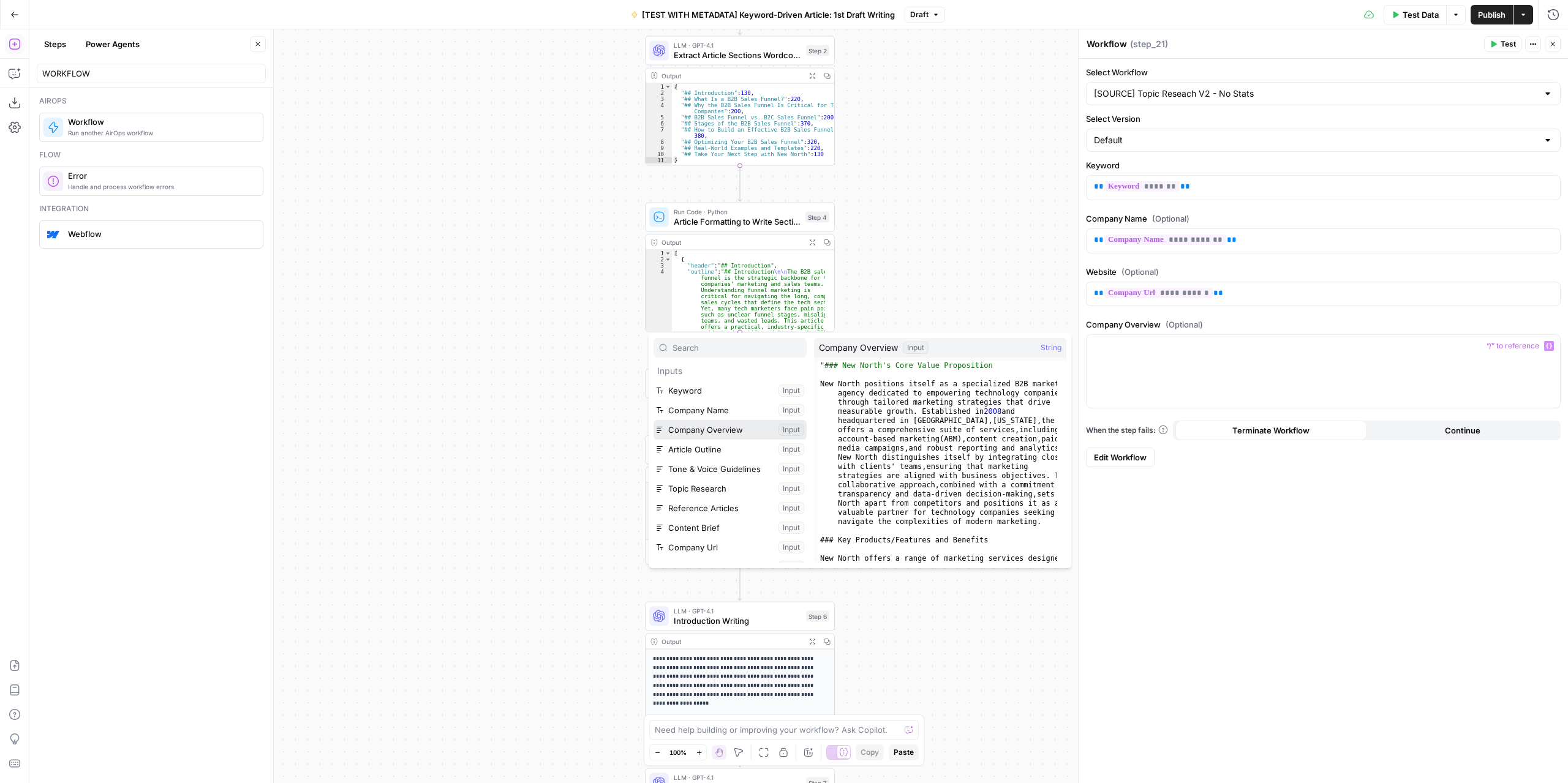
click at [704, 424] on button "Select variable Company Overview" at bounding box center [730, 430] width 153 height 20
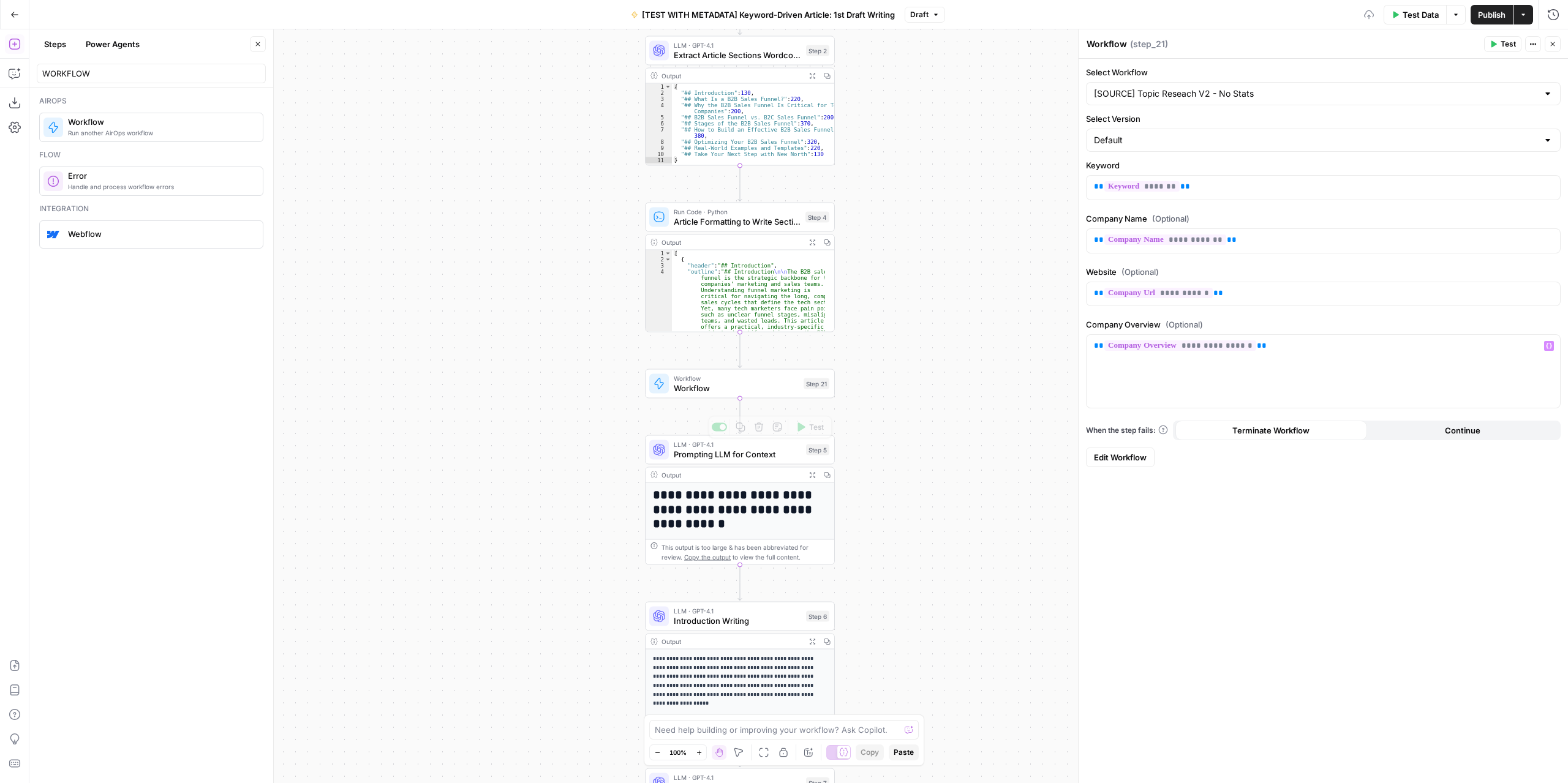
click at [1215, 533] on div "**********" at bounding box center [1323, 421] width 489 height 725
click at [1099, 47] on textarea "Workflow" at bounding box center [1106, 44] width 41 height 12
click at [1099, 47] on textarea "tOPIC rESEARCH" at bounding box center [1120, 44] width 69 height 12
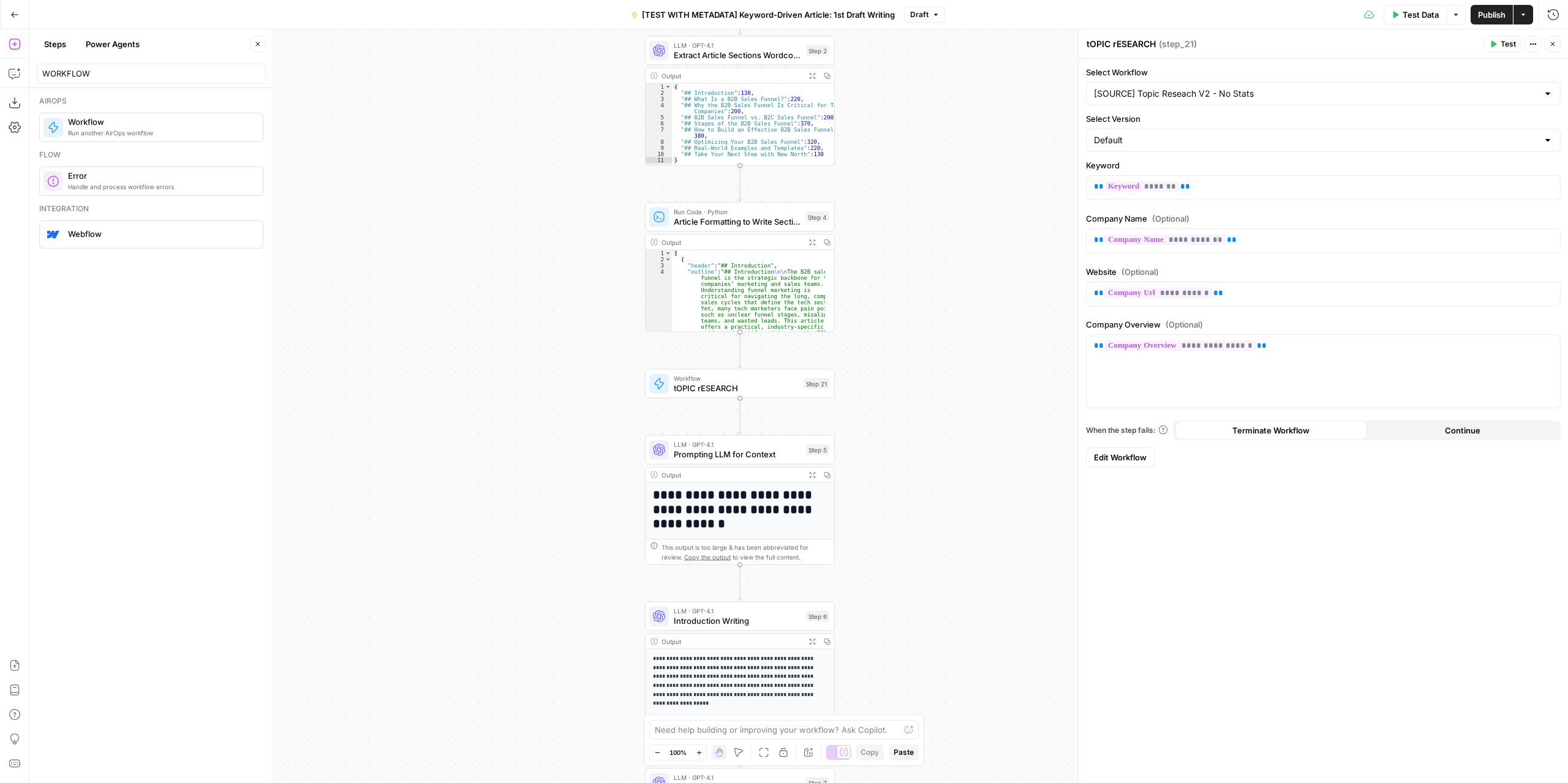
click at [1099, 47] on textarea "tOPIC rESEARCH" at bounding box center [1120, 44] width 69 height 12
type textarea "Topic Research"
click at [1290, 536] on div "**********" at bounding box center [1323, 421] width 489 height 725
click at [1301, 41] on span "Test" at bounding box center [1508, 44] width 15 height 11
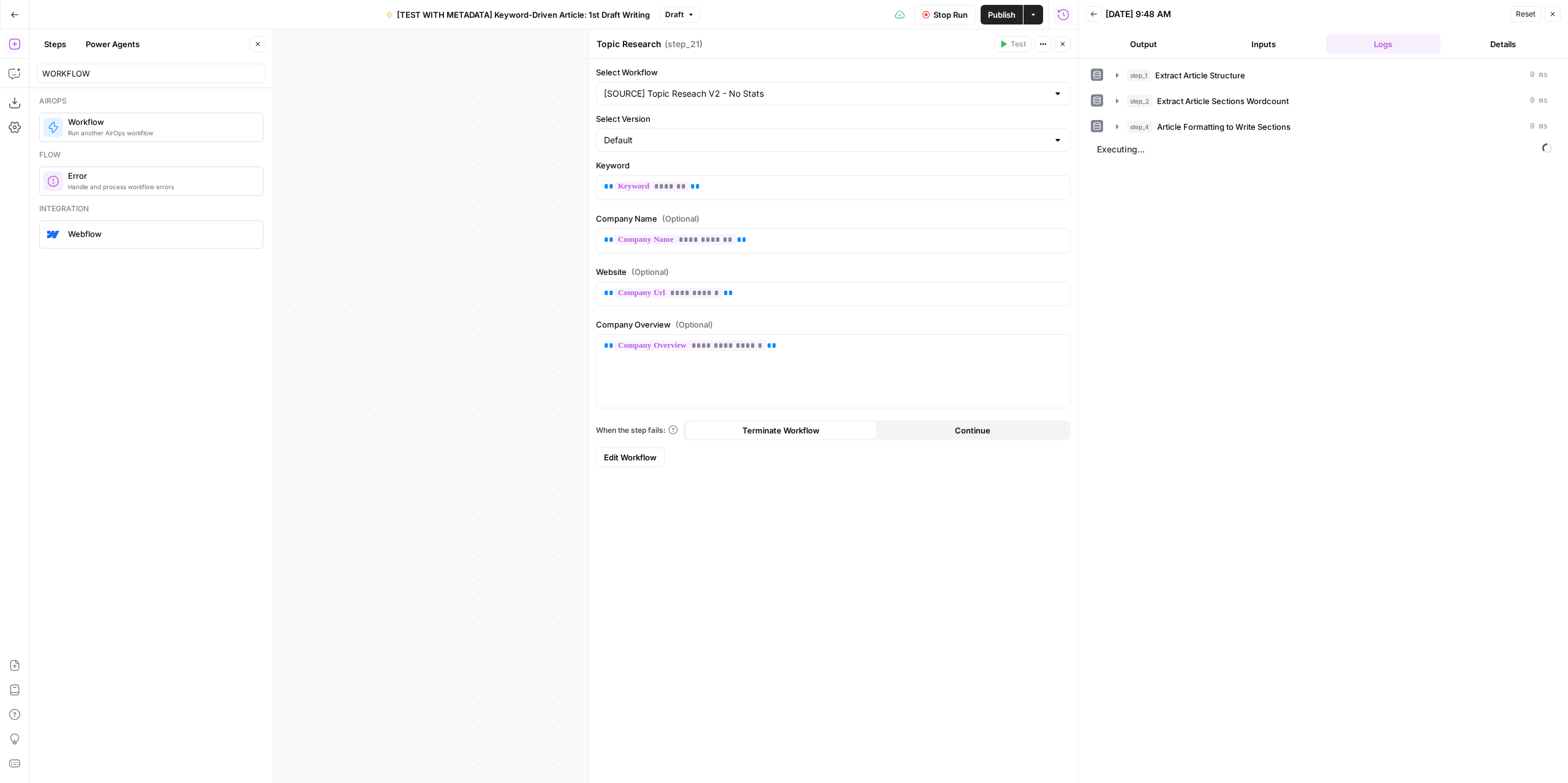
click at [1063, 41] on icon "button" at bounding box center [1062, 44] width 8 height 8
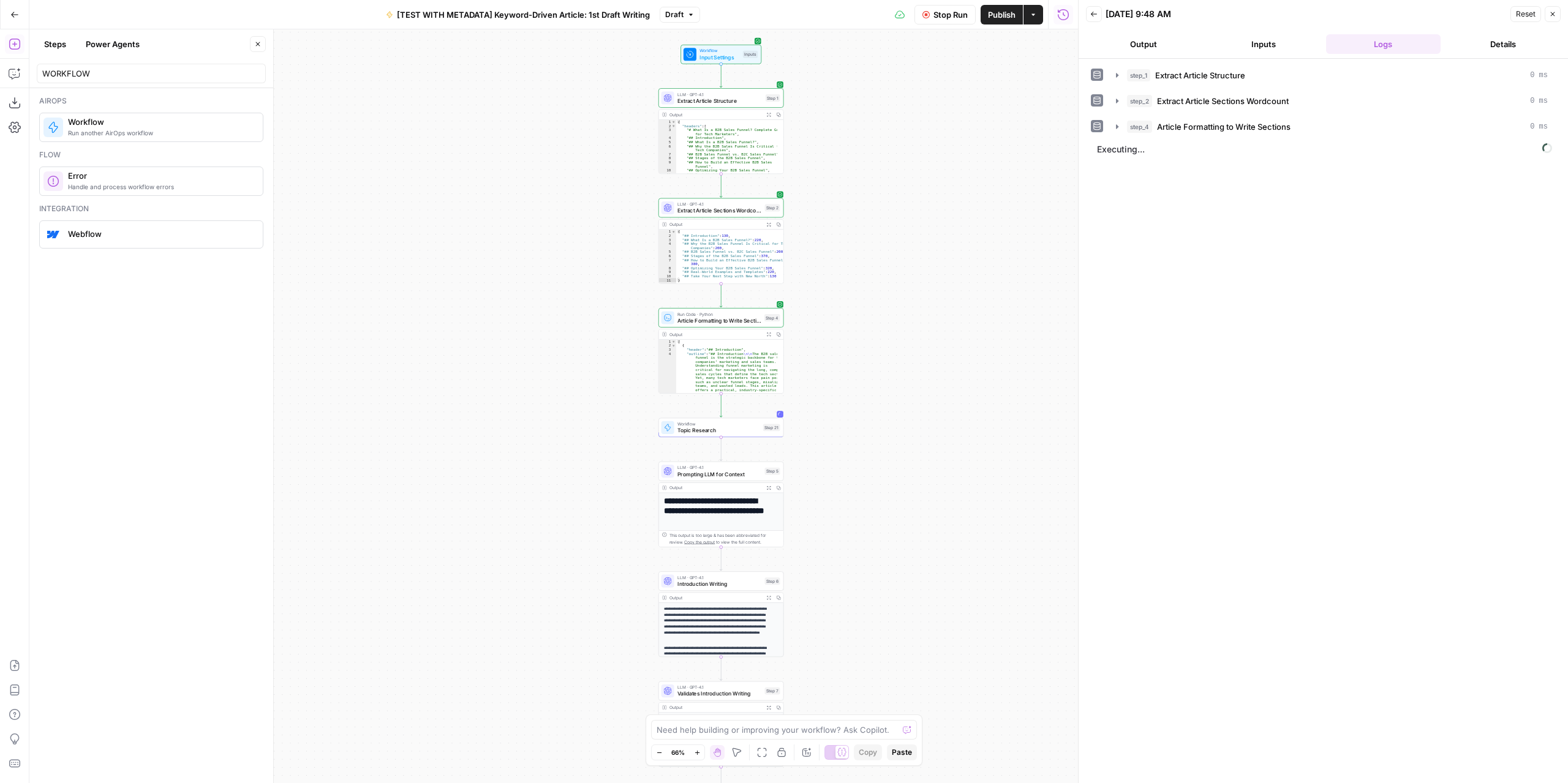
drag, startPoint x: 956, startPoint y: 323, endPoint x: 879, endPoint y: 384, distance: 98.2
click at [879, 384] on div "Workflow Input Settings Inputs LLM · GPT-4.1 Extract Article Structure Step 1 O…" at bounding box center [553, 406] width 1048 height 754
click at [1117, 132] on button "step_4 Article Formatting to Write Sections 0 ms" at bounding box center [1332, 126] width 446 height 20
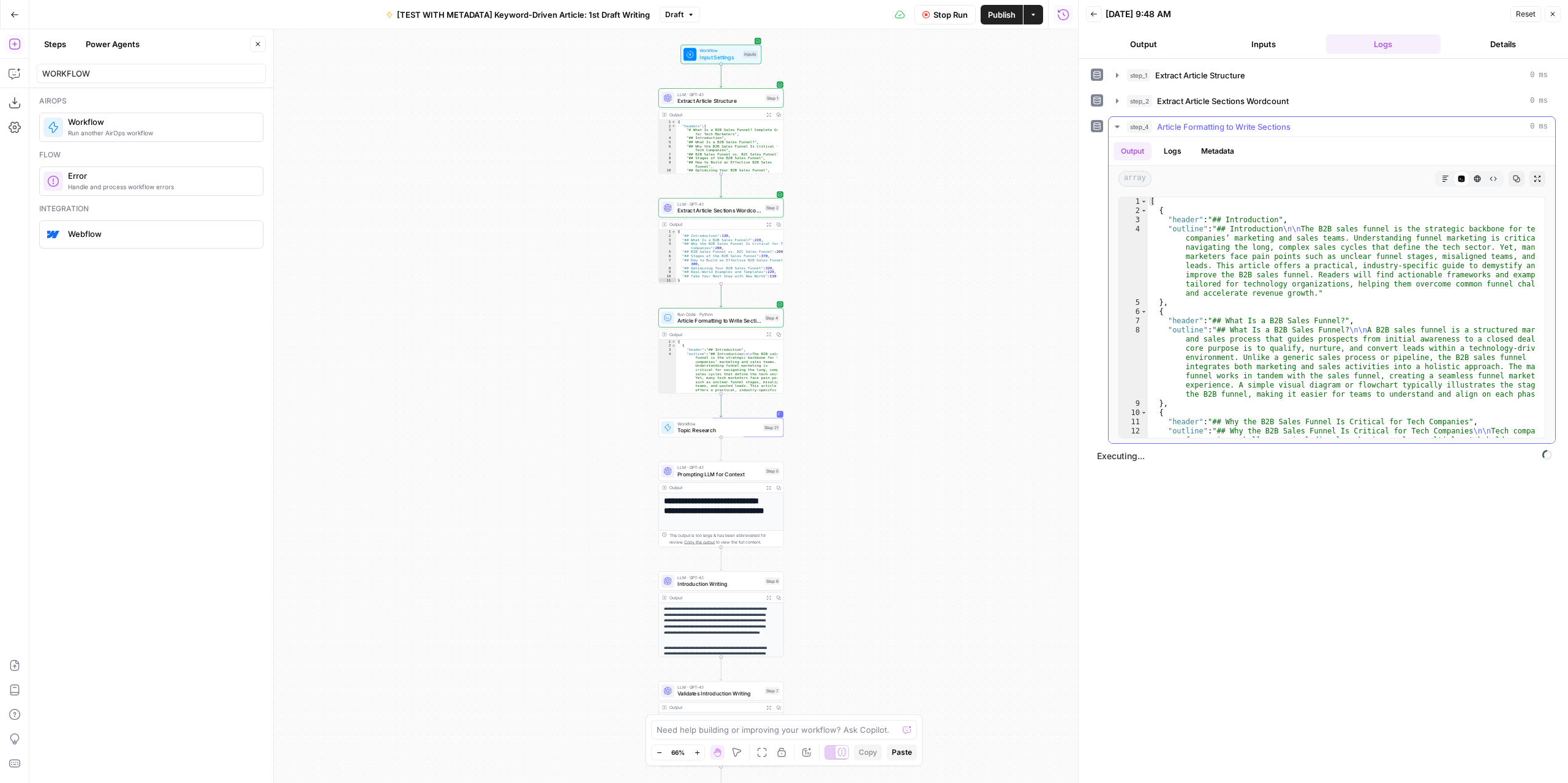
click at [1117, 132] on button "step_4 Article Formatting to Write Sections 0 ms" at bounding box center [1332, 126] width 446 height 20
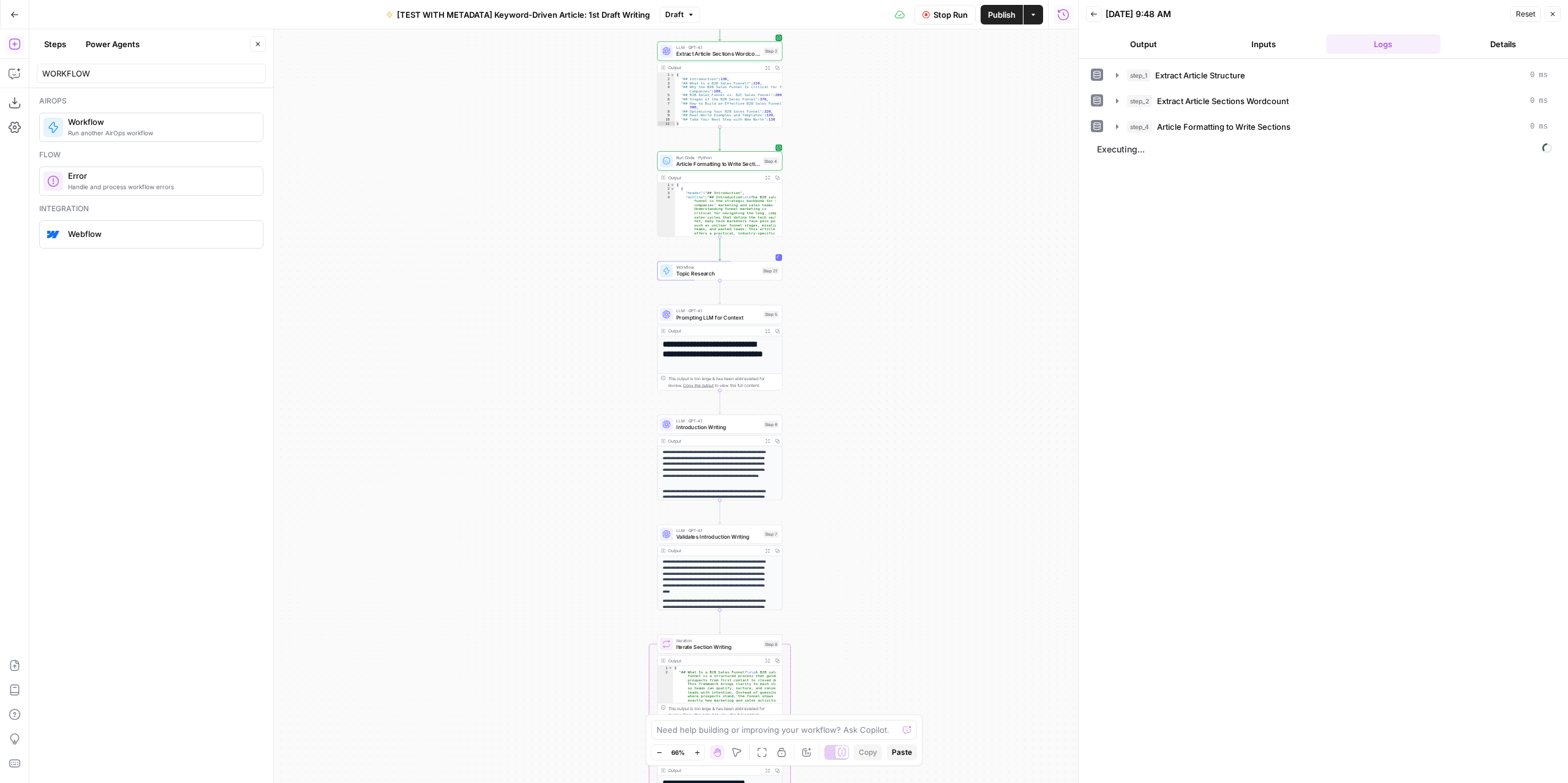
drag, startPoint x: 877, startPoint y: 493, endPoint x: 876, endPoint y: 354, distance: 139.0
click at [876, 354] on div "Workflow Input Settings Inputs LLM · GPT-4.1 Extract Article Structure Step 1 O…" at bounding box center [553, 406] width 1048 height 754
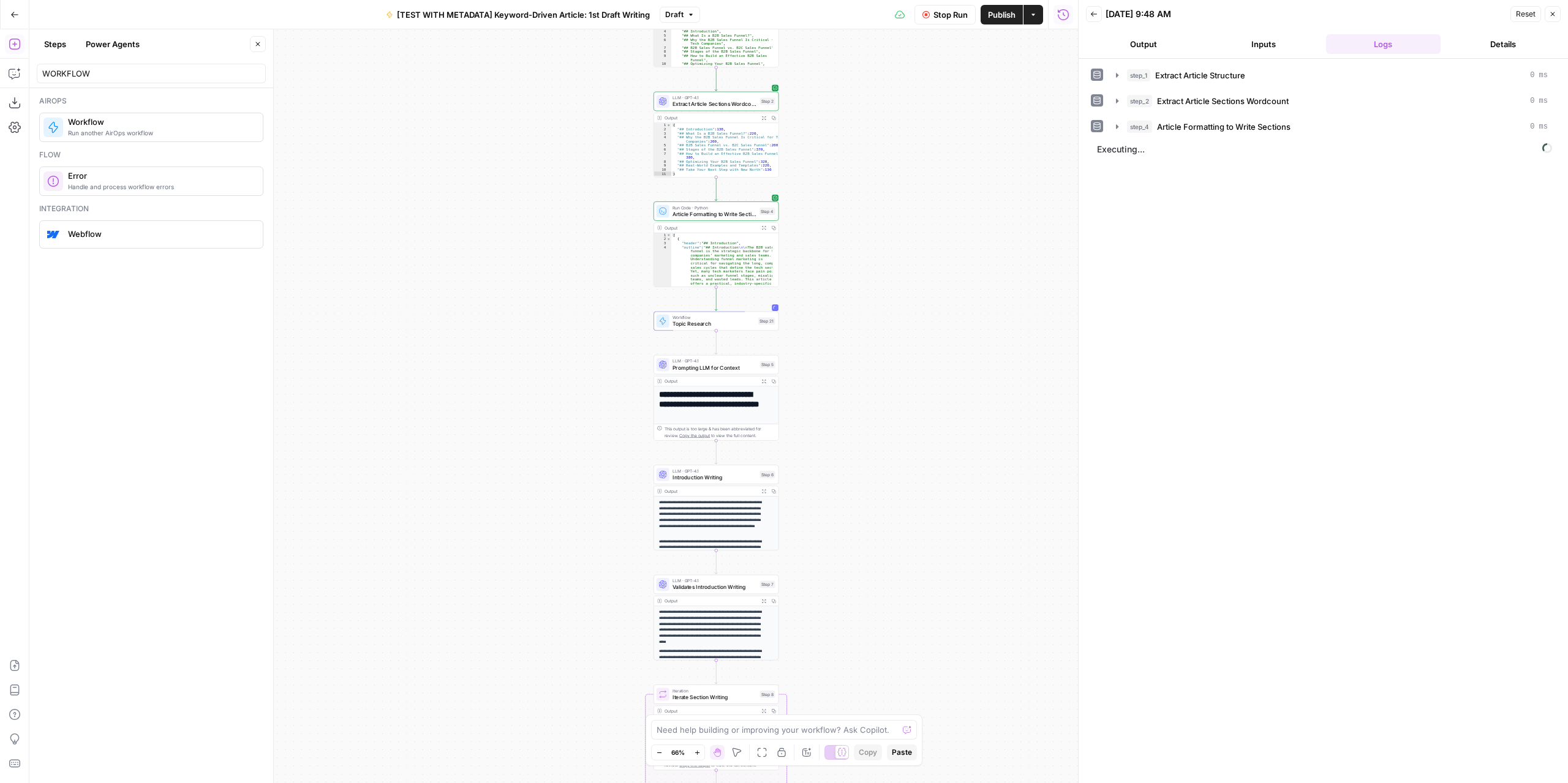
drag, startPoint x: 868, startPoint y: 341, endPoint x: 864, endPoint y: 391, distance: 50.2
click at [864, 391] on div "Workflow Input Settings Inputs LLM · GPT-4.1 Extract Article Structure Step 1 O…" at bounding box center [553, 406] width 1048 height 754
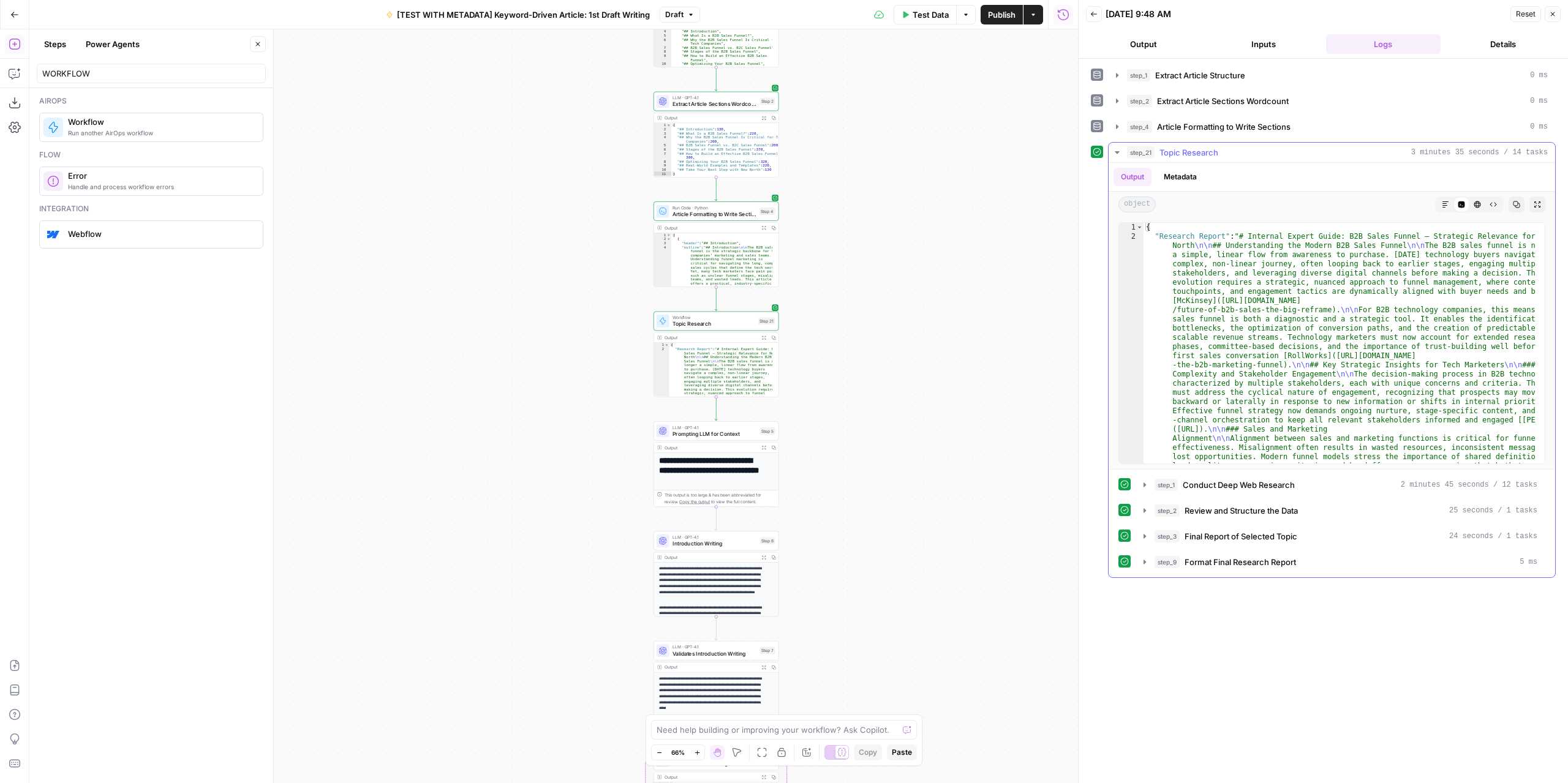
click at [1301, 201] on icon "button" at bounding box center [1445, 204] width 8 height 8
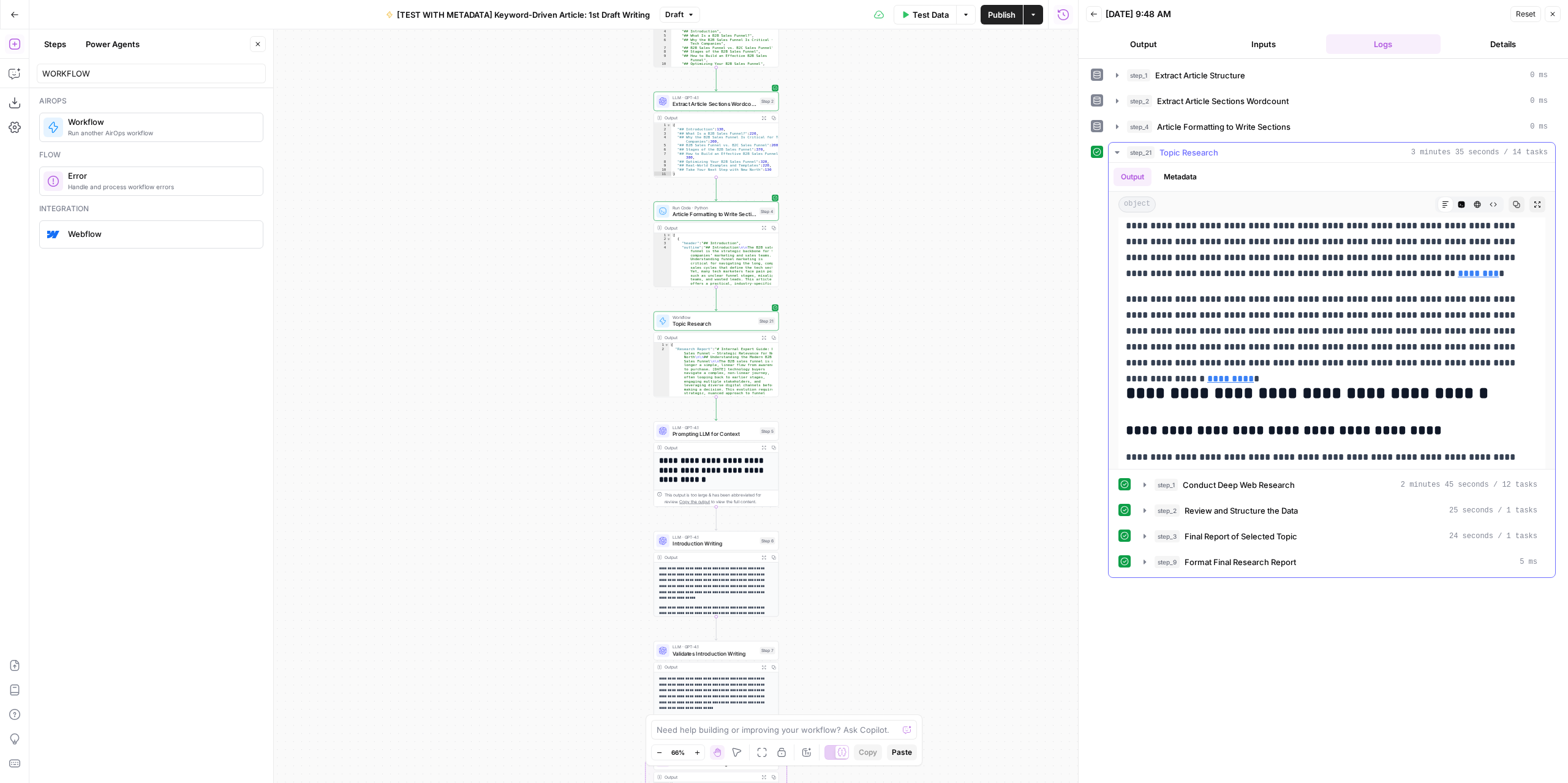
scroll to position [306, 0]
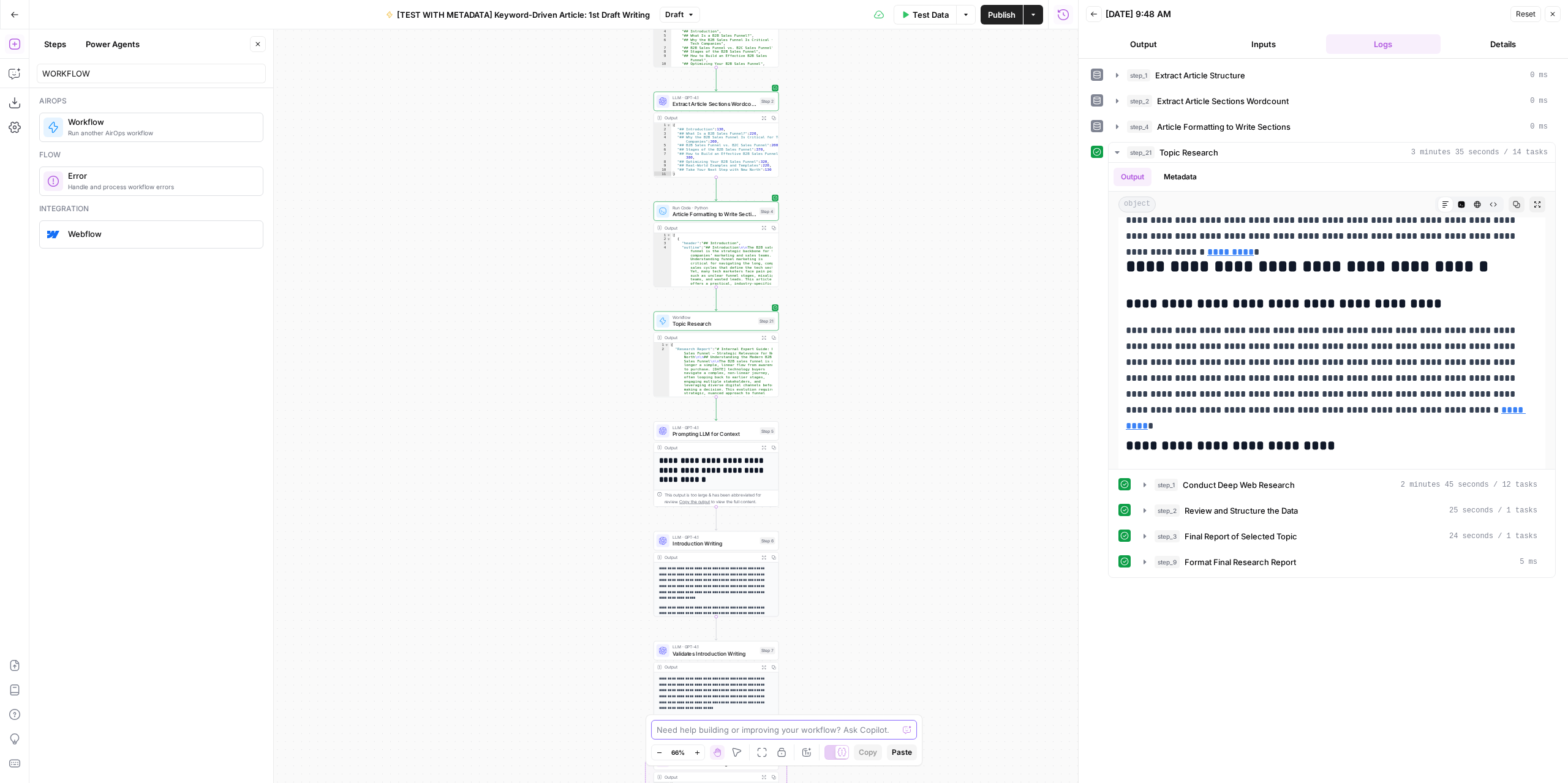
click at [782, 727] on textarea at bounding box center [777, 730] width 241 height 12
click at [718, 435] on span "Prompting LLM for Context" at bounding box center [714, 434] width 84 height 8
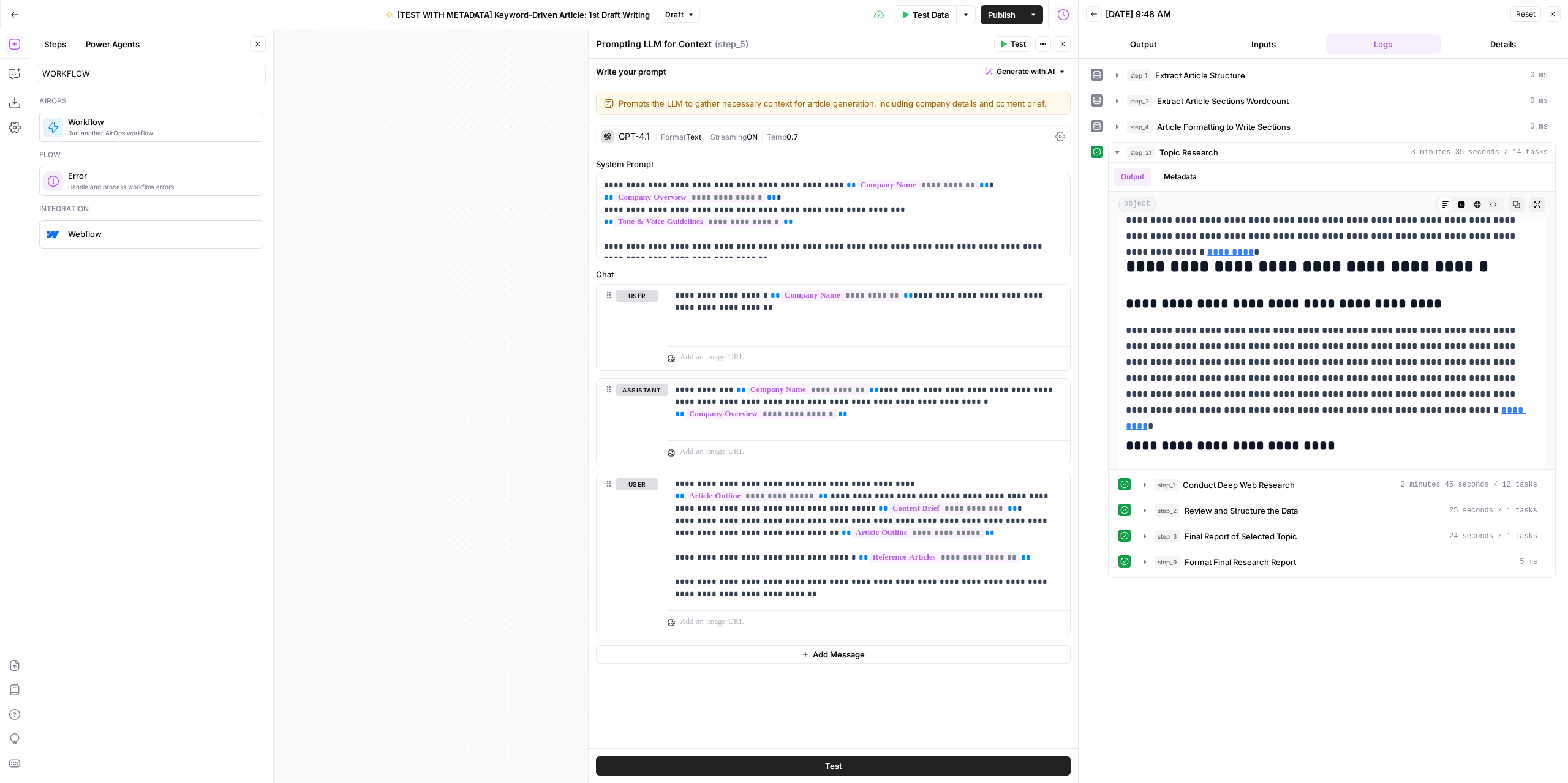
click at [1063, 49] on button "Close" at bounding box center [1062, 44] width 16 height 16
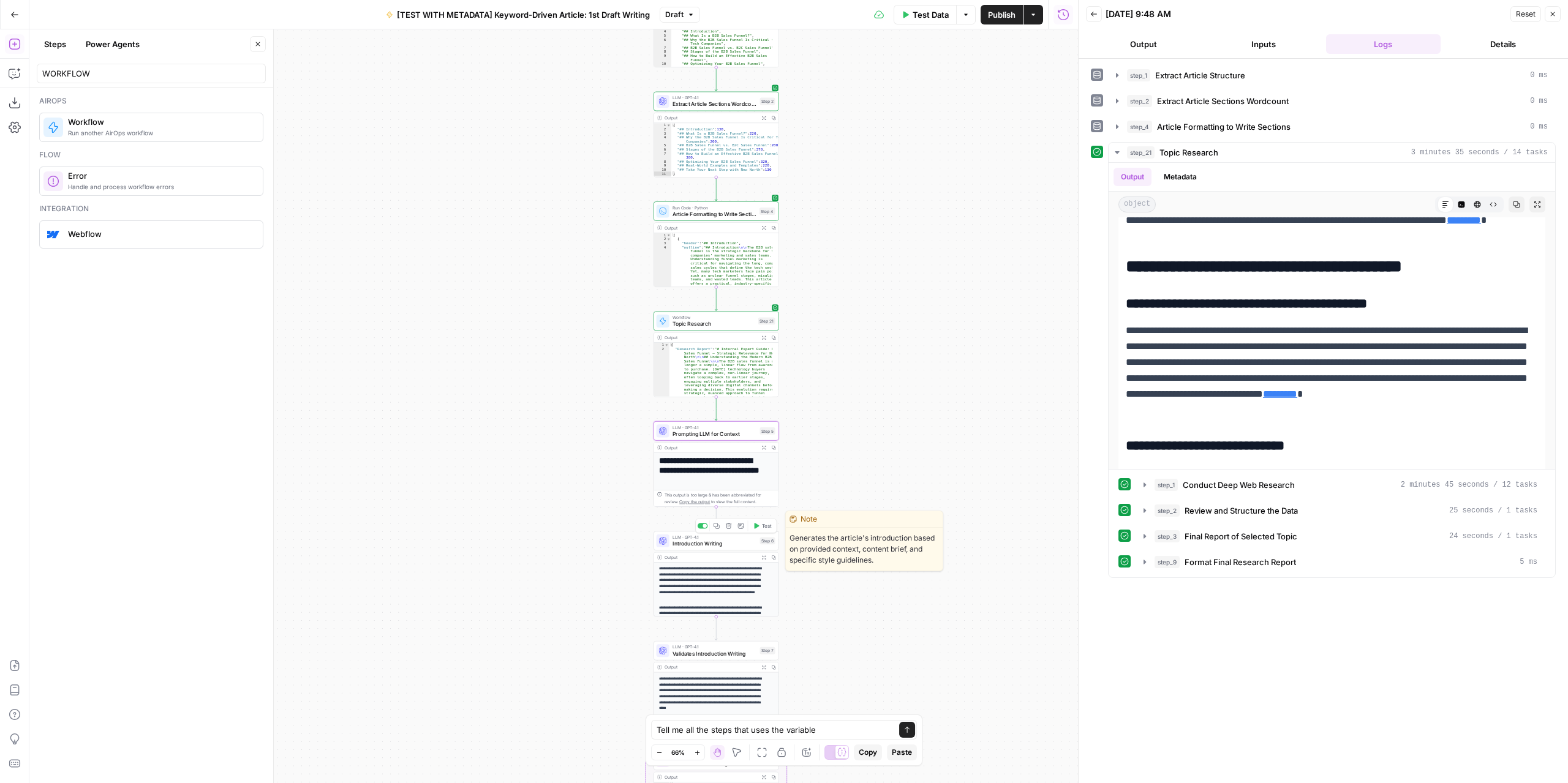
click at [716, 538] on span "LLM · GPT-4.1" at bounding box center [714, 538] width 84 height 7
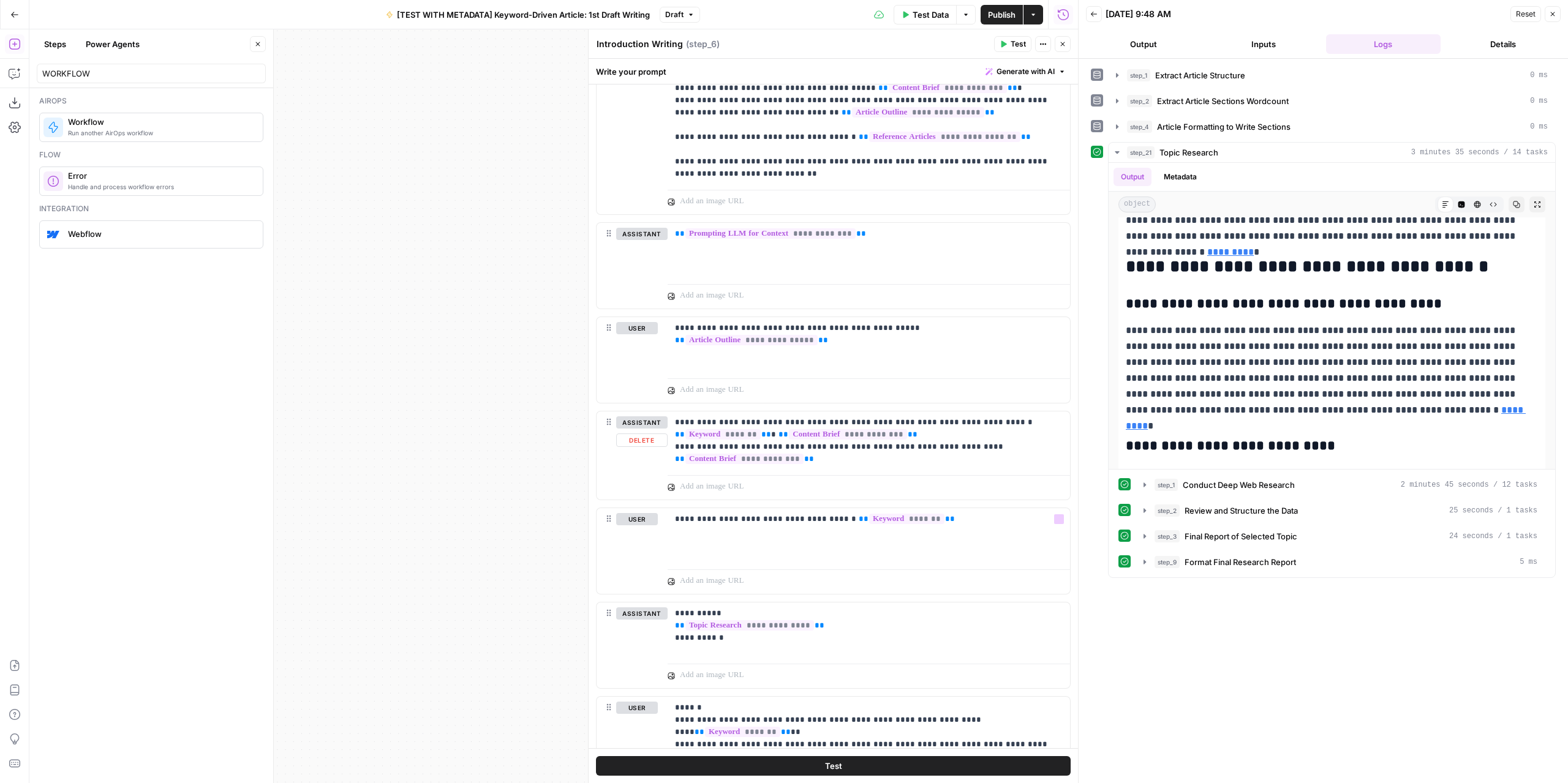
scroll to position [429, 0]
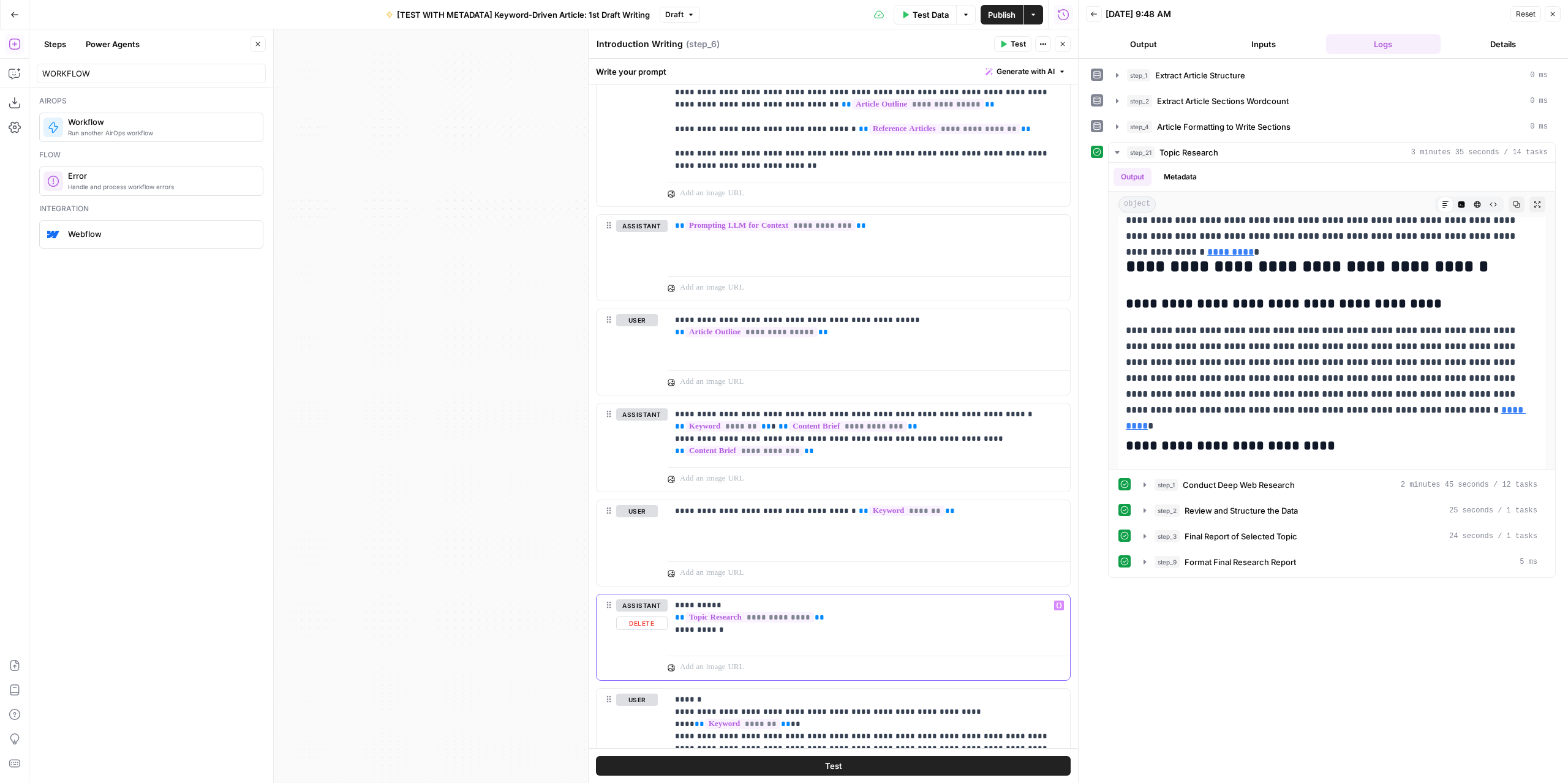
drag, startPoint x: 822, startPoint y: 613, endPoint x: 672, endPoint y: 610, distance: 150.0
click at [672, 610] on div "**********" at bounding box center [868, 623] width 402 height 56
copy p "**********"
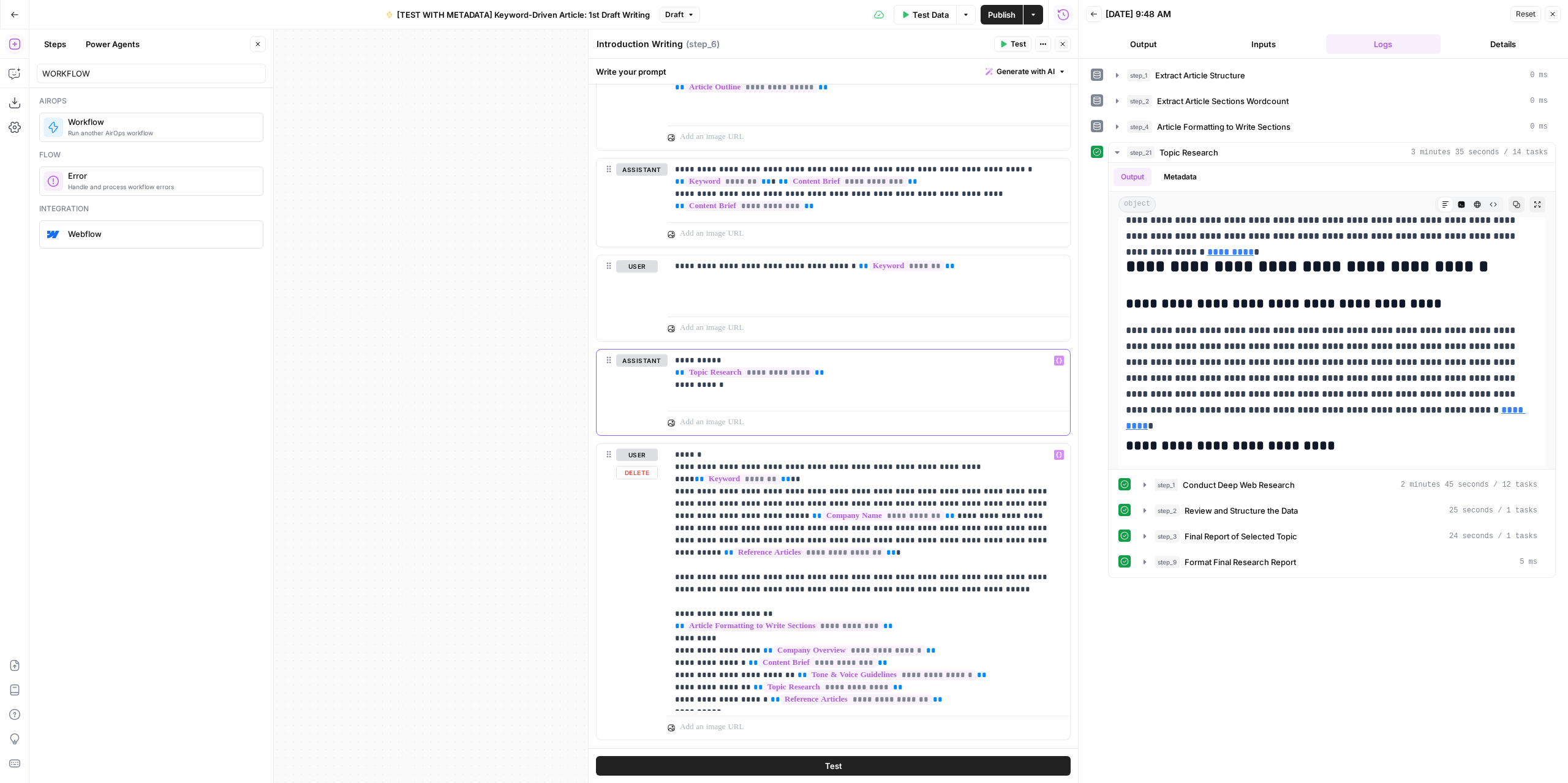
scroll to position [694, 0]
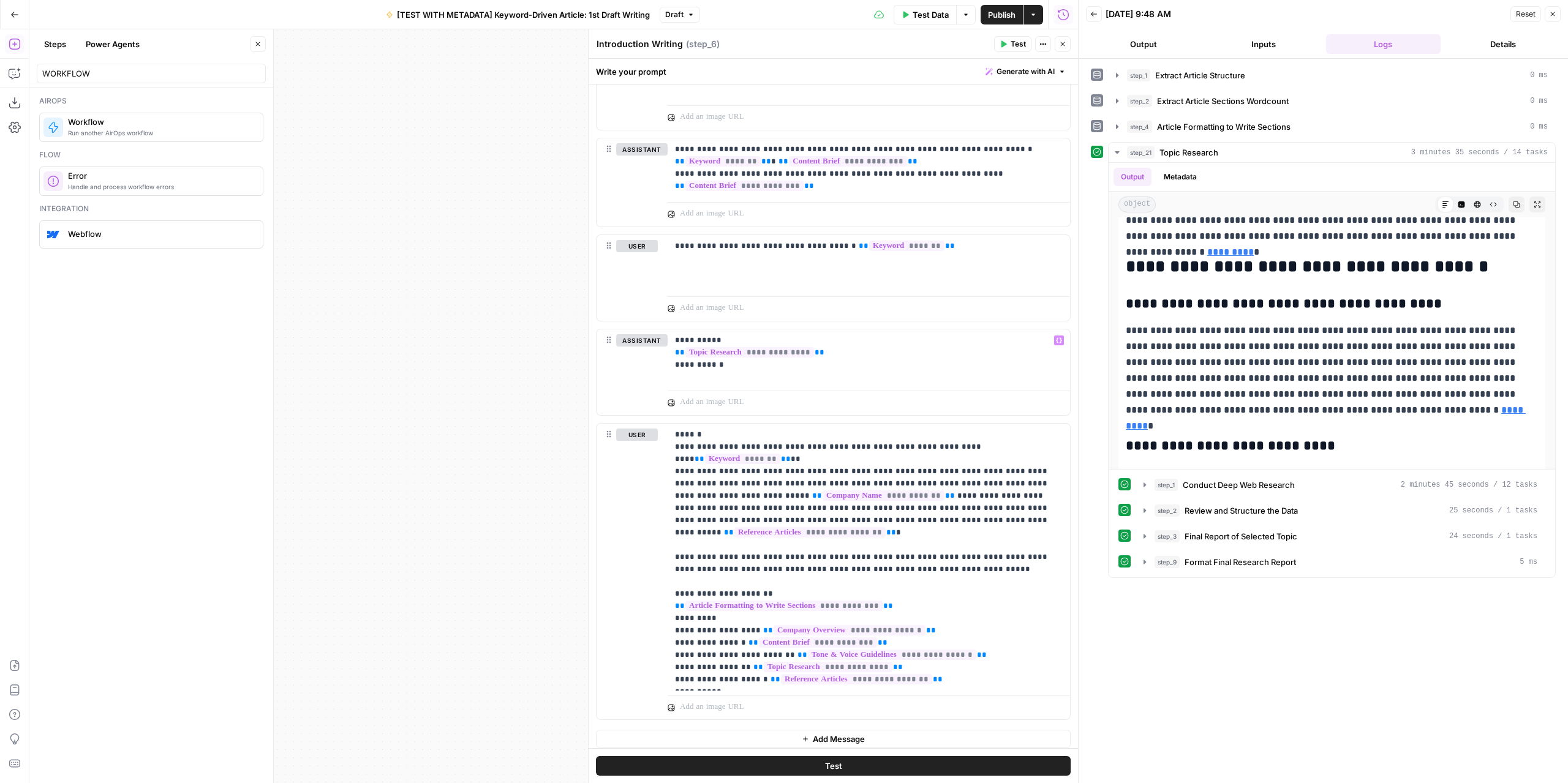
click at [1064, 45] on icon "button" at bounding box center [1062, 44] width 8 height 8
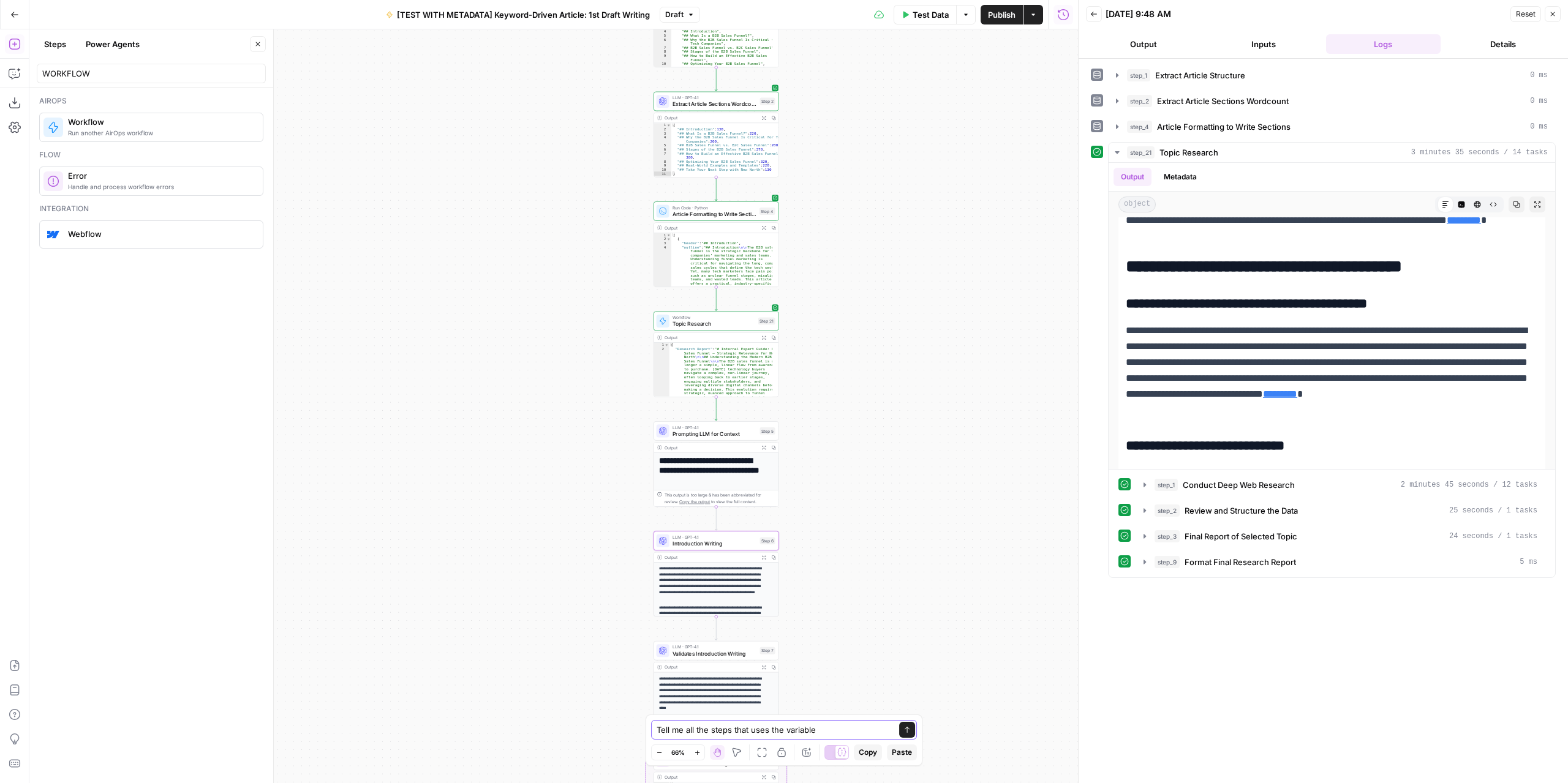
click at [850, 727] on textarea "Tell me all the steps that uses the variable" at bounding box center [771, 730] width 230 height 12
paste textarea "{{topic_research}}"
type textarea "Tell me all the steps that uses the variable "{{topic_research}}""
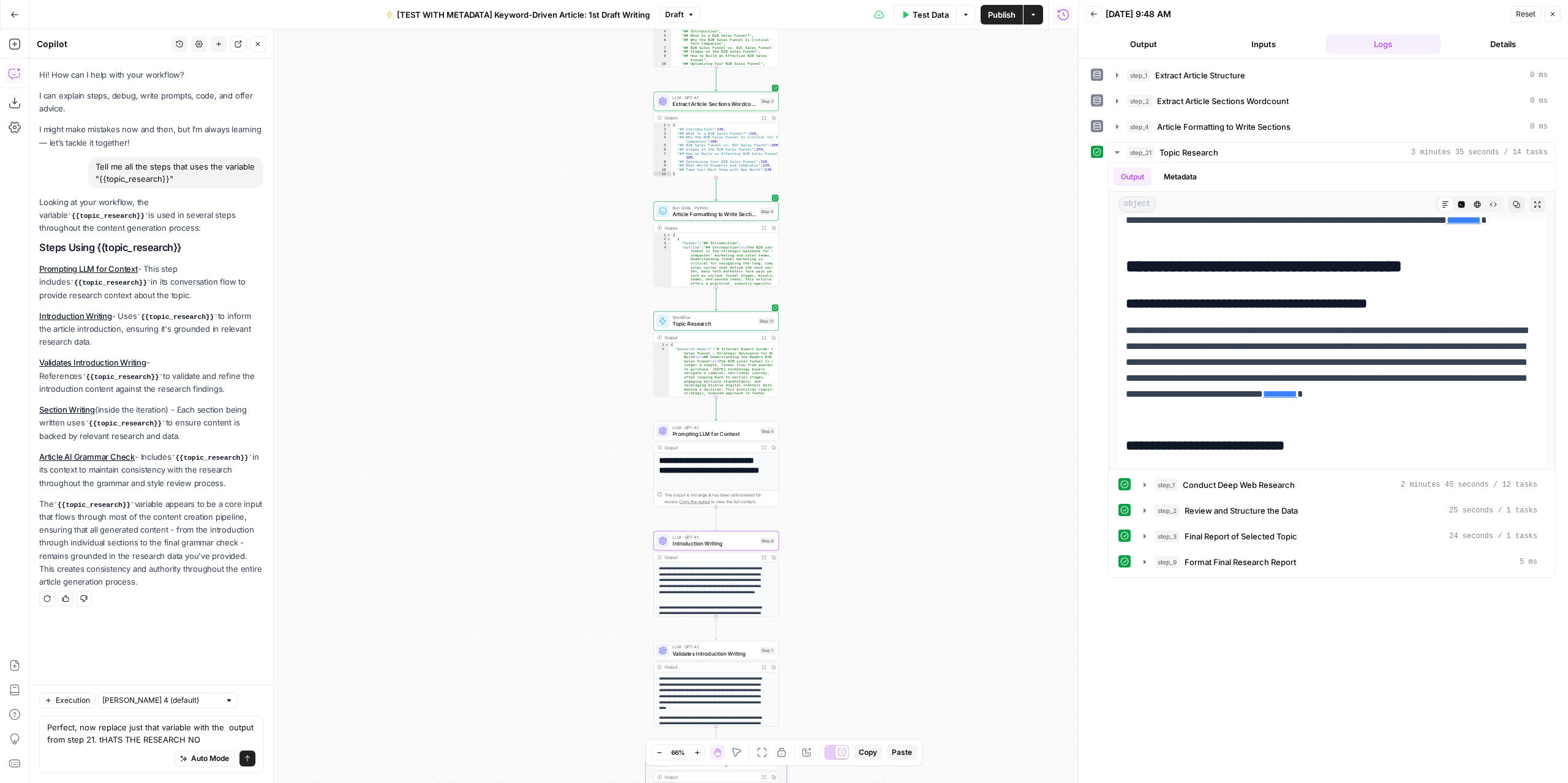
type textarea "Perfect, now replace just that variable with the output from step 21. tHATS THE…"
